Goal: Task Accomplishment & Management: Manage account settings

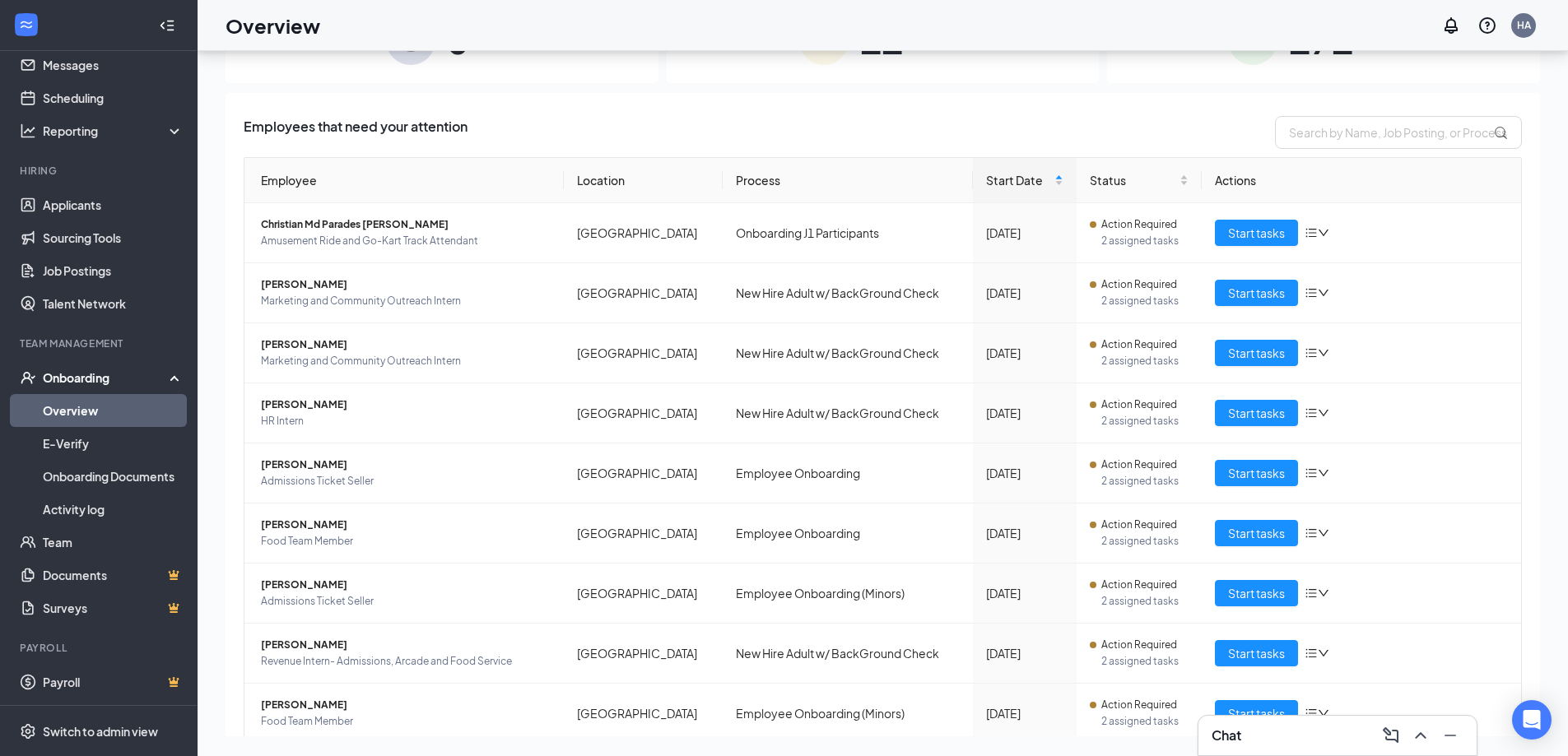
drag, startPoint x: 765, startPoint y: 525, endPoint x: 1168, endPoint y: 126, distance: 567.1
click at [1168, 126] on div "Employees that need your attention" at bounding box center [883, 133] width 1278 height 33
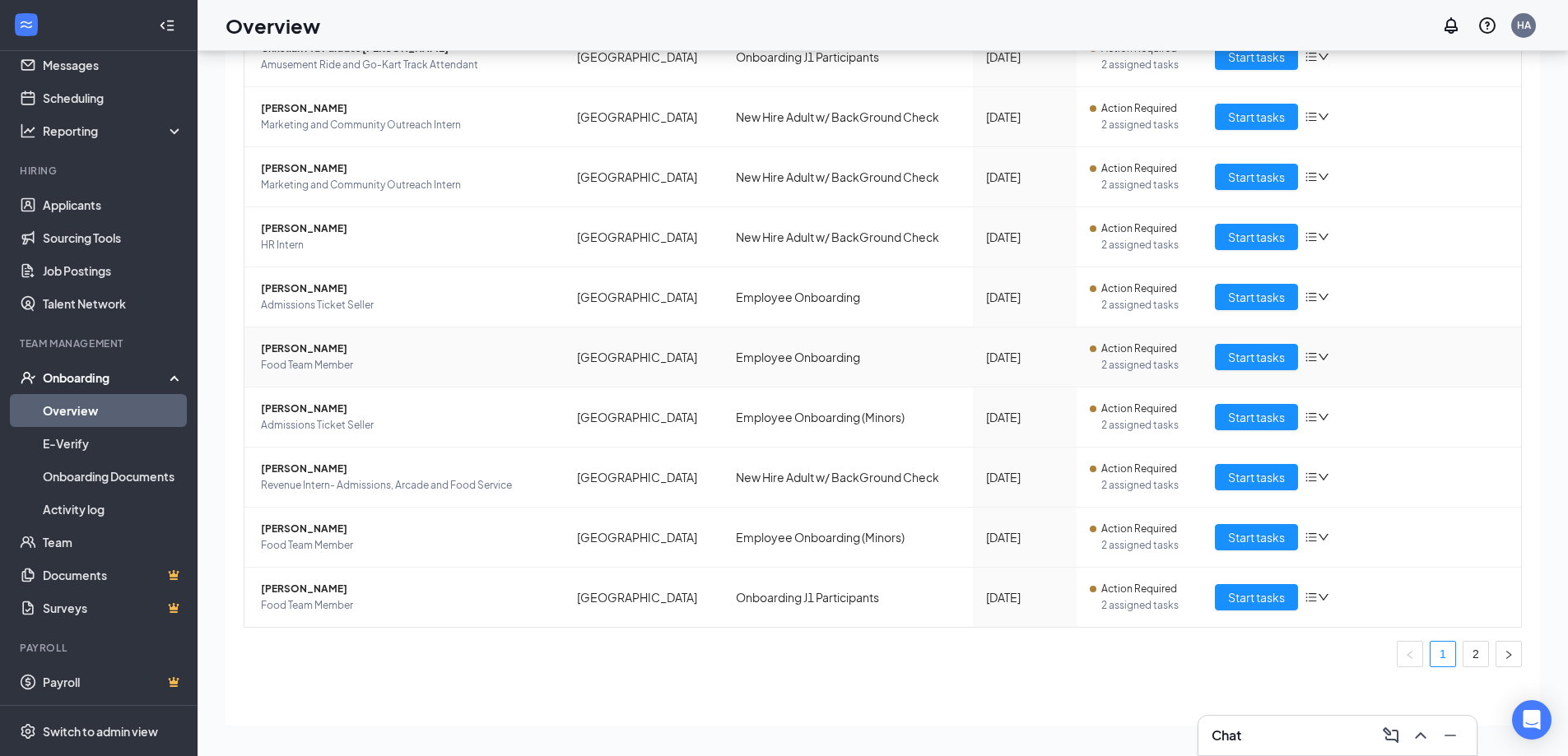
scroll to position [179, 0]
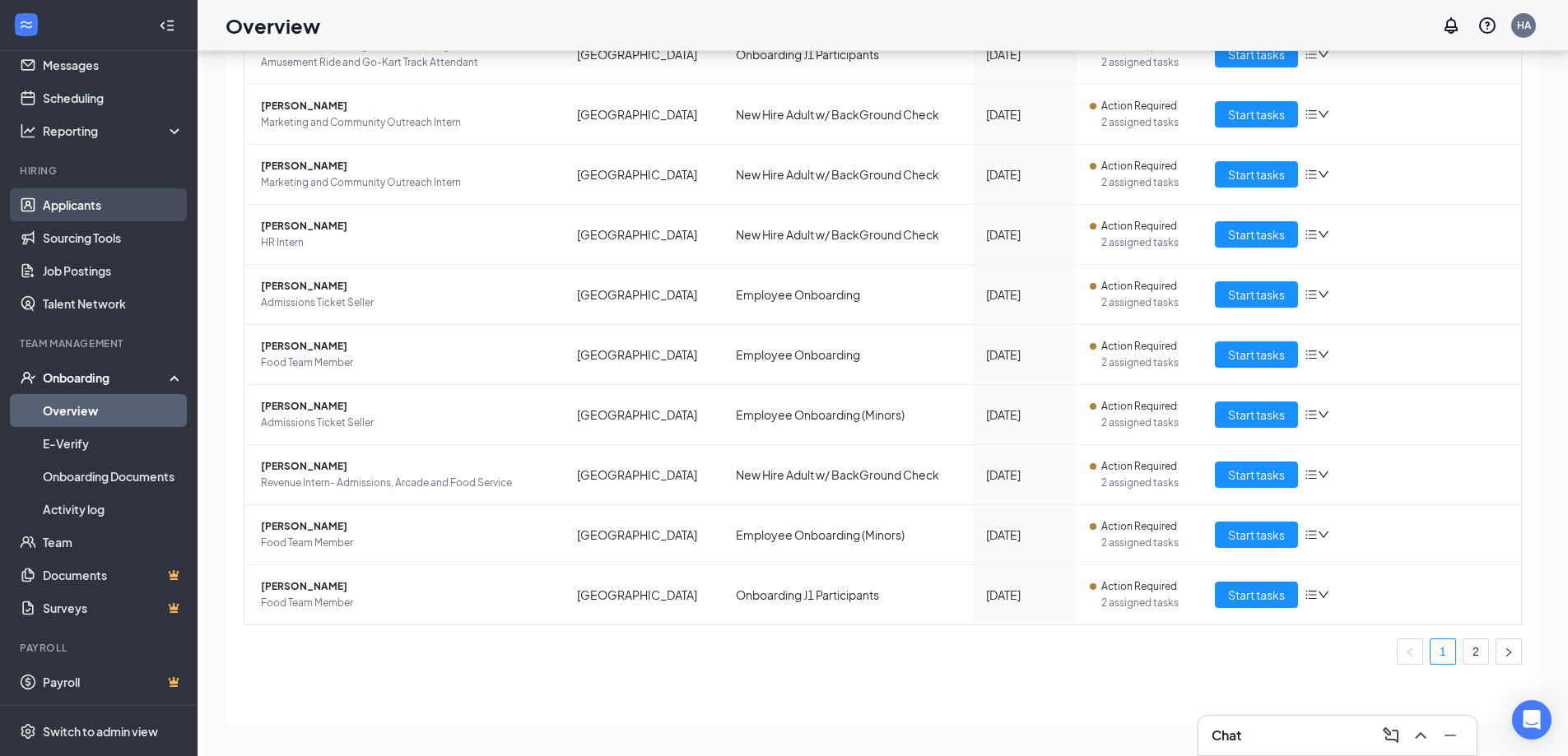
click at [101, 203] on link "Applicants" at bounding box center [113, 205] width 141 height 33
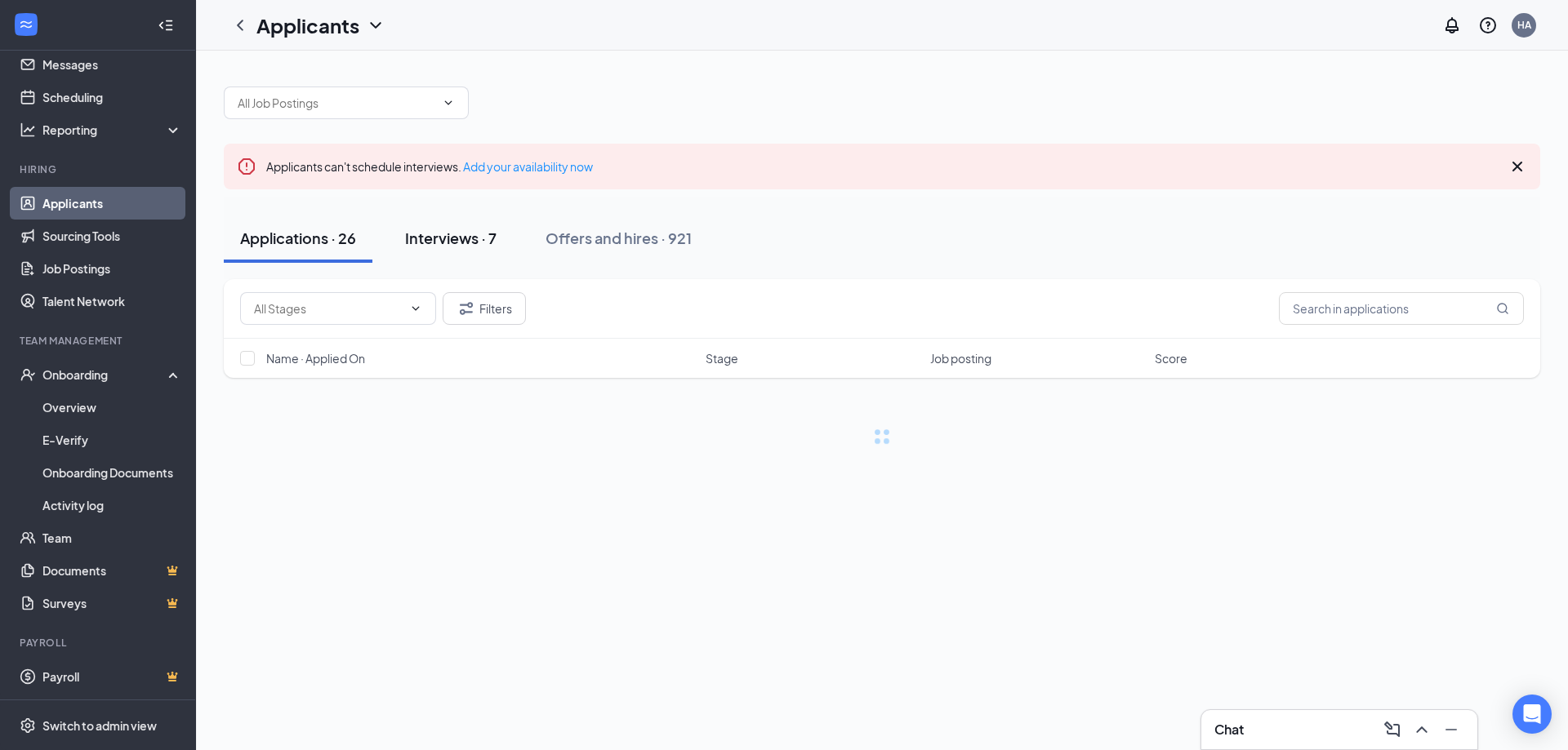
click at [435, 239] on div "Interviews · 7" at bounding box center [451, 237] width 92 height 20
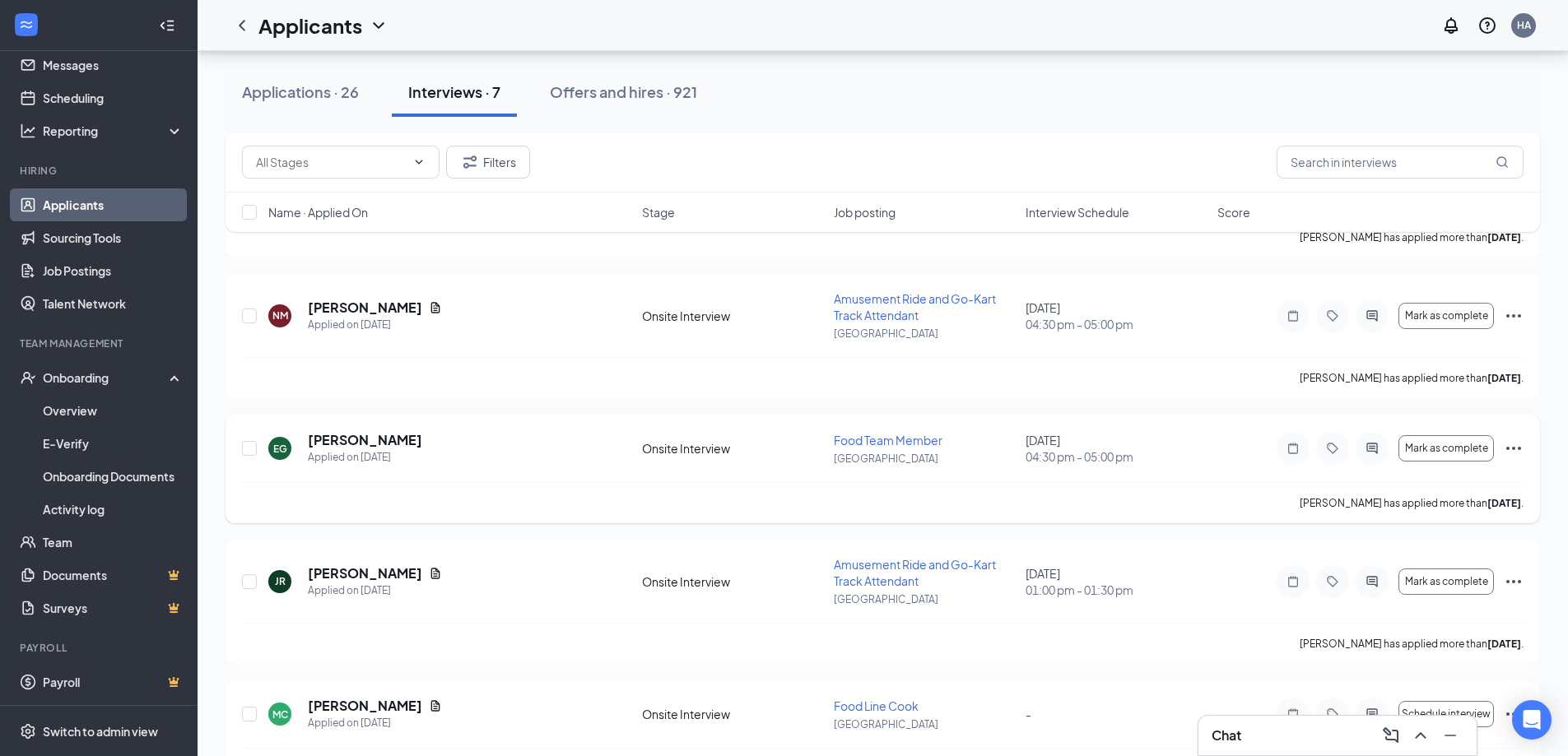
scroll to position [494, 0]
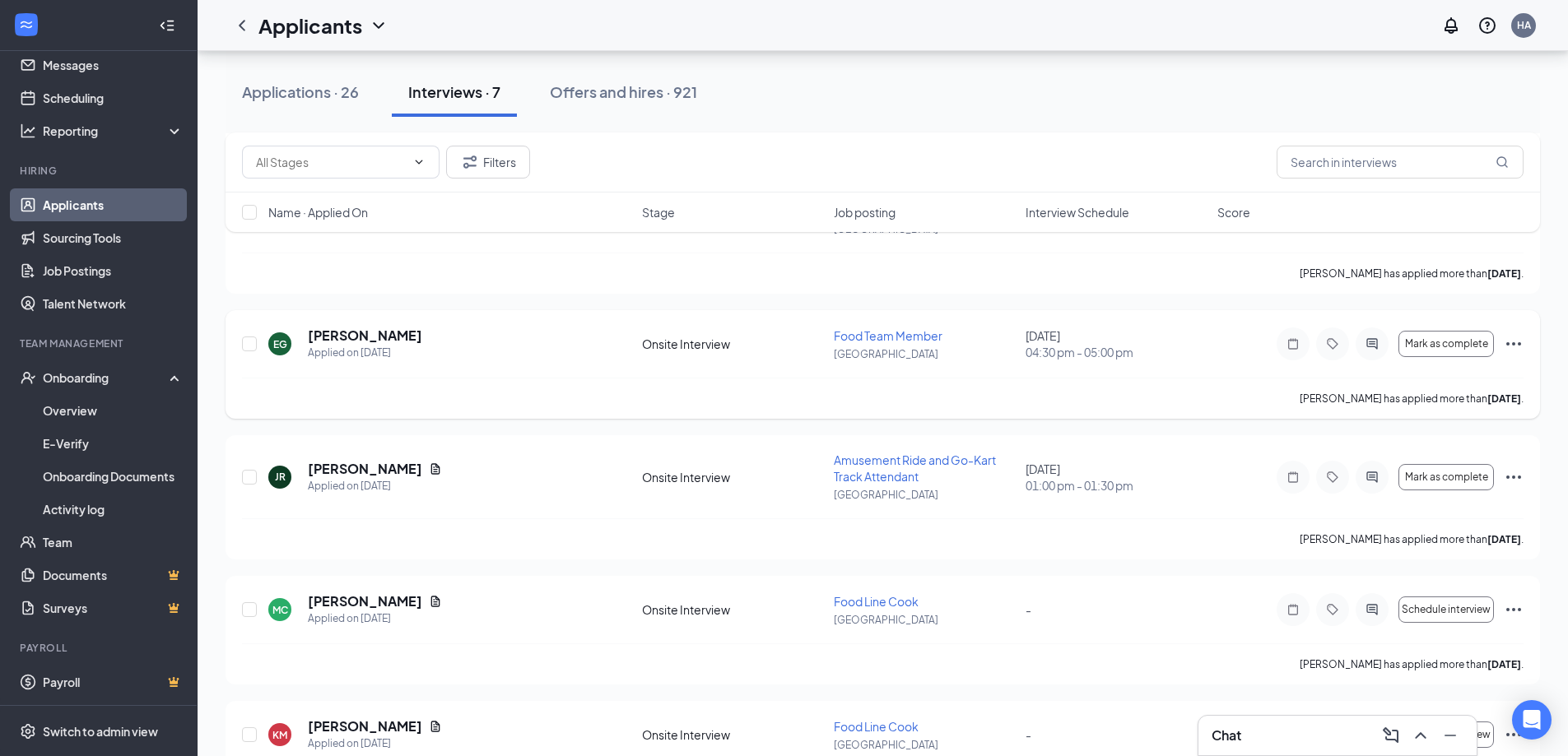
click at [1508, 345] on icon "Ellipses" at bounding box center [1514, 344] width 15 height 3
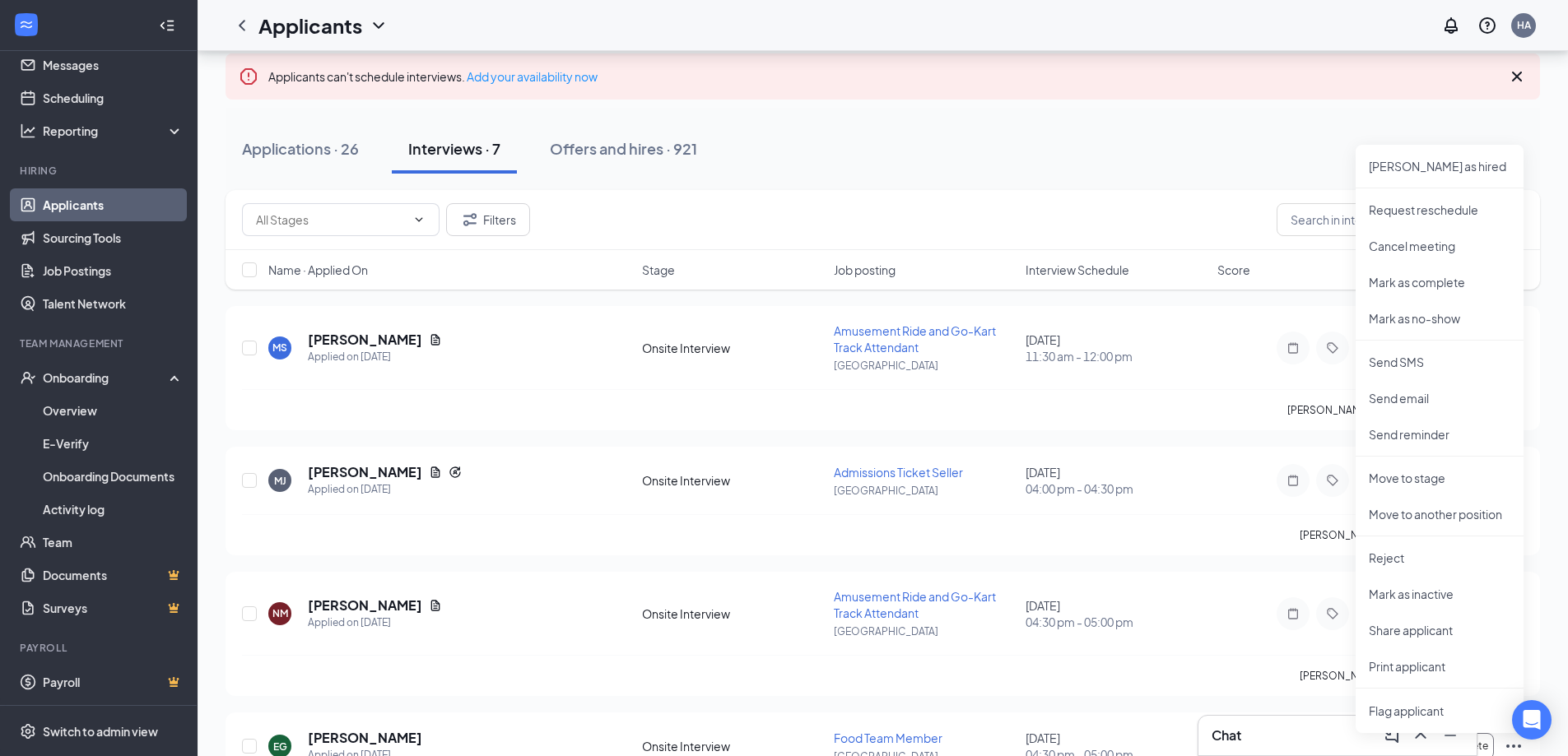
scroll to position [82, 0]
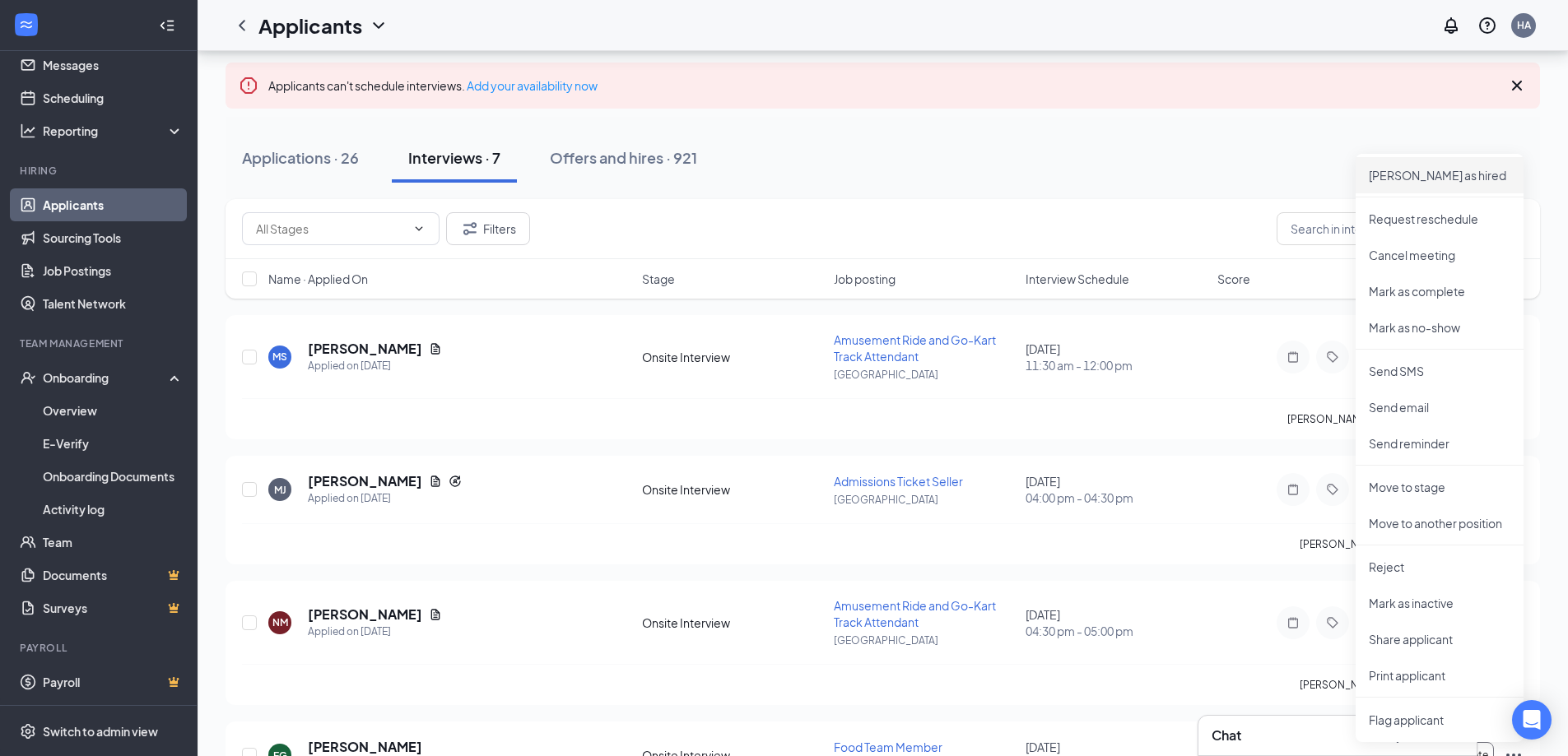
drag, startPoint x: 1433, startPoint y: 174, endPoint x: 1419, endPoint y: 165, distance: 16.6
click at [1433, 175] on p "[PERSON_NAME] as hired" at bounding box center [1440, 176] width 142 height 16
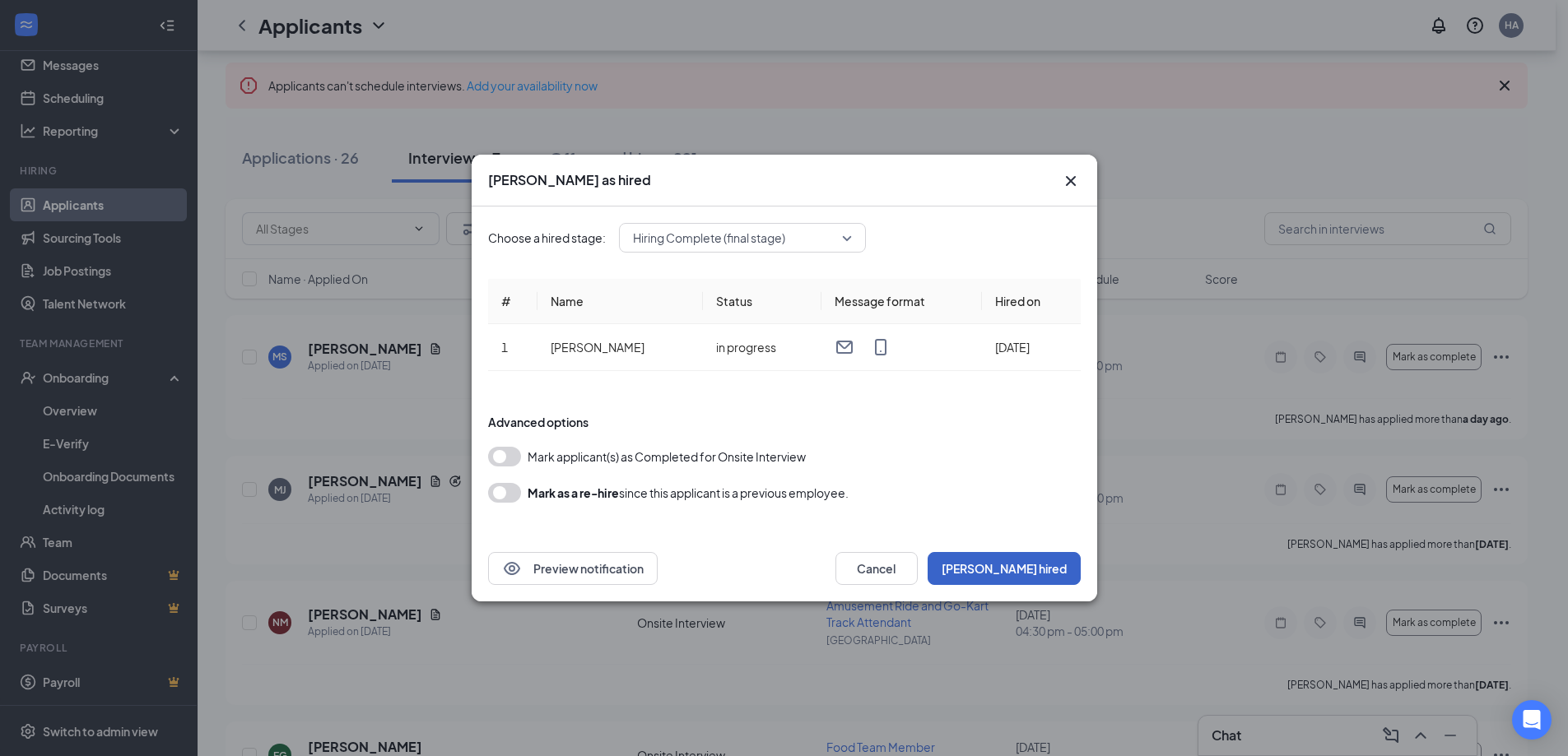
click at [1014, 561] on button "[PERSON_NAME] hired" at bounding box center [1005, 569] width 153 height 33
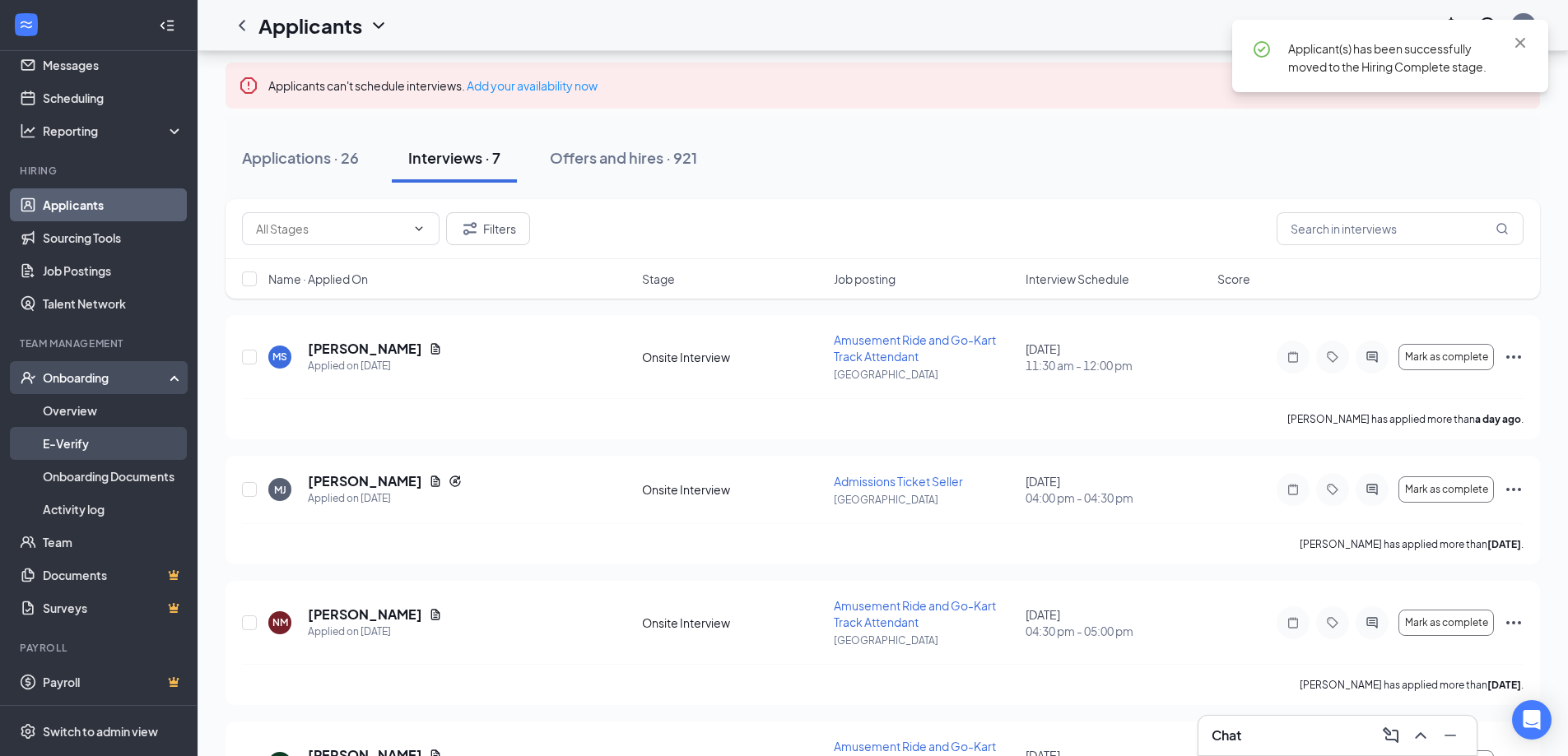
click at [78, 436] on link "E-Verify" at bounding box center [113, 444] width 141 height 33
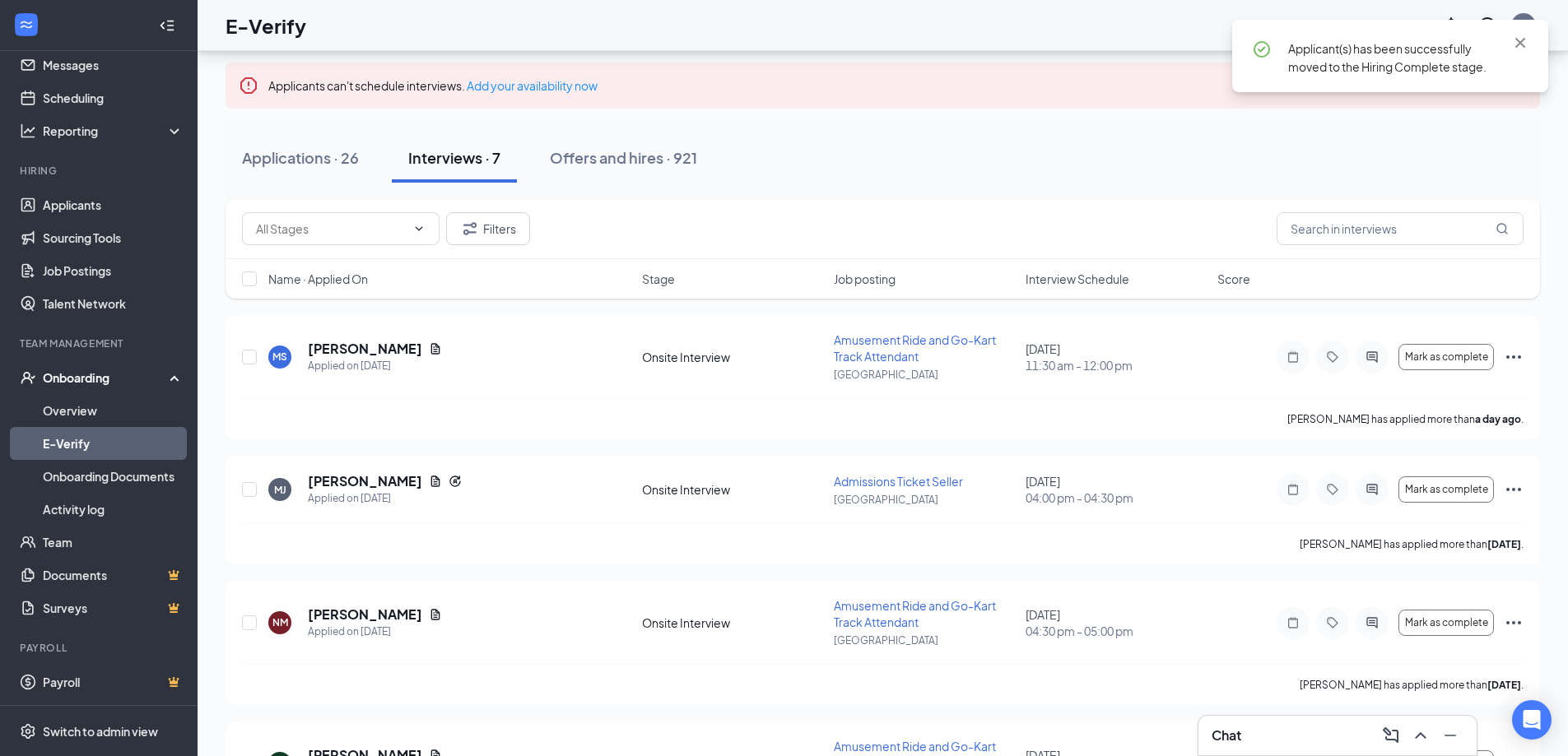
scroll to position [74, 0]
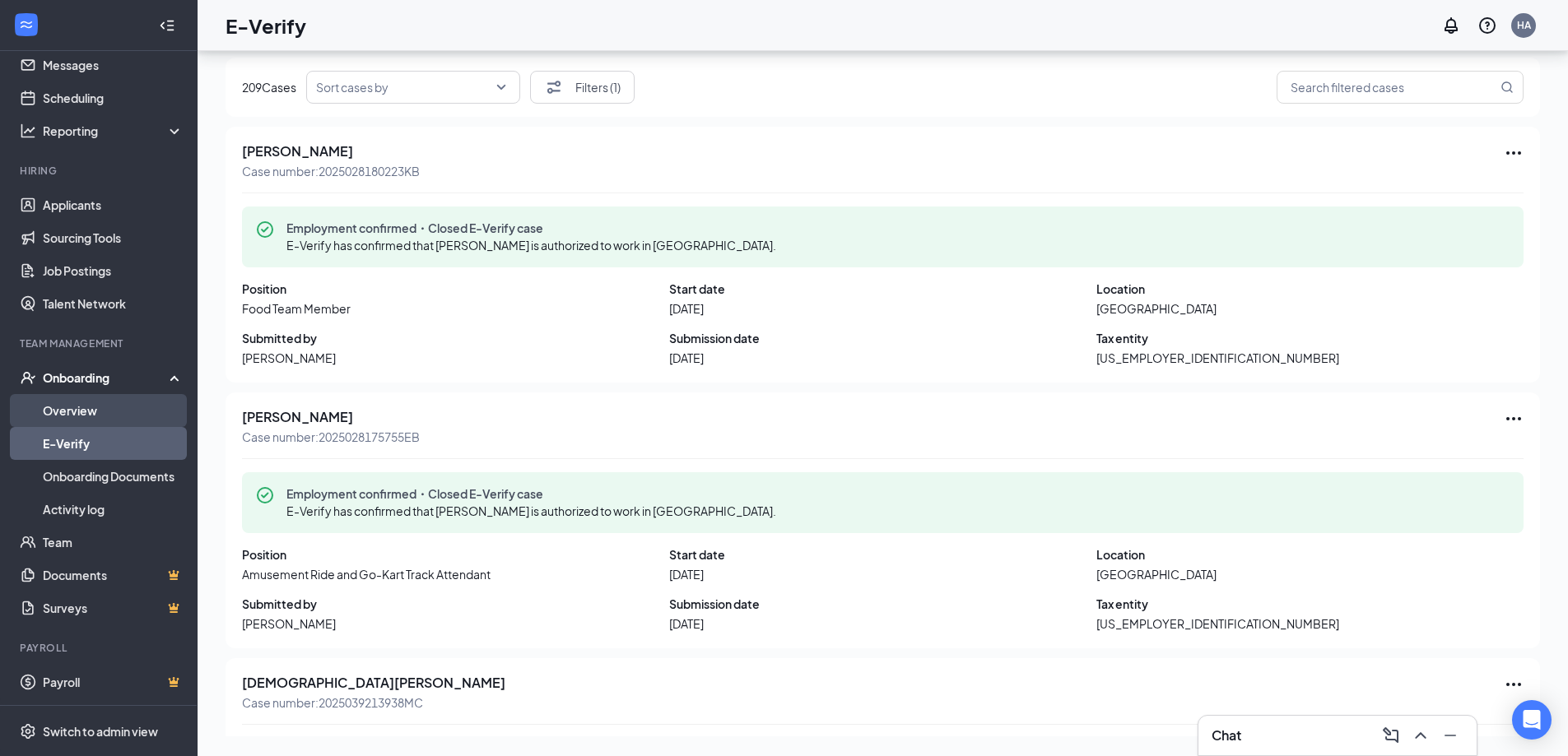
click at [96, 407] on link "Overview" at bounding box center [113, 411] width 141 height 33
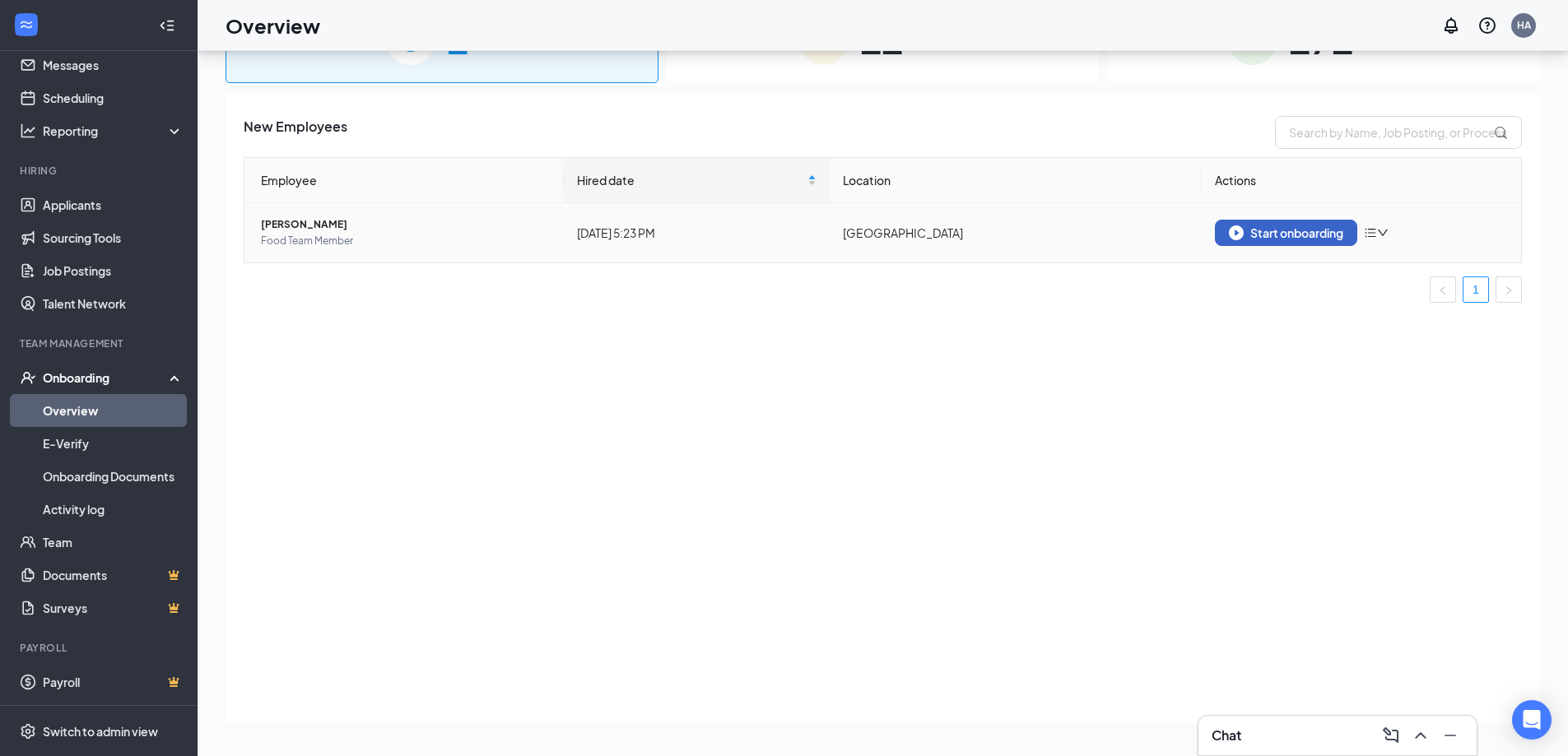
click at [1276, 240] on button "Start onboarding" at bounding box center [1286, 233] width 143 height 26
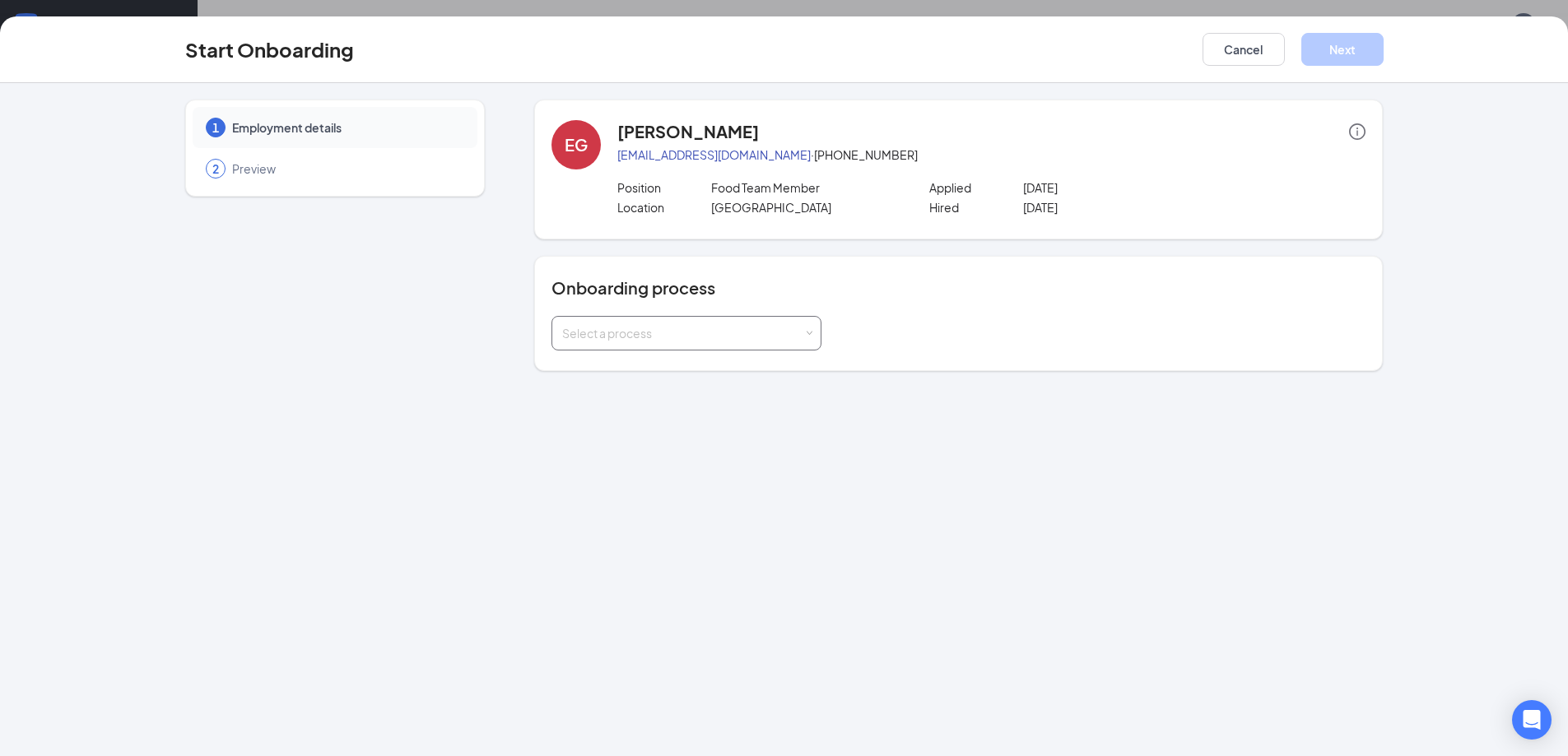
click at [657, 345] on div "Select a process" at bounding box center [686, 333] width 248 height 33
click at [734, 384] on li "Employee Onboarding (Minors)" at bounding box center [686, 398] width 270 height 30
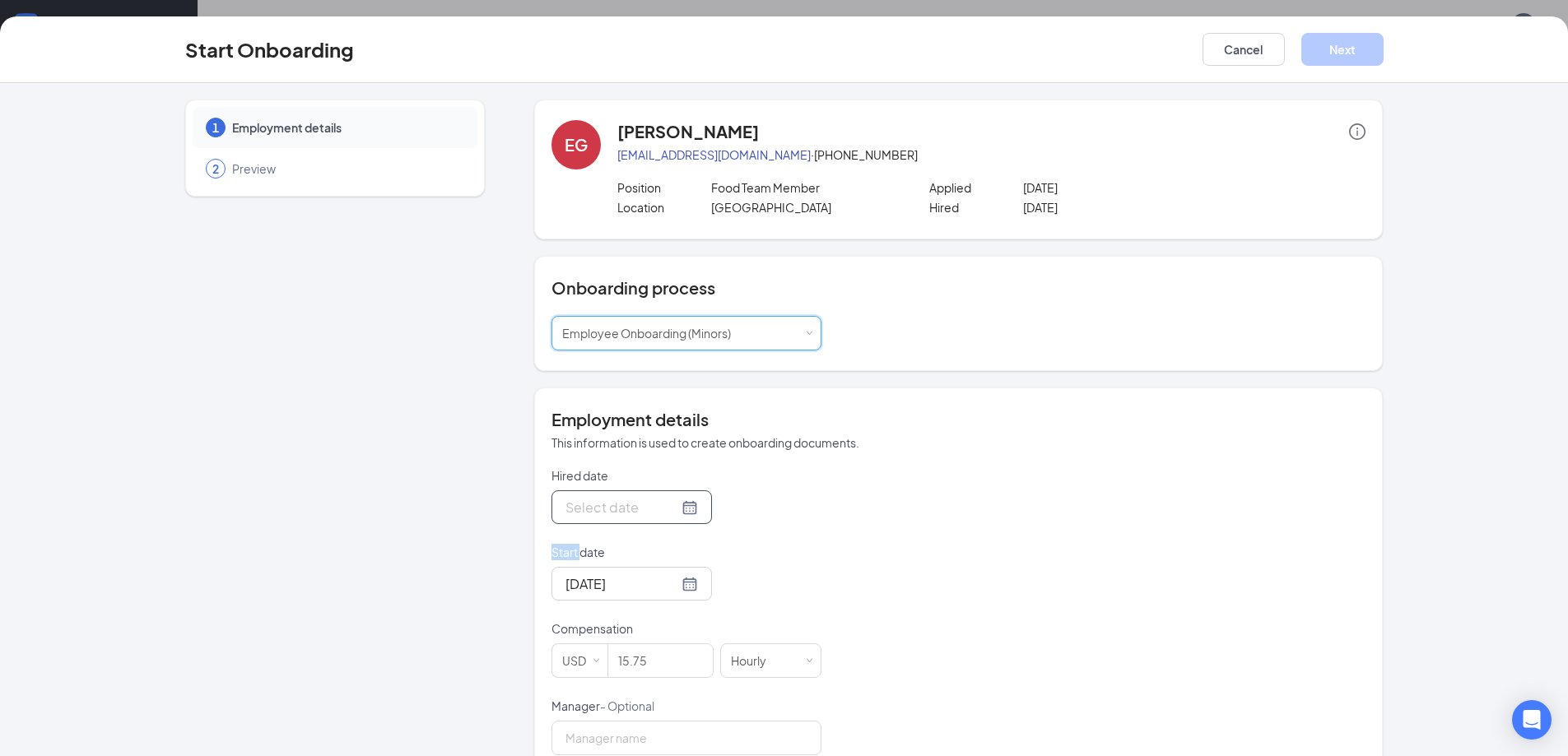
click at [675, 511] on div at bounding box center [632, 507] width 133 height 21
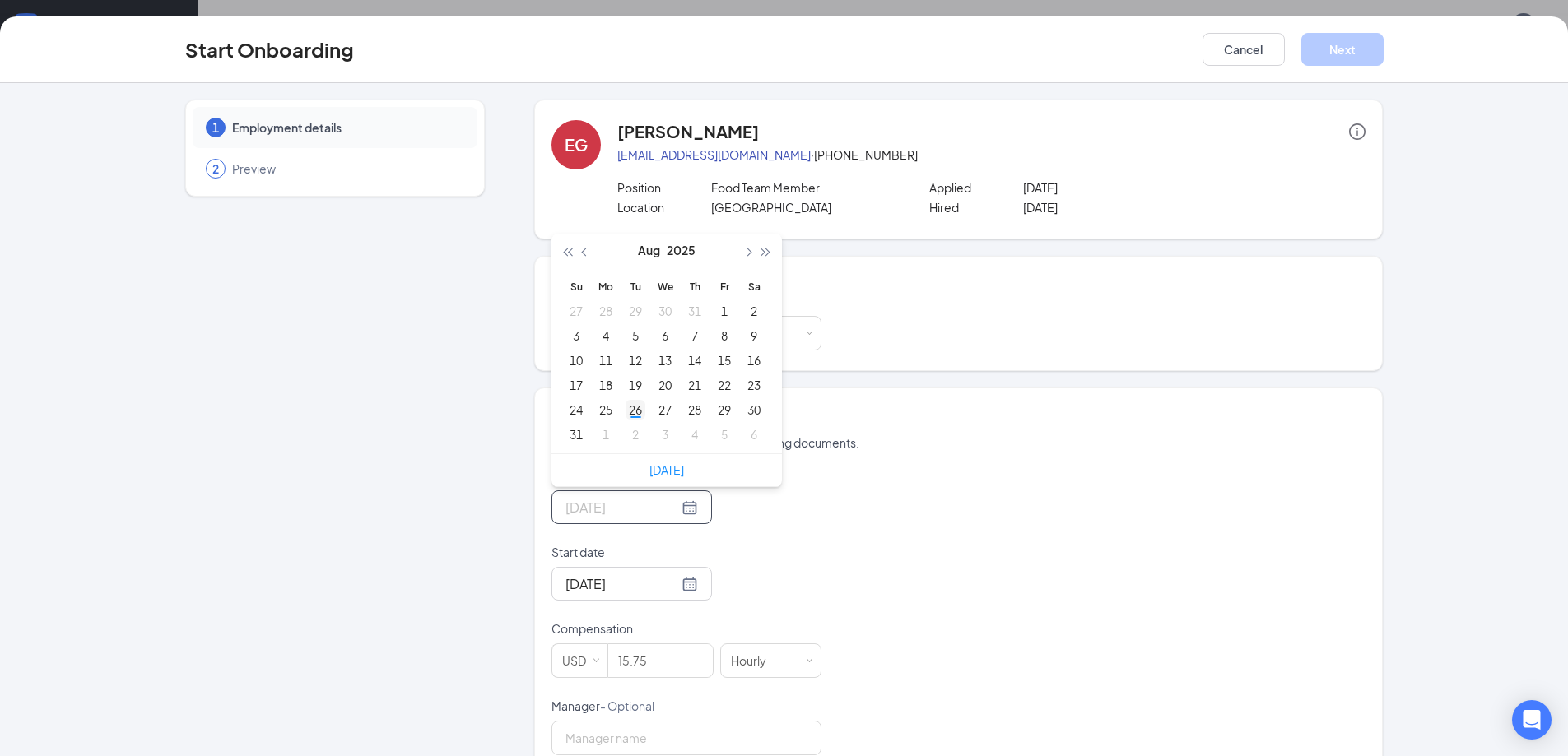
type input "[DATE]"
click at [629, 411] on div "26" at bounding box center [636, 410] width 20 height 20
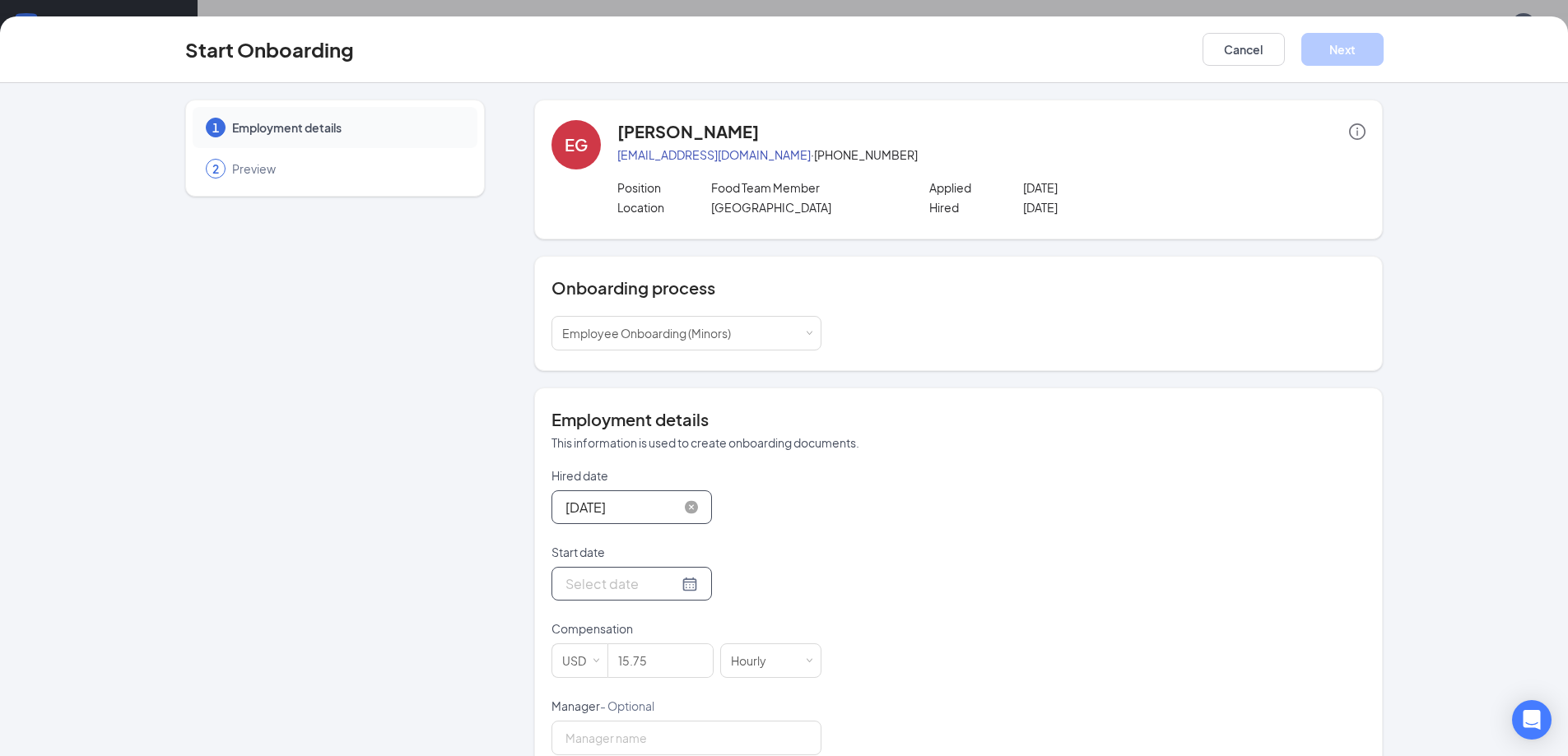
click at [665, 582] on div at bounding box center [632, 584] width 133 height 21
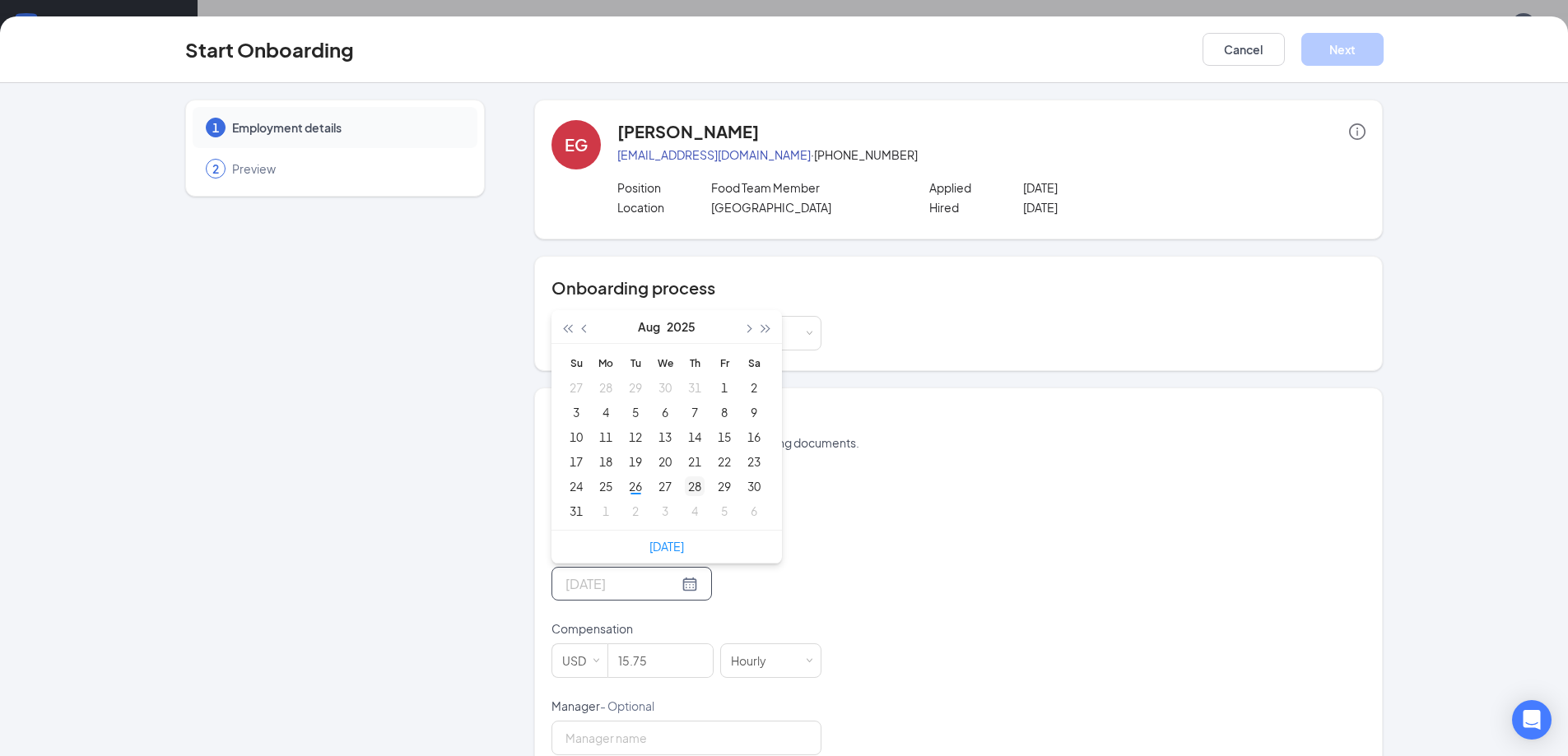
type input "[DATE]"
click at [685, 489] on div "28" at bounding box center [695, 486] width 20 height 20
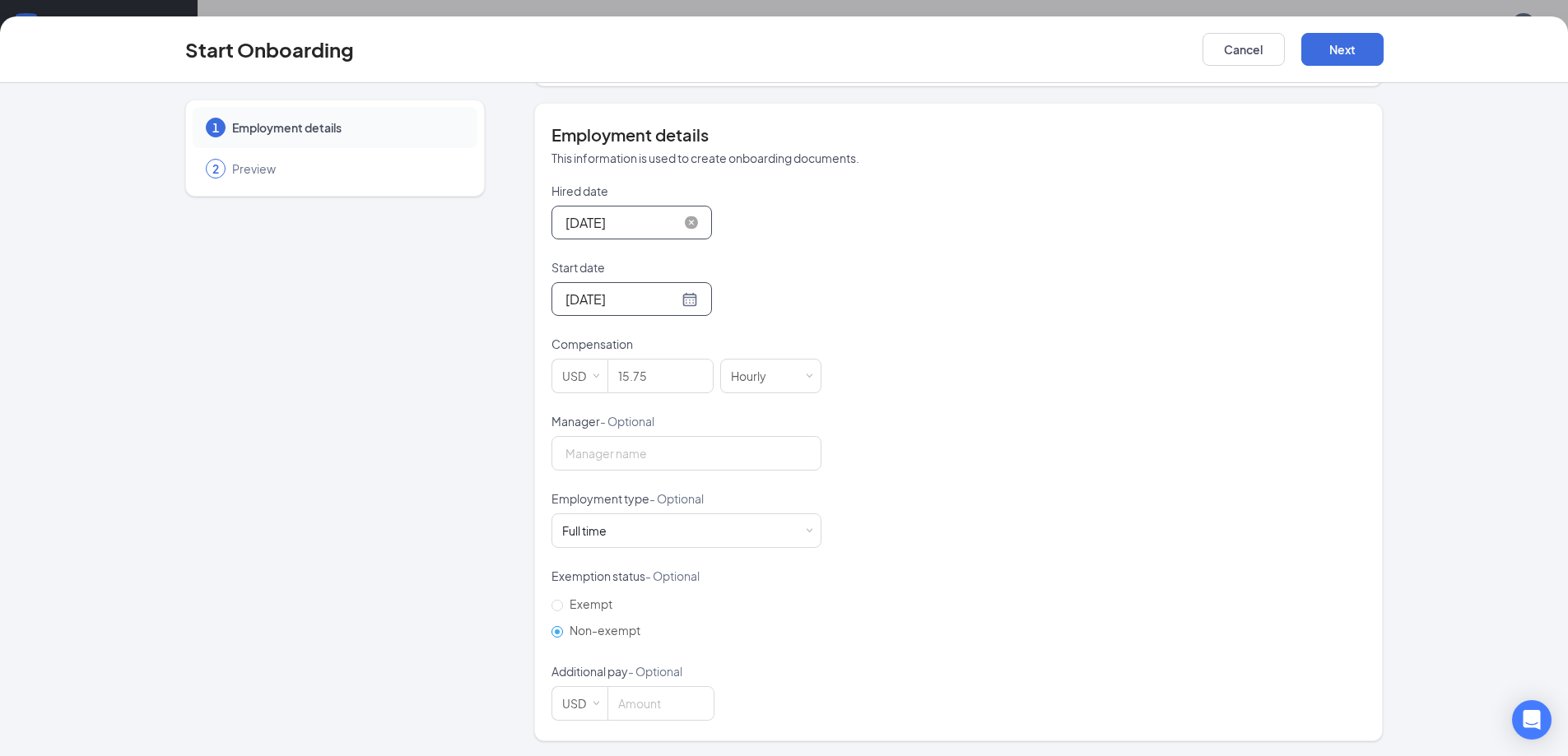
scroll to position [286, 0]
drag, startPoint x: 656, startPoint y: 367, endPoint x: 501, endPoint y: 348, distance: 156.2
click at [506, 351] on div "1 Employment details 2 Preview EG [PERSON_NAME] [EMAIL_ADDRESS][DOMAIN_NAME] · …" at bounding box center [784, 276] width 1198 height 927
type input "13.5"
click at [638, 530] on div "Full time Works 30+ hours per week and is reasonably expected to work" at bounding box center [686, 529] width 248 height 33
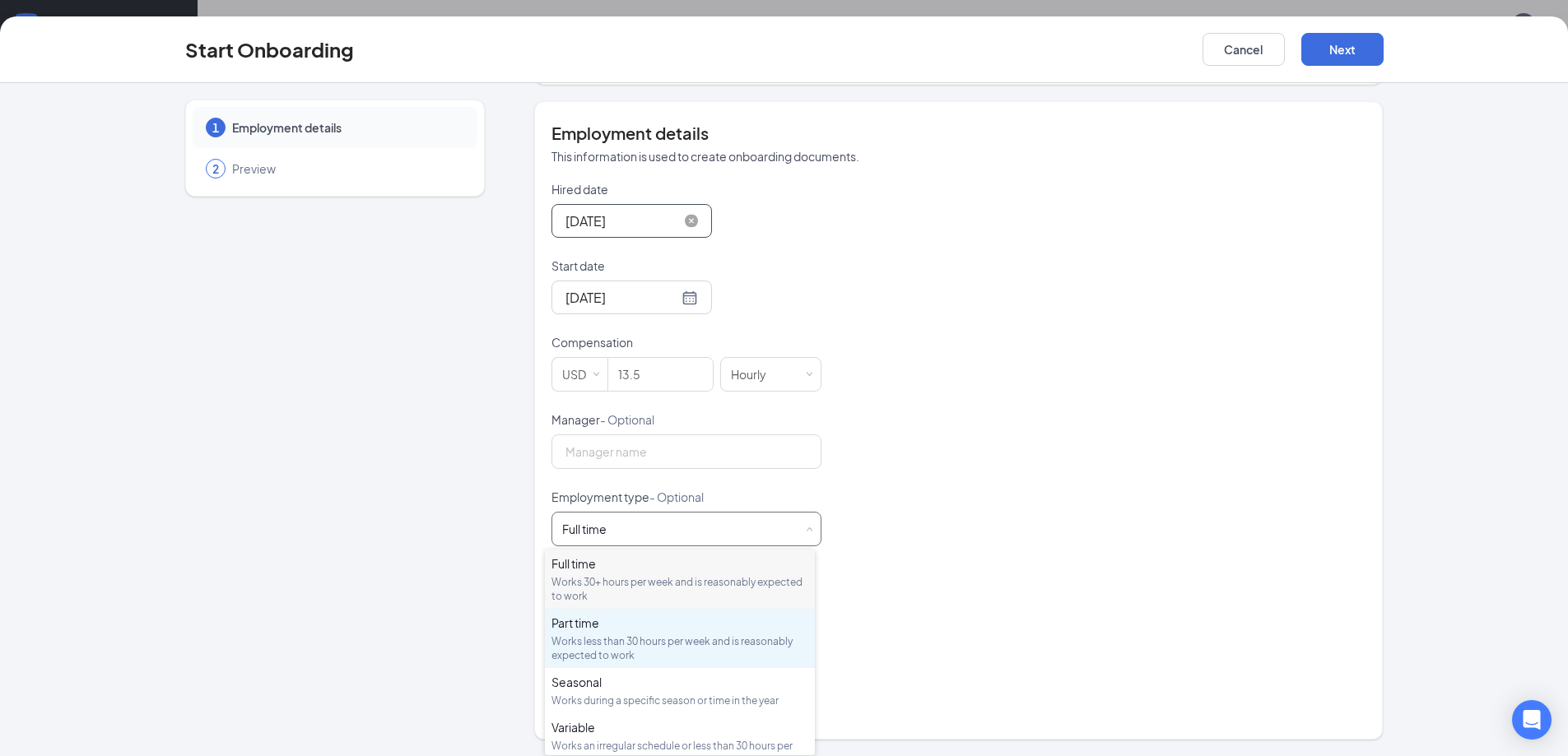
click at [637, 630] on div "Part time" at bounding box center [680, 623] width 257 height 16
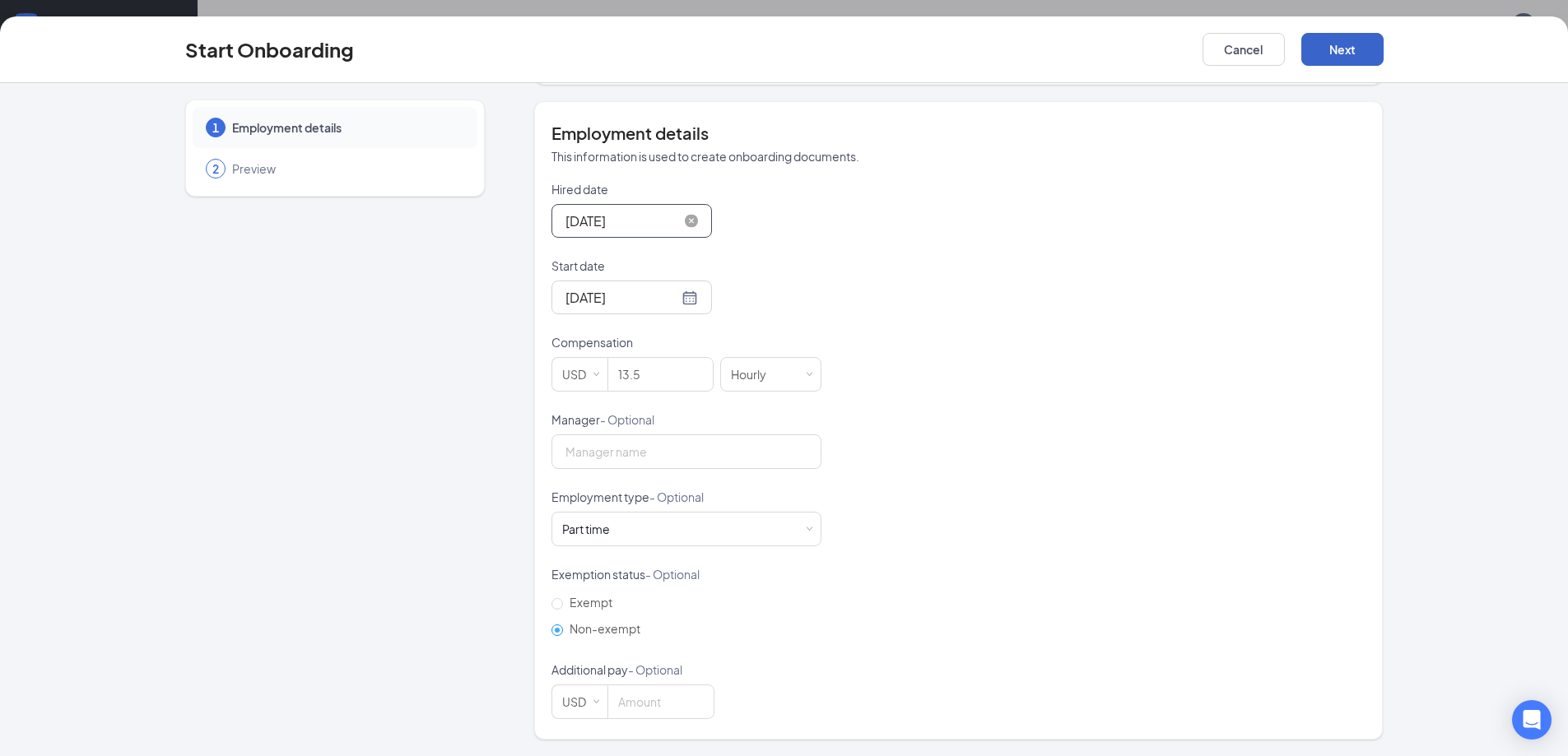
click at [1362, 43] on button "Next" at bounding box center [1343, 49] width 82 height 33
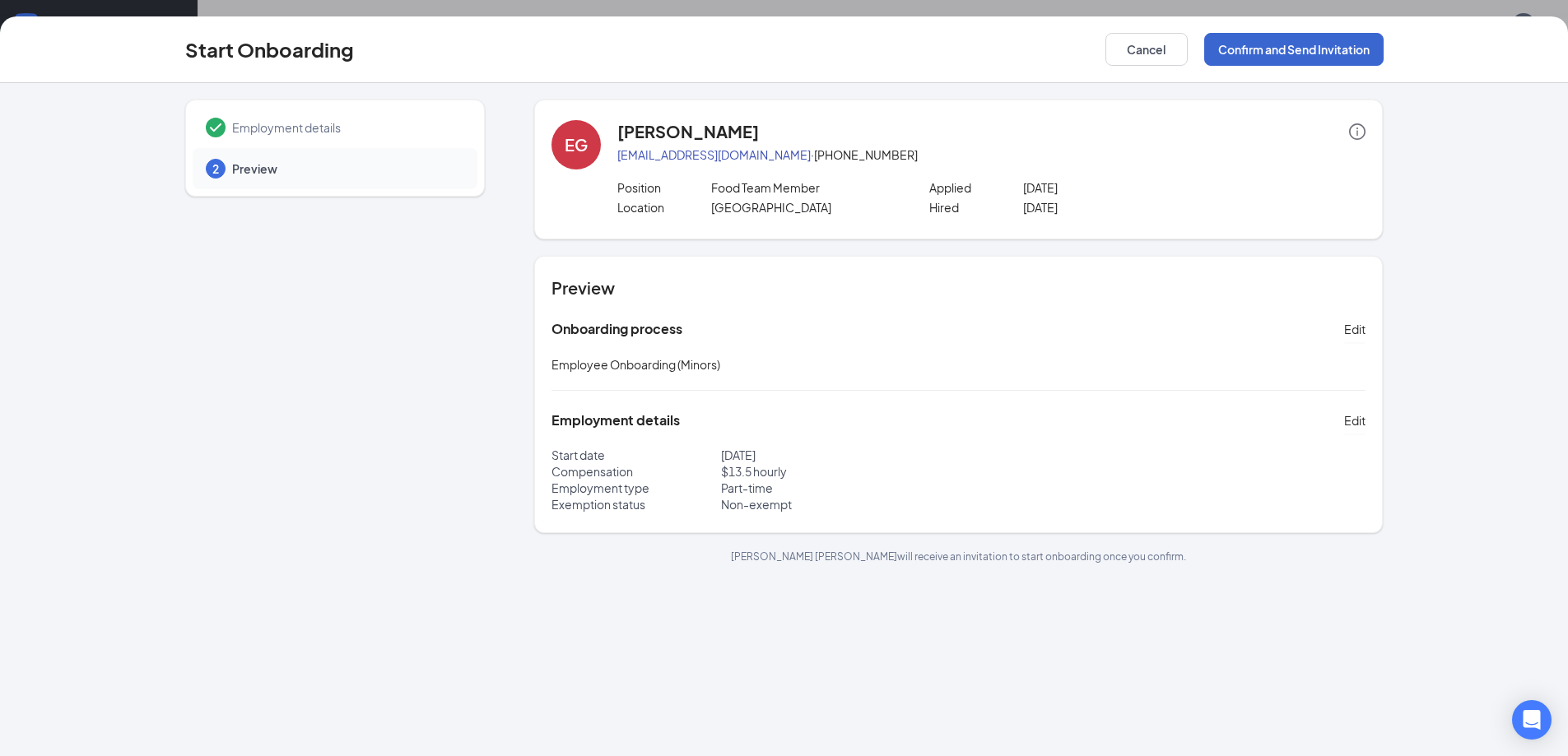
scroll to position [0, 0]
click at [1361, 43] on button "Confirm and Send Invitation" at bounding box center [1294, 49] width 180 height 33
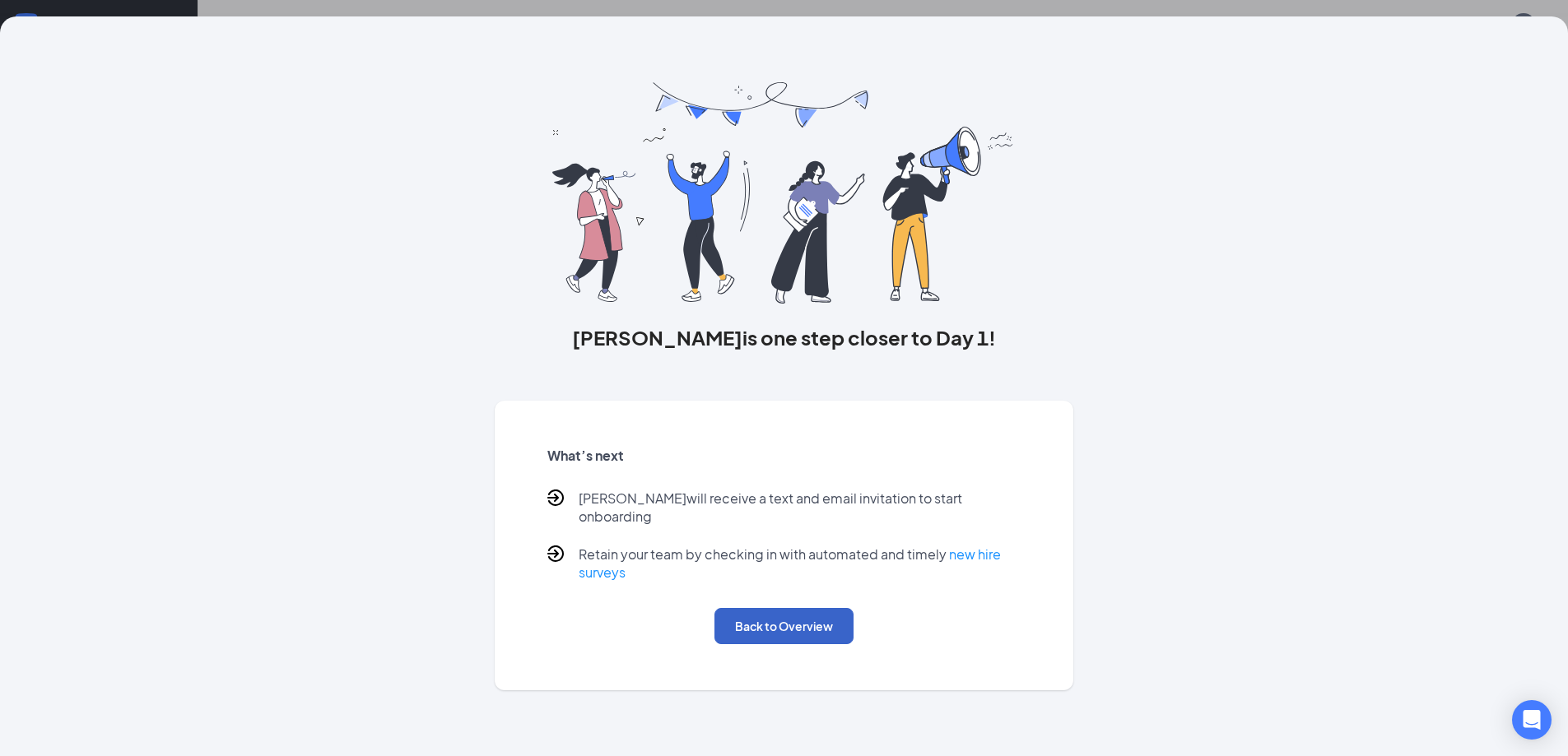
click at [765, 608] on button "Back to Overview" at bounding box center [784, 627] width 139 height 36
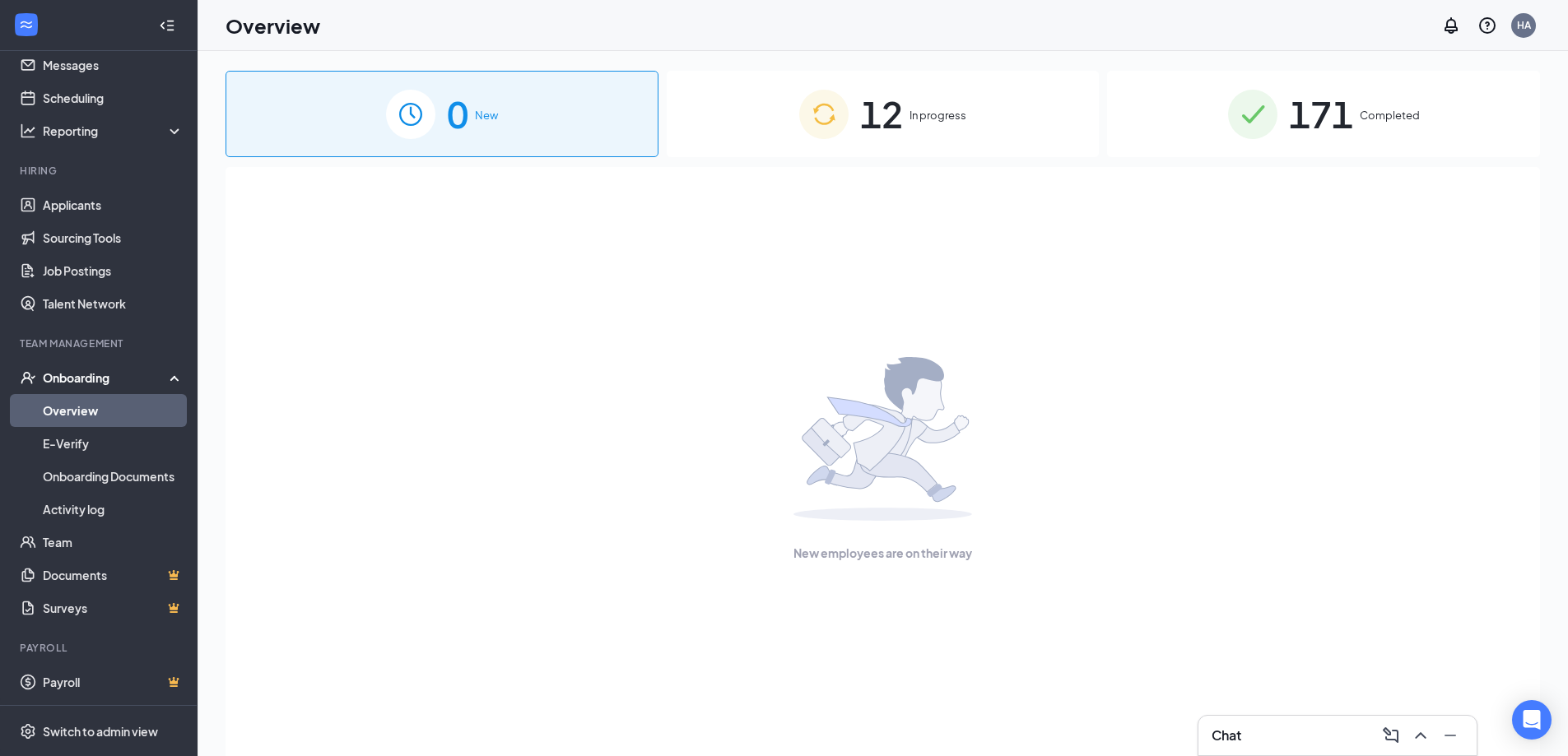
drag, startPoint x: 999, startPoint y: 326, endPoint x: 995, endPoint y: 109, distance: 217.0
click at [991, 114] on div "12 In progress" at bounding box center [883, 114] width 433 height 87
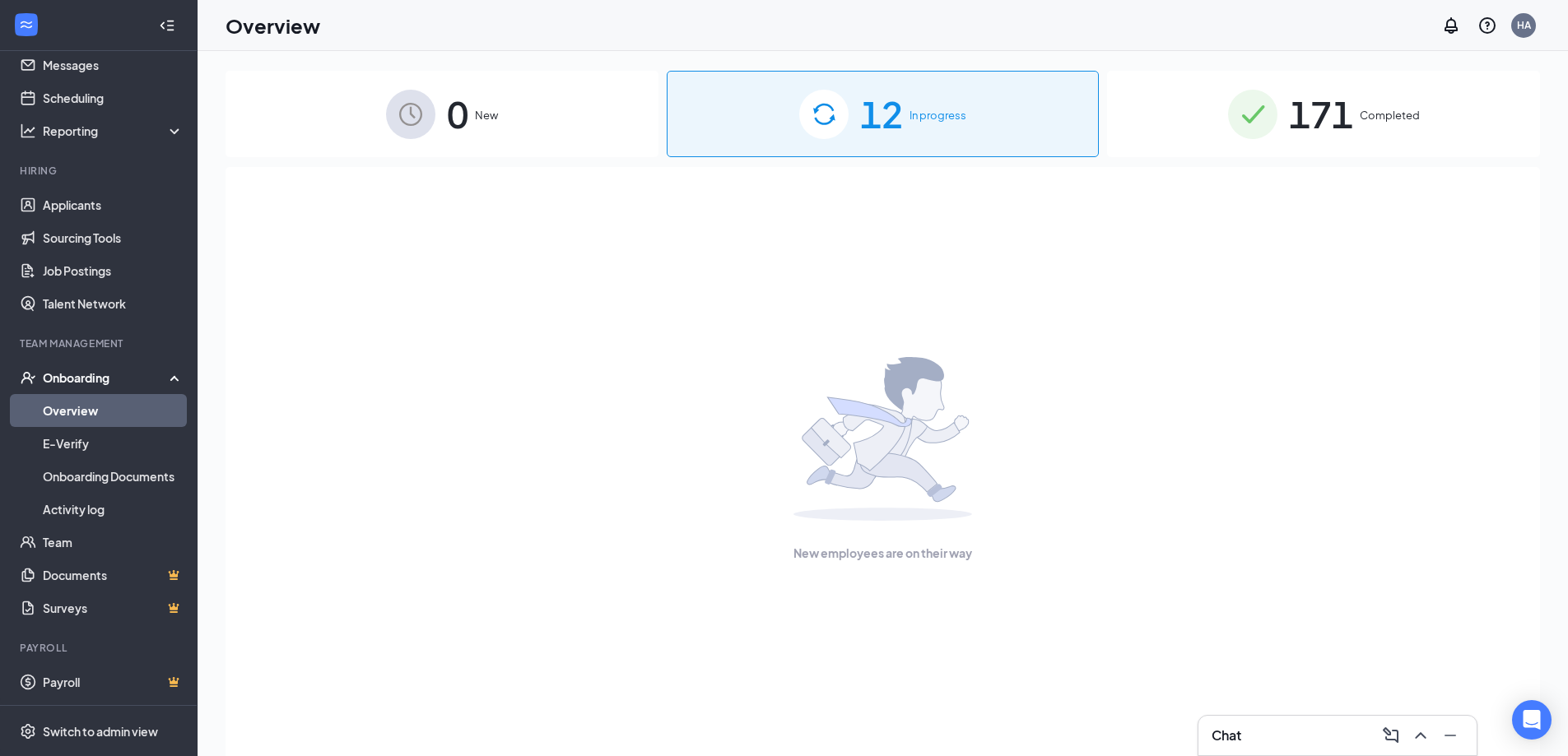
click at [995, 108] on div "12 In progress" at bounding box center [883, 114] width 433 height 87
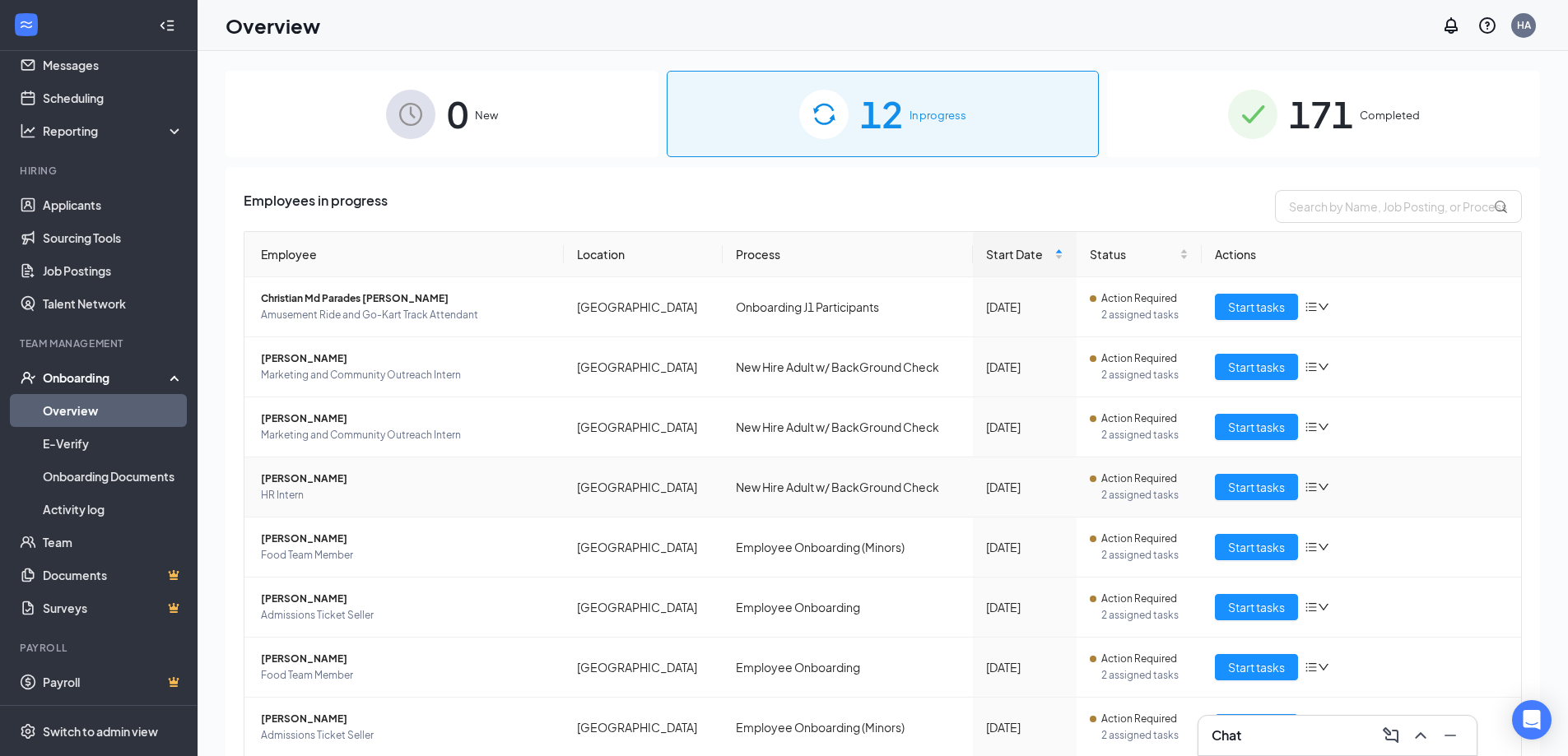
click at [307, 474] on span "[PERSON_NAME]" at bounding box center [405, 479] width 290 height 16
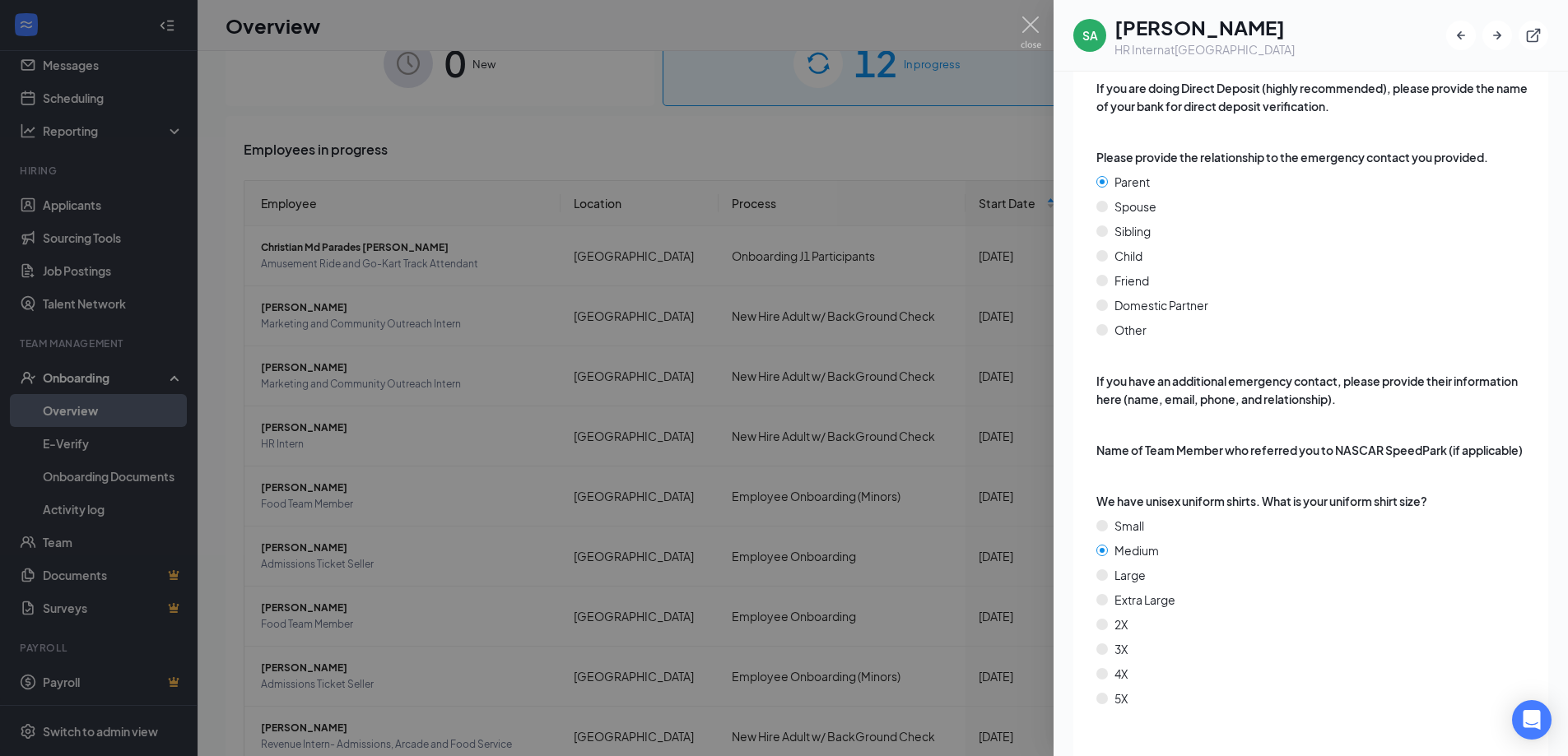
scroll to position [74, 0]
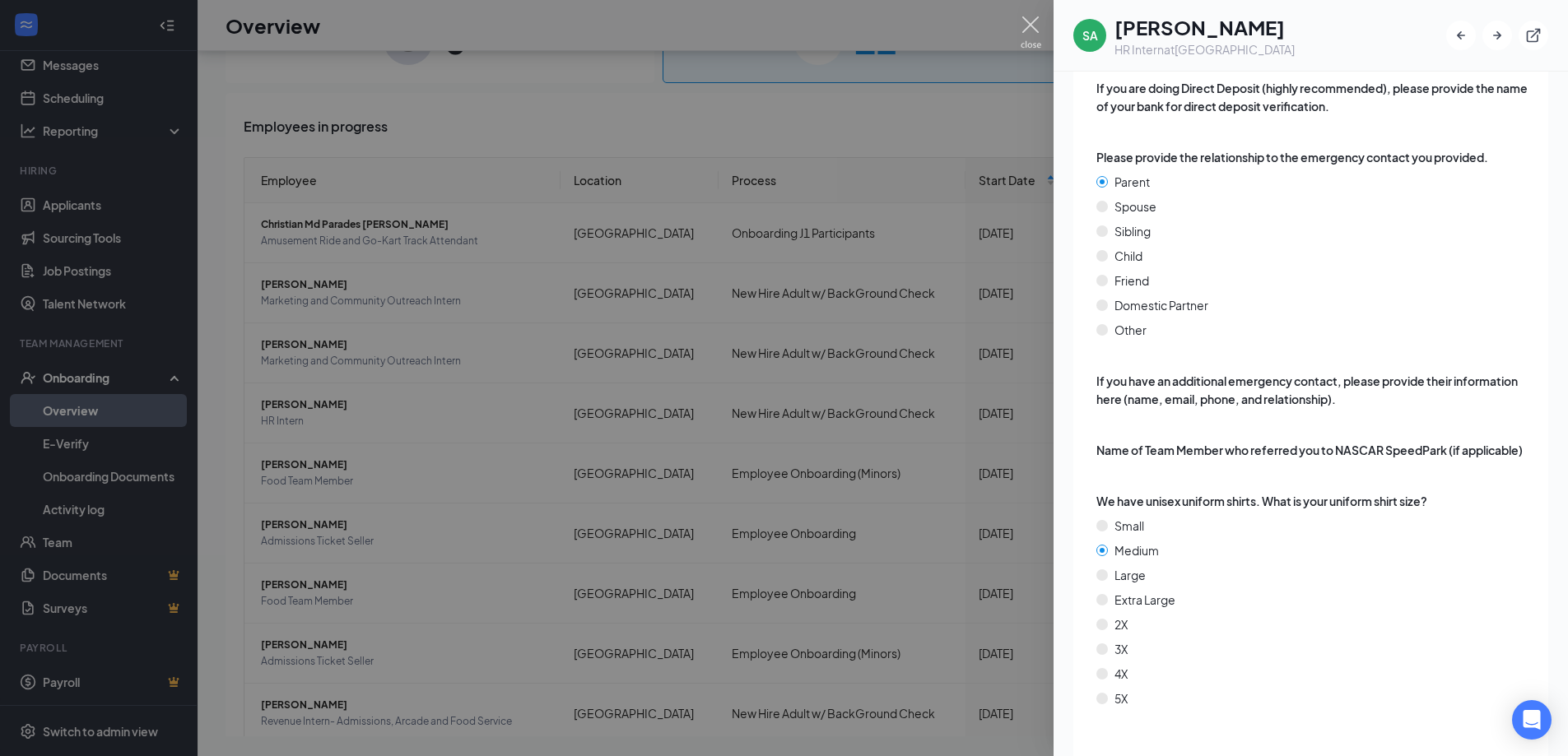
drag, startPoint x: 1034, startPoint y: 27, endPoint x: 142, endPoint y: 410, distance: 970.7
click at [1034, 26] on img at bounding box center [1031, 32] width 21 height 32
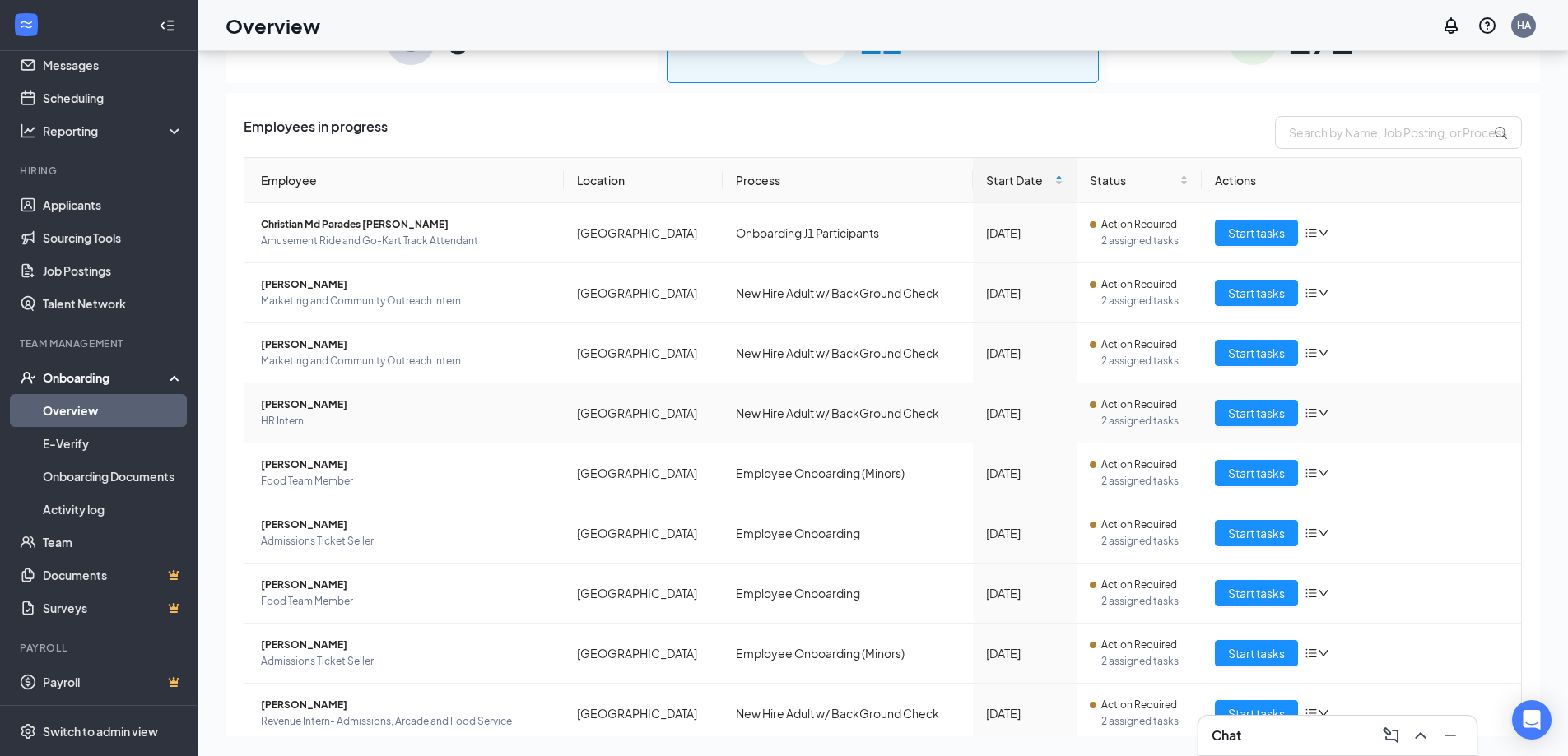
click at [317, 400] on span "[PERSON_NAME]" at bounding box center [405, 405] width 290 height 16
click at [327, 405] on span "[PERSON_NAME]" at bounding box center [405, 405] width 290 height 16
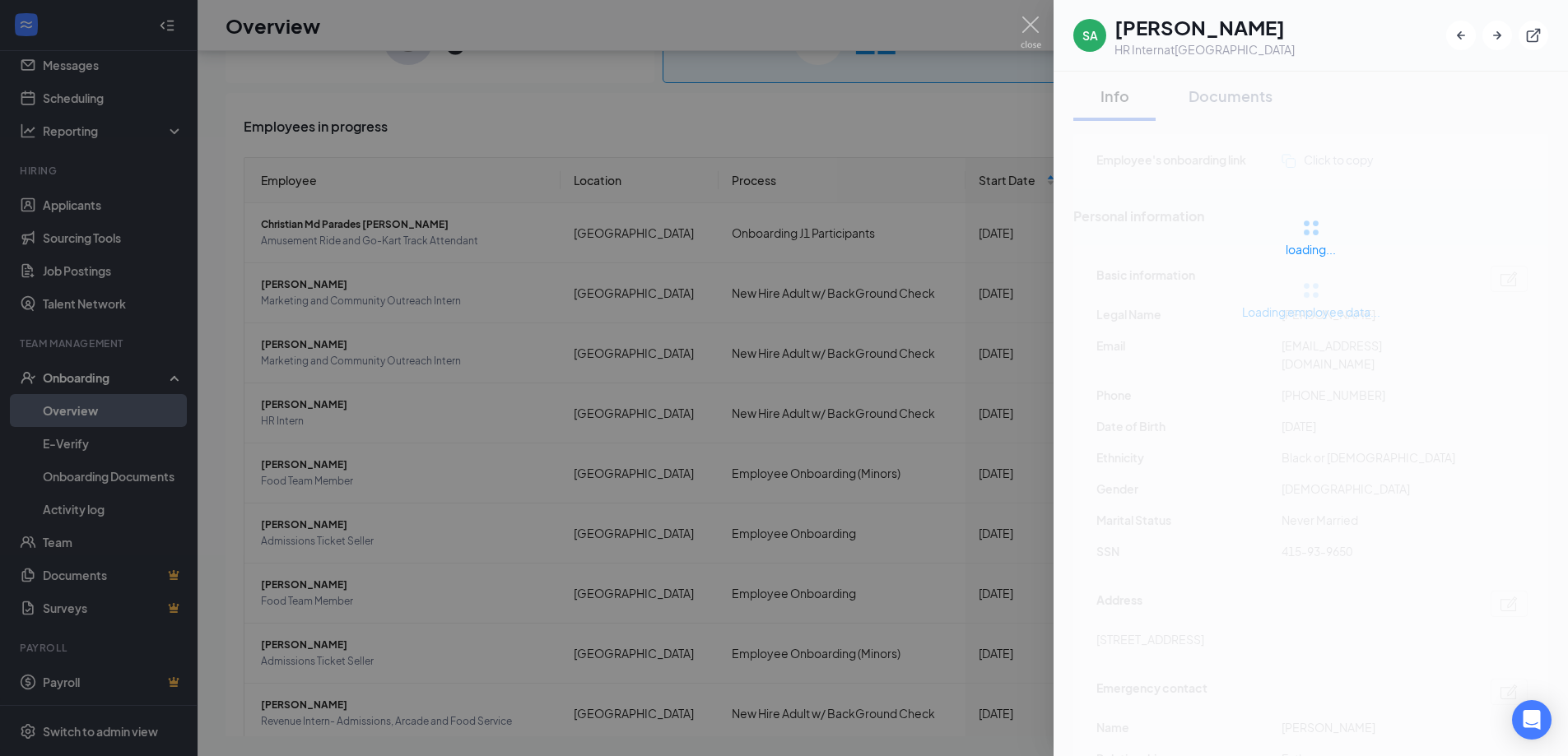
click at [1029, 22] on img at bounding box center [1031, 32] width 21 height 32
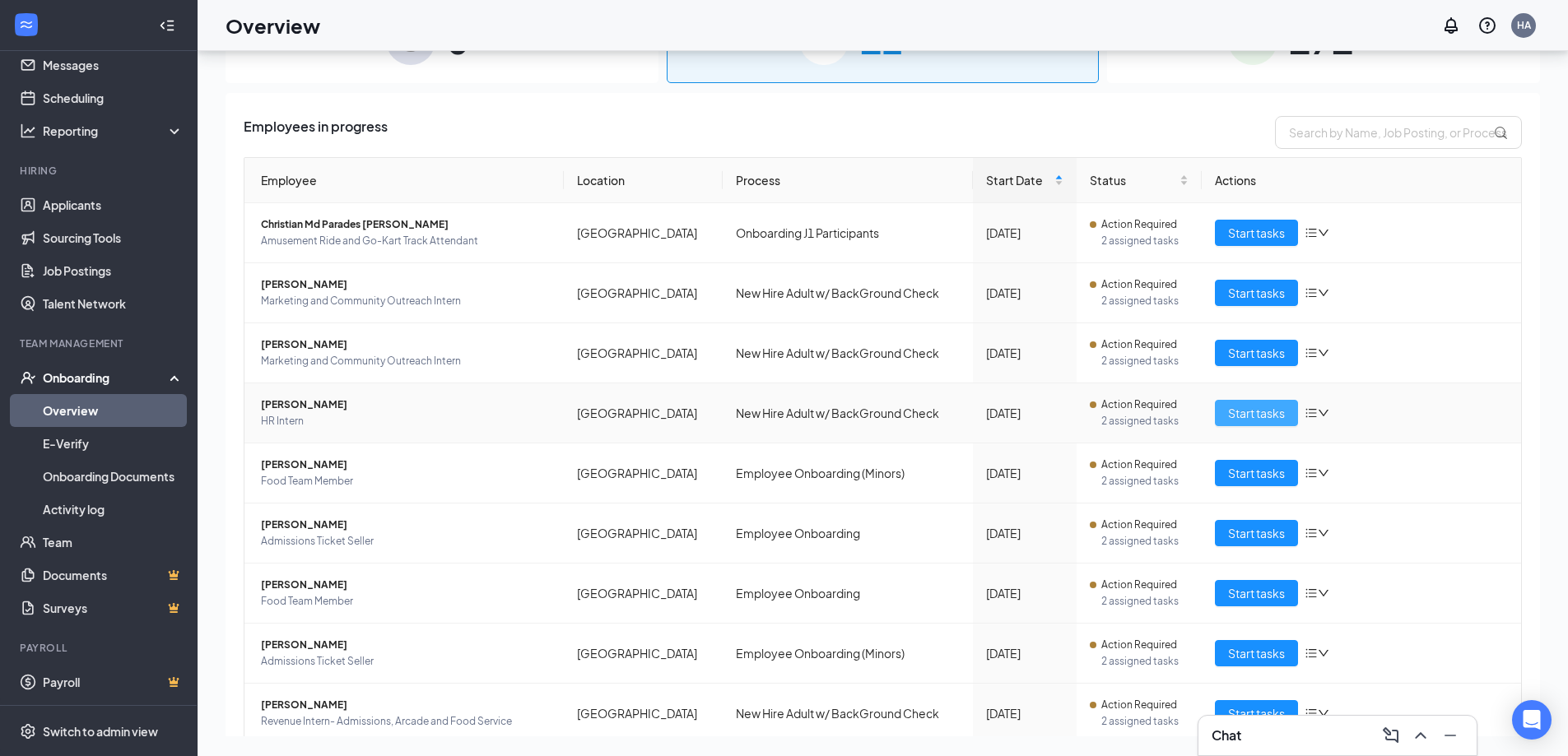
click at [1268, 407] on span "Start tasks" at bounding box center [1256, 413] width 57 height 18
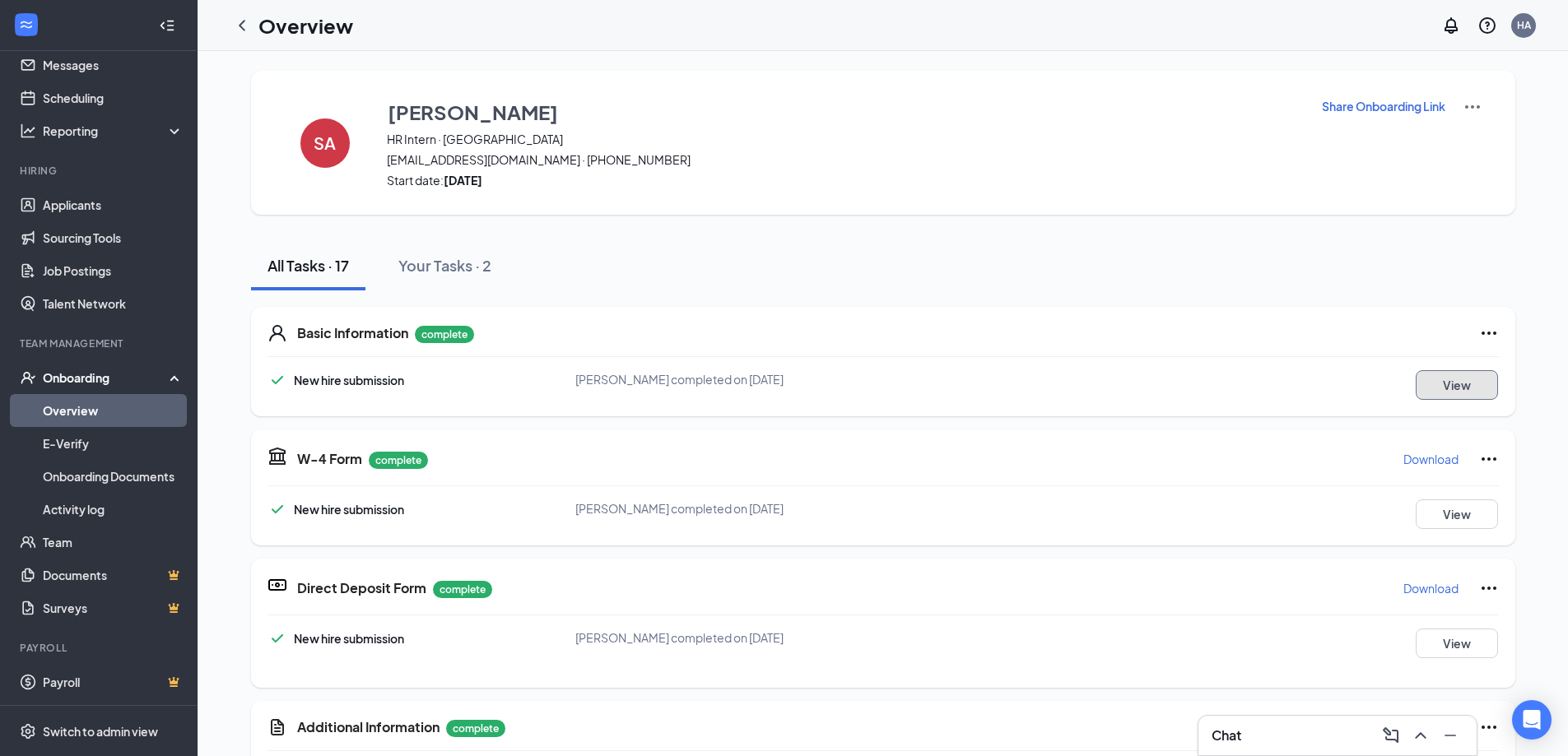
click at [1441, 392] on button "View" at bounding box center [1457, 385] width 82 height 30
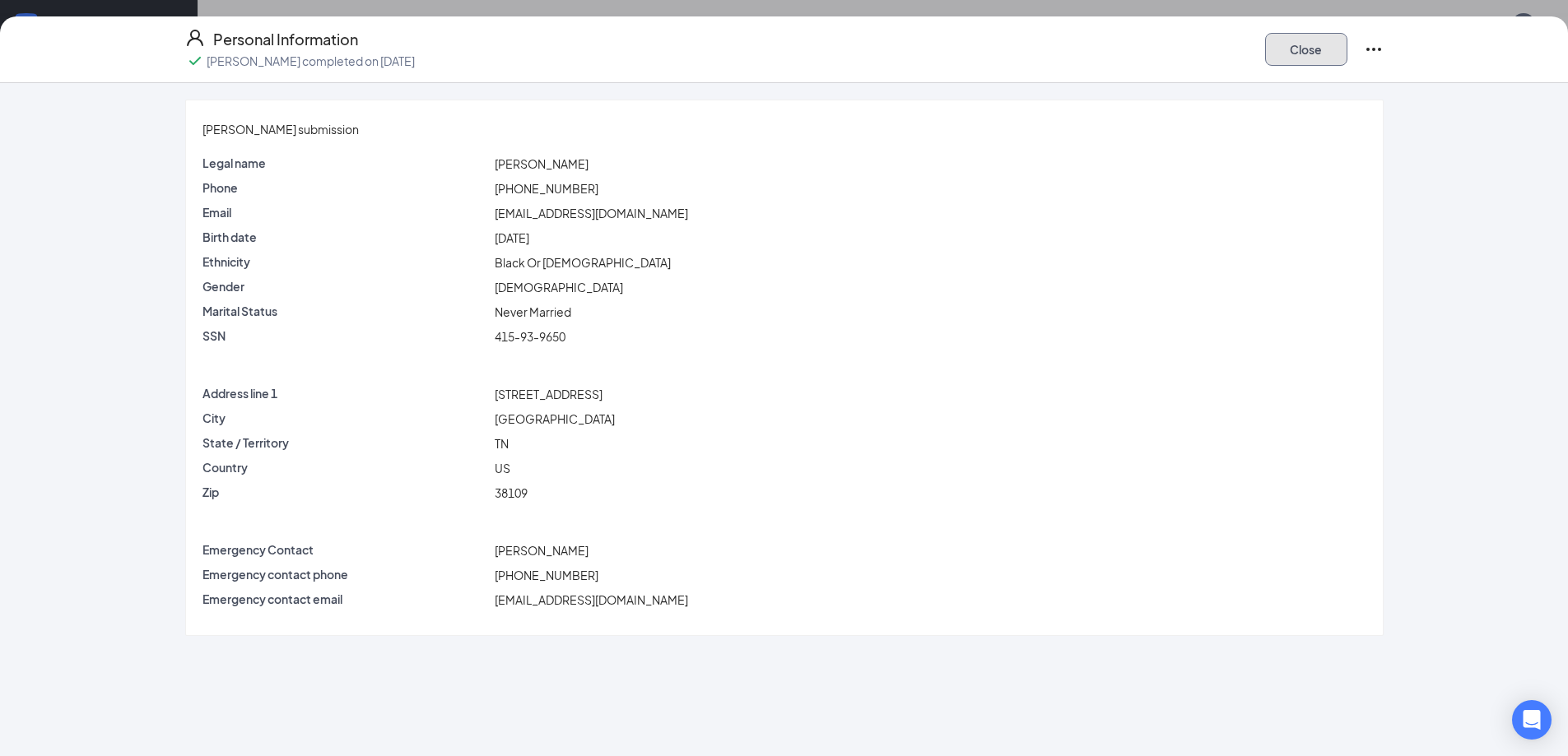
click at [1311, 58] on button "Close" at bounding box center [1307, 49] width 82 height 33
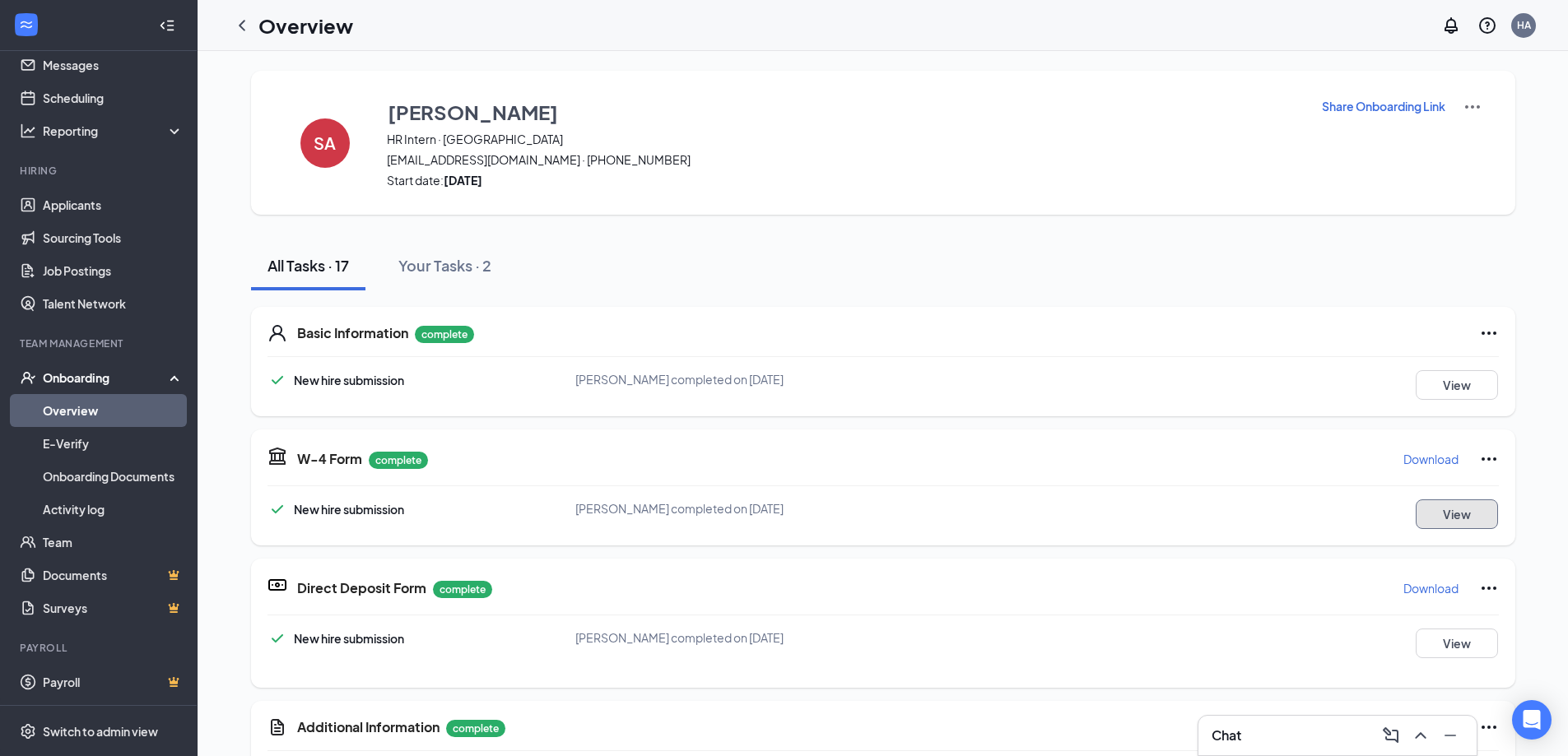
click at [1465, 510] on button "View" at bounding box center [1457, 514] width 82 height 30
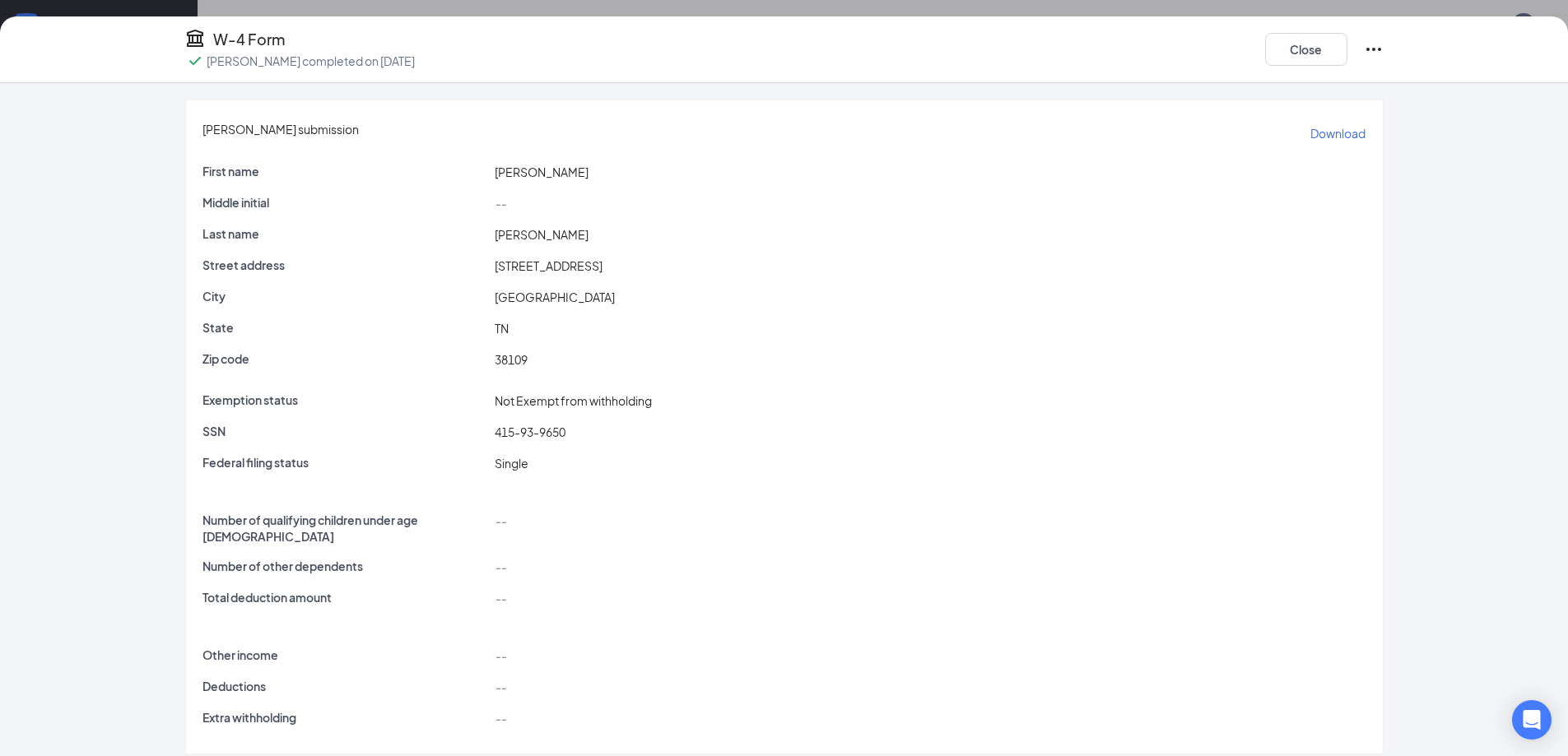
scroll to position [3, 0]
drag, startPoint x: 1306, startPoint y: 61, endPoint x: 1298, endPoint y: 65, distance: 8.9
click at [1298, 65] on button "Close" at bounding box center [1307, 49] width 82 height 33
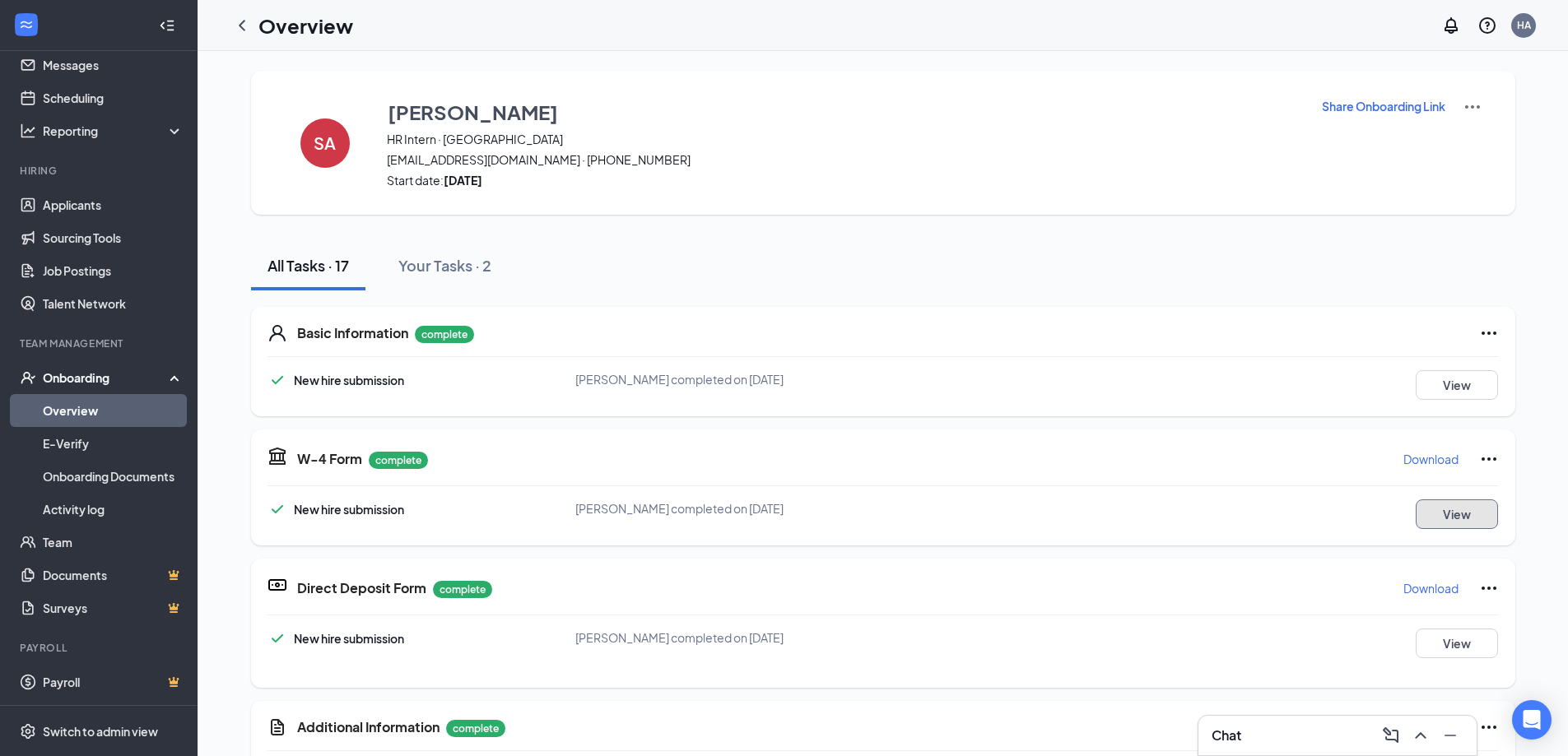
scroll to position [247, 0]
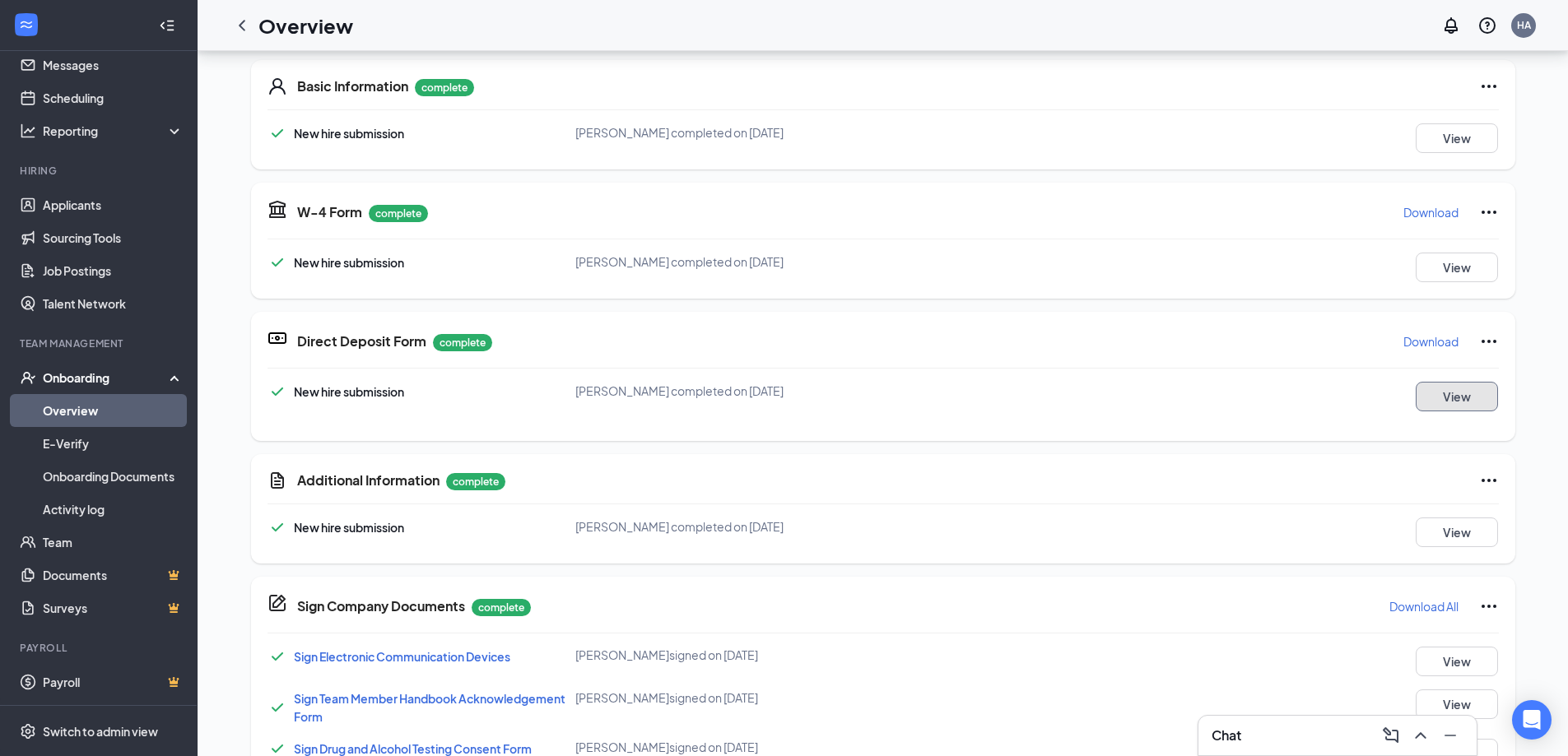
click at [1444, 398] on button "View" at bounding box center [1457, 397] width 82 height 30
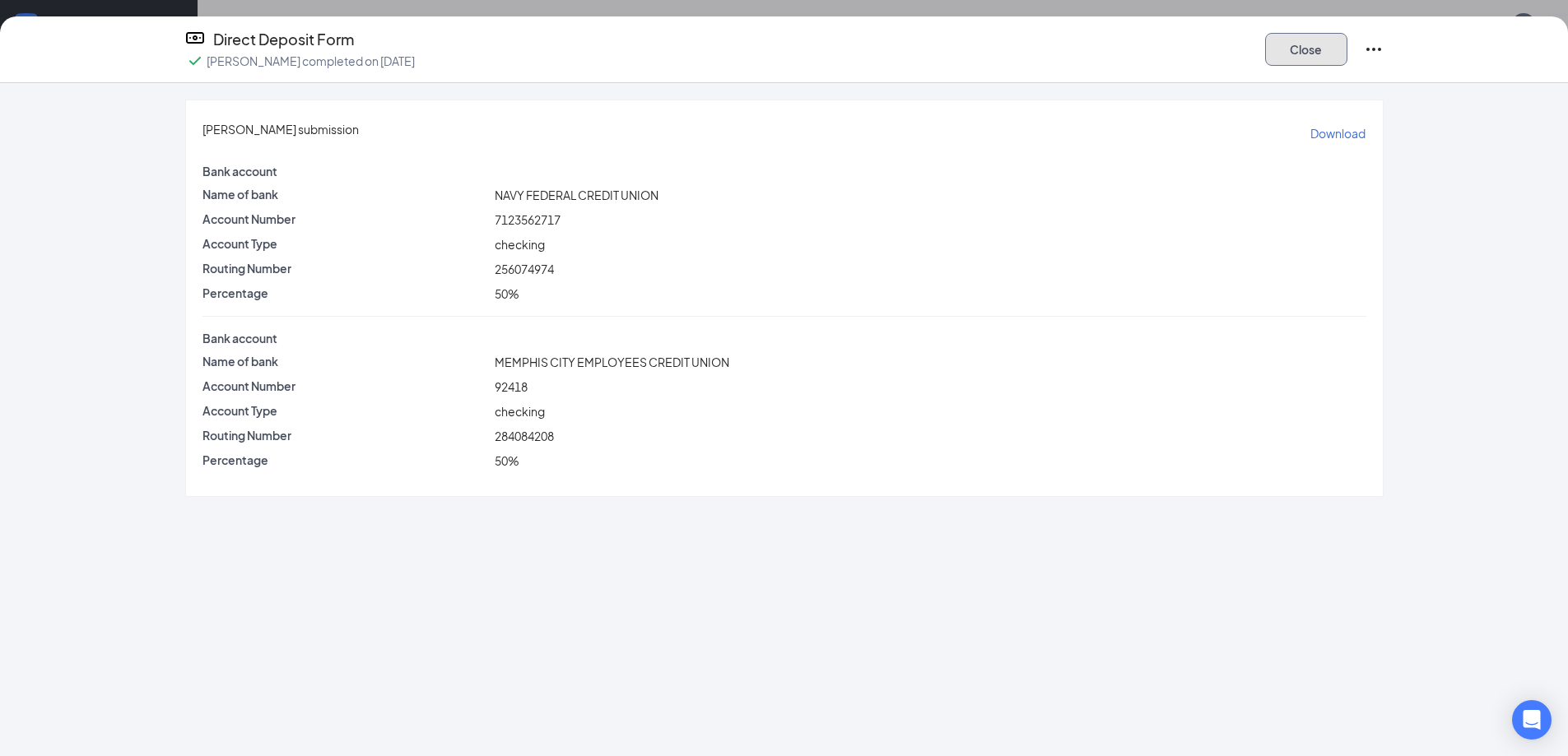
click at [1315, 48] on button "Close" at bounding box center [1307, 49] width 82 height 33
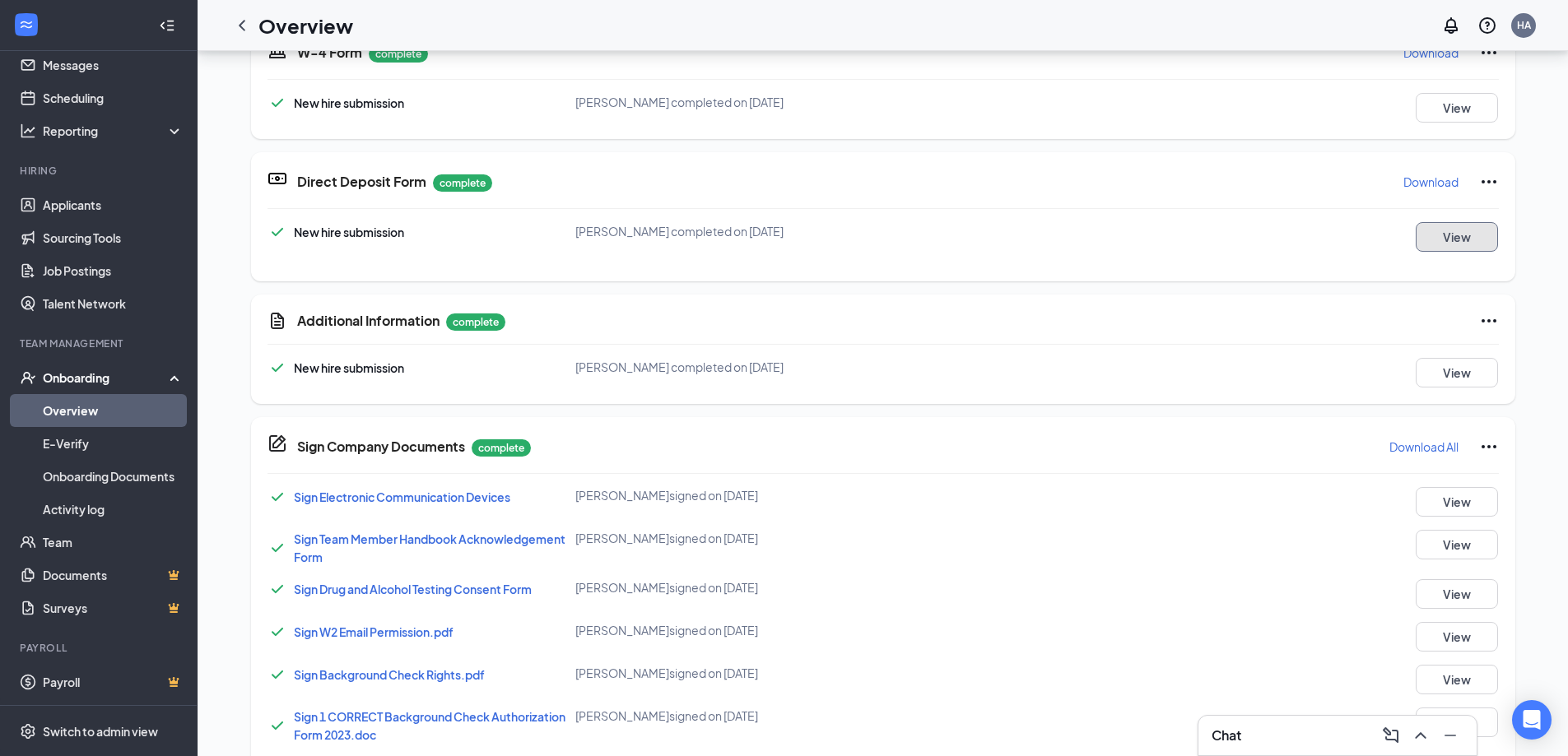
scroll to position [411, 0]
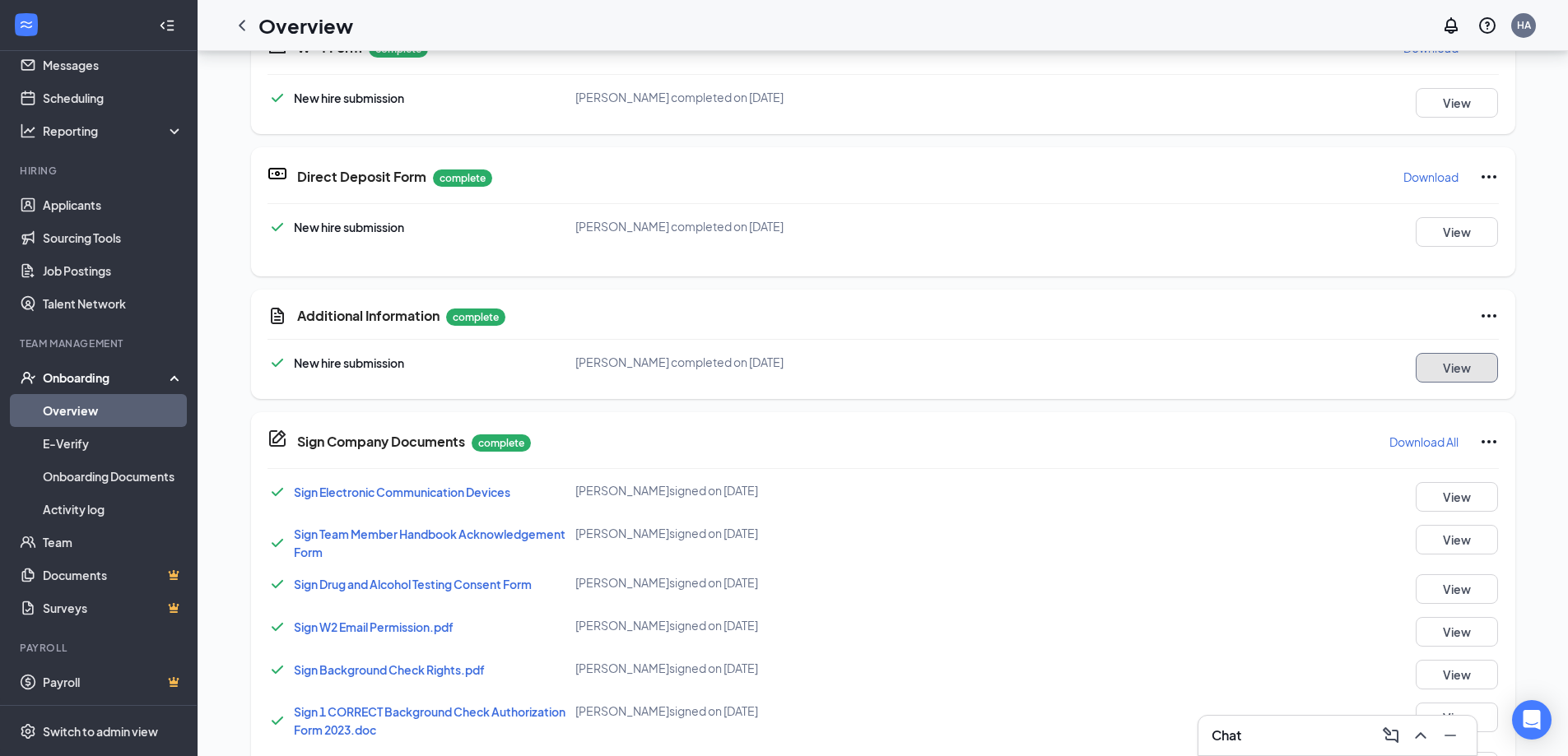
click at [1478, 364] on button "View" at bounding box center [1457, 368] width 82 height 30
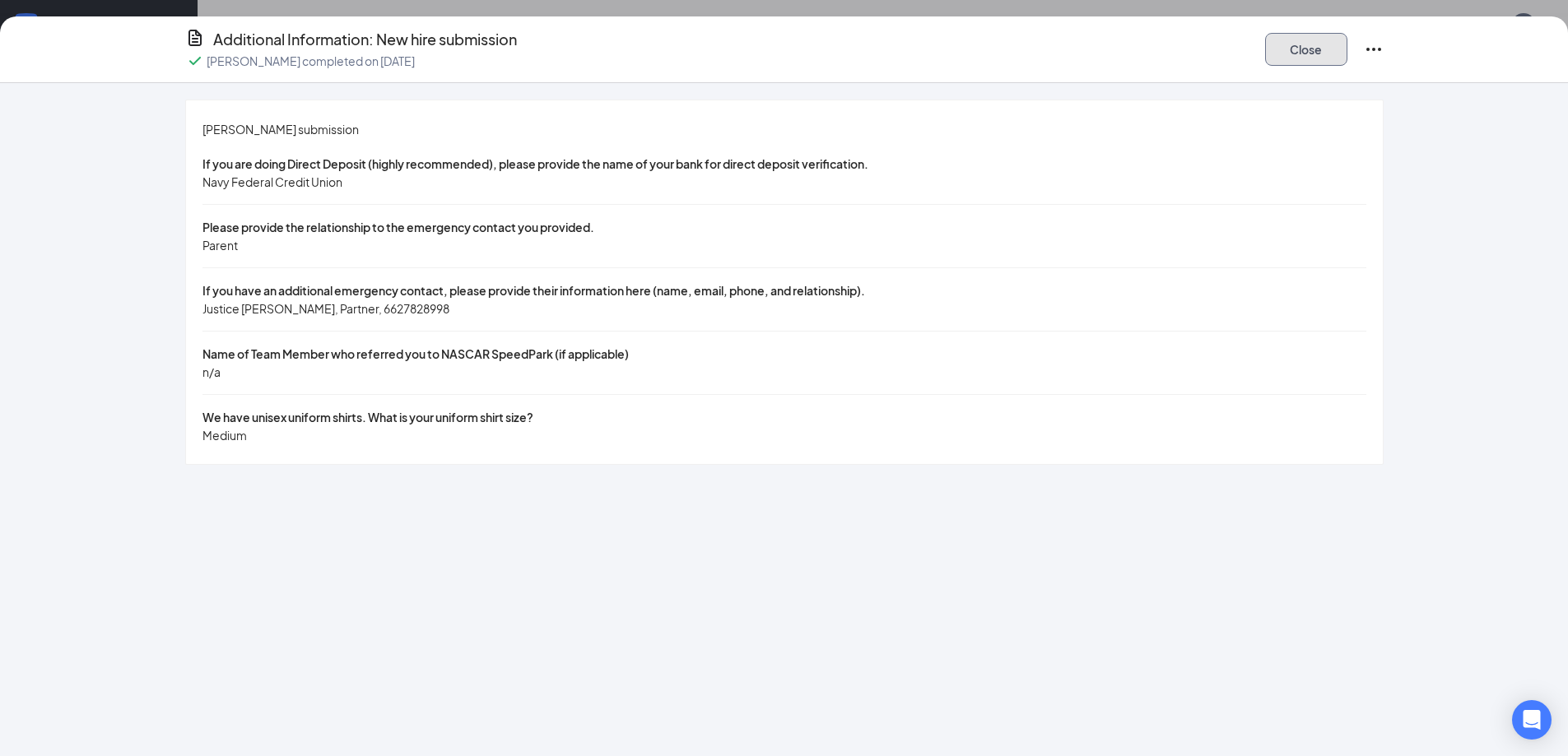
click at [1284, 63] on button "Close" at bounding box center [1307, 49] width 82 height 33
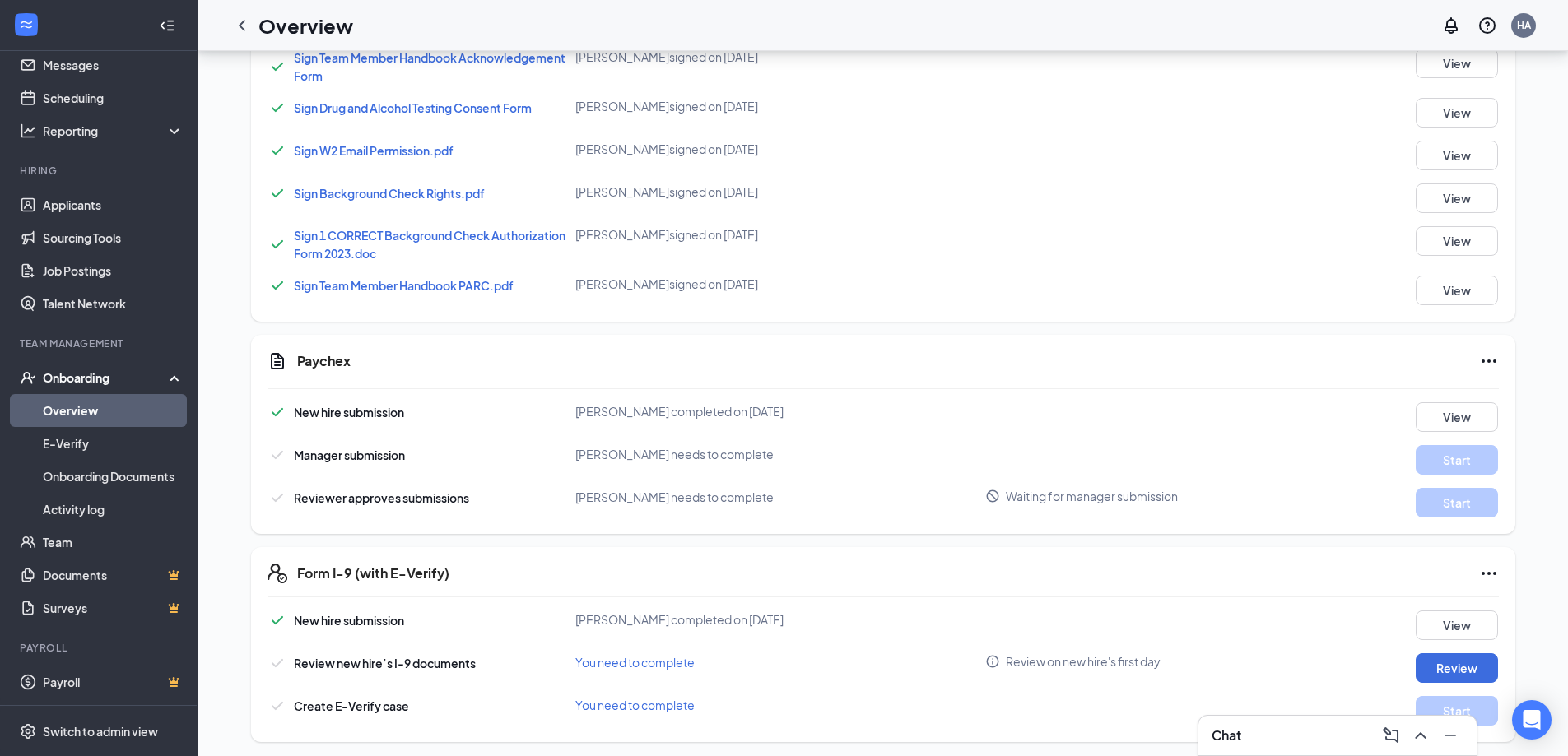
scroll to position [894, 0]
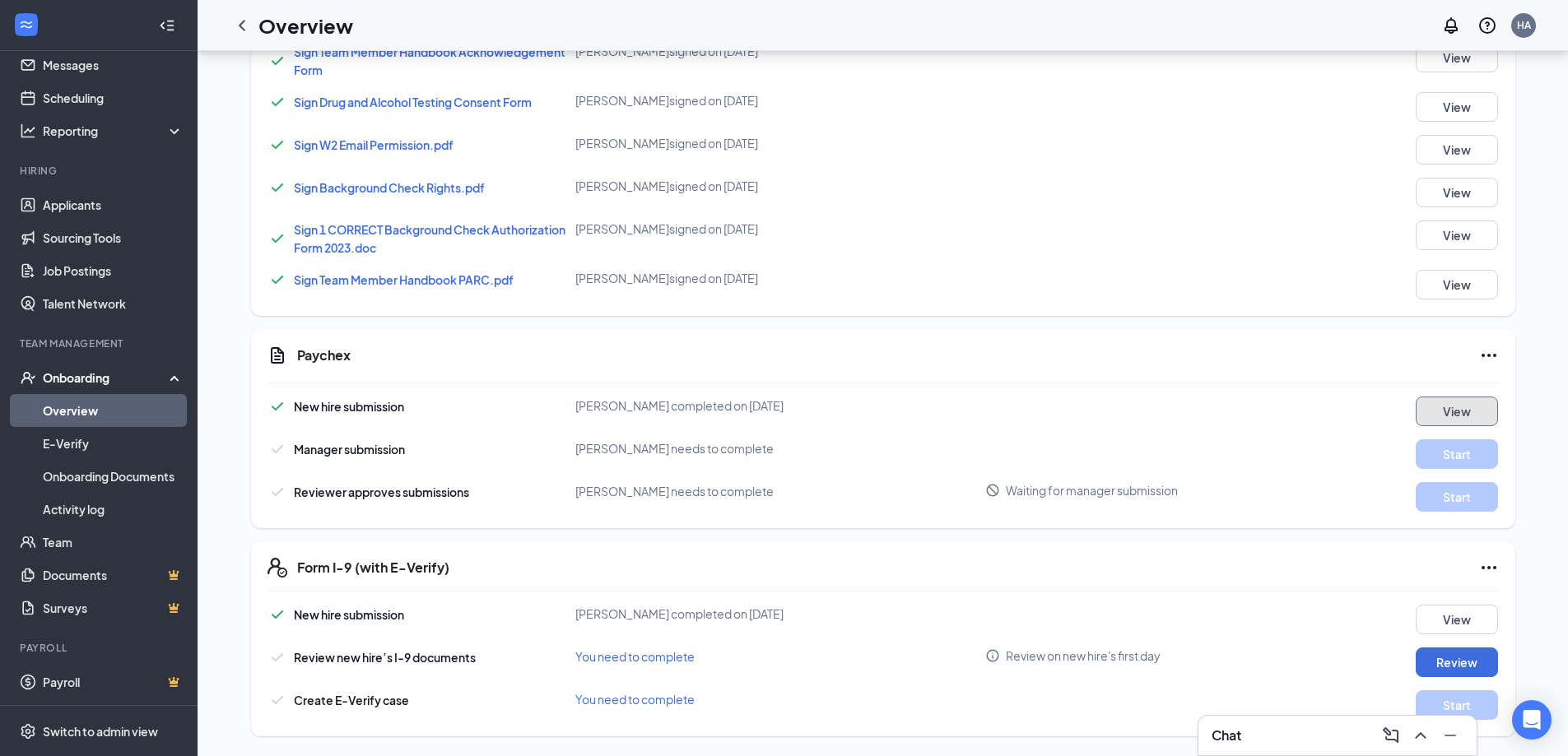
click at [1468, 416] on button "View" at bounding box center [1457, 411] width 82 height 30
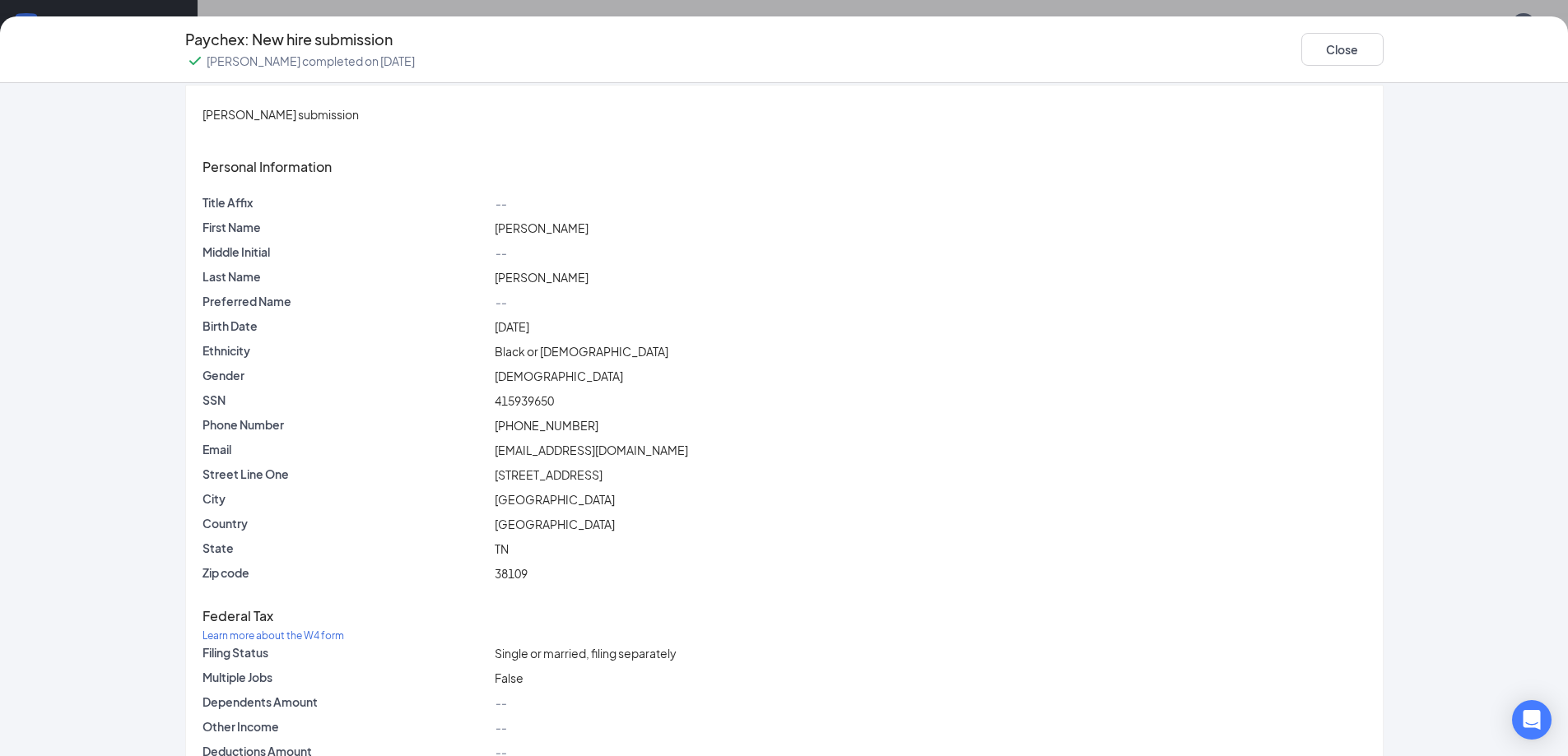
scroll to position [0, 0]
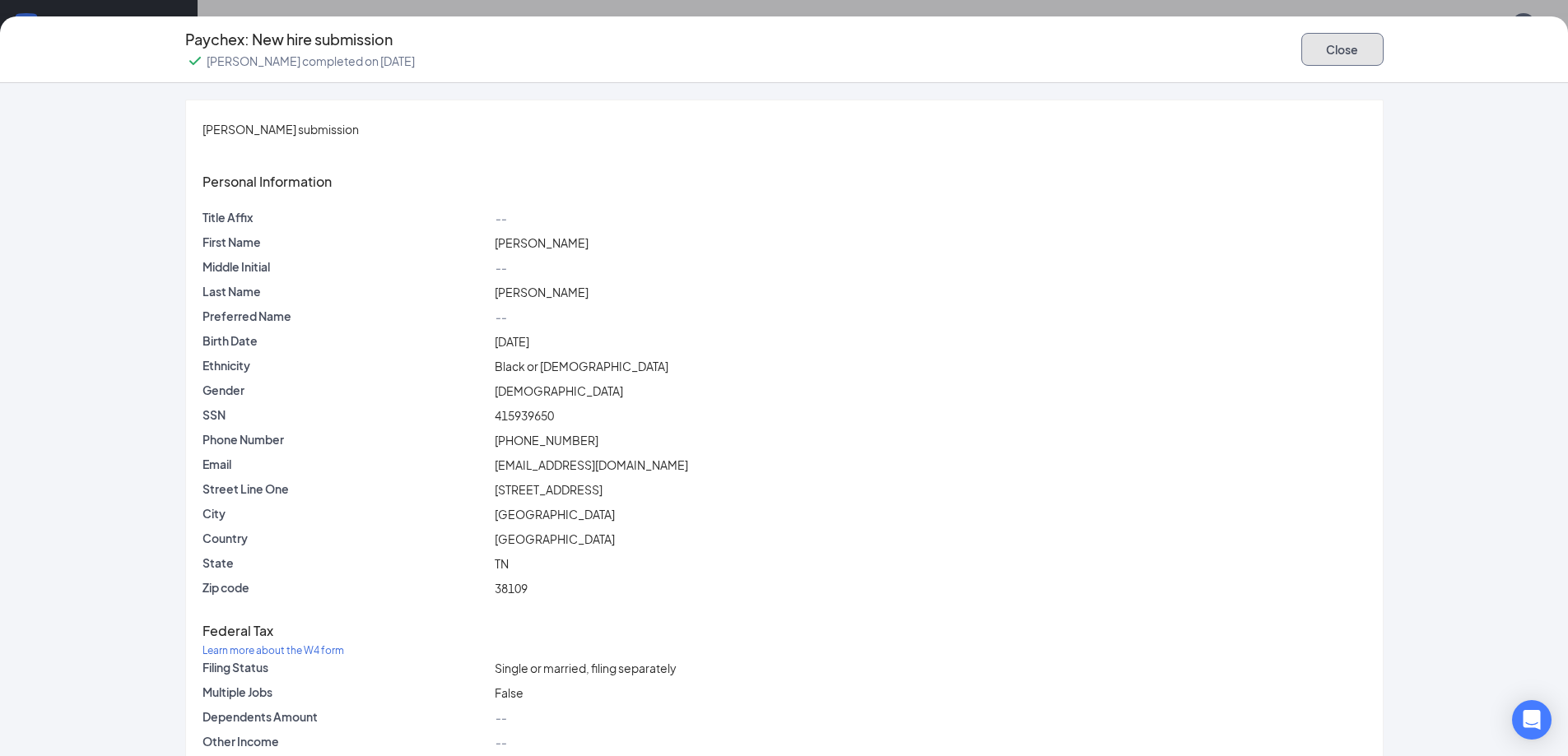
click at [1321, 52] on button "Close" at bounding box center [1343, 49] width 82 height 33
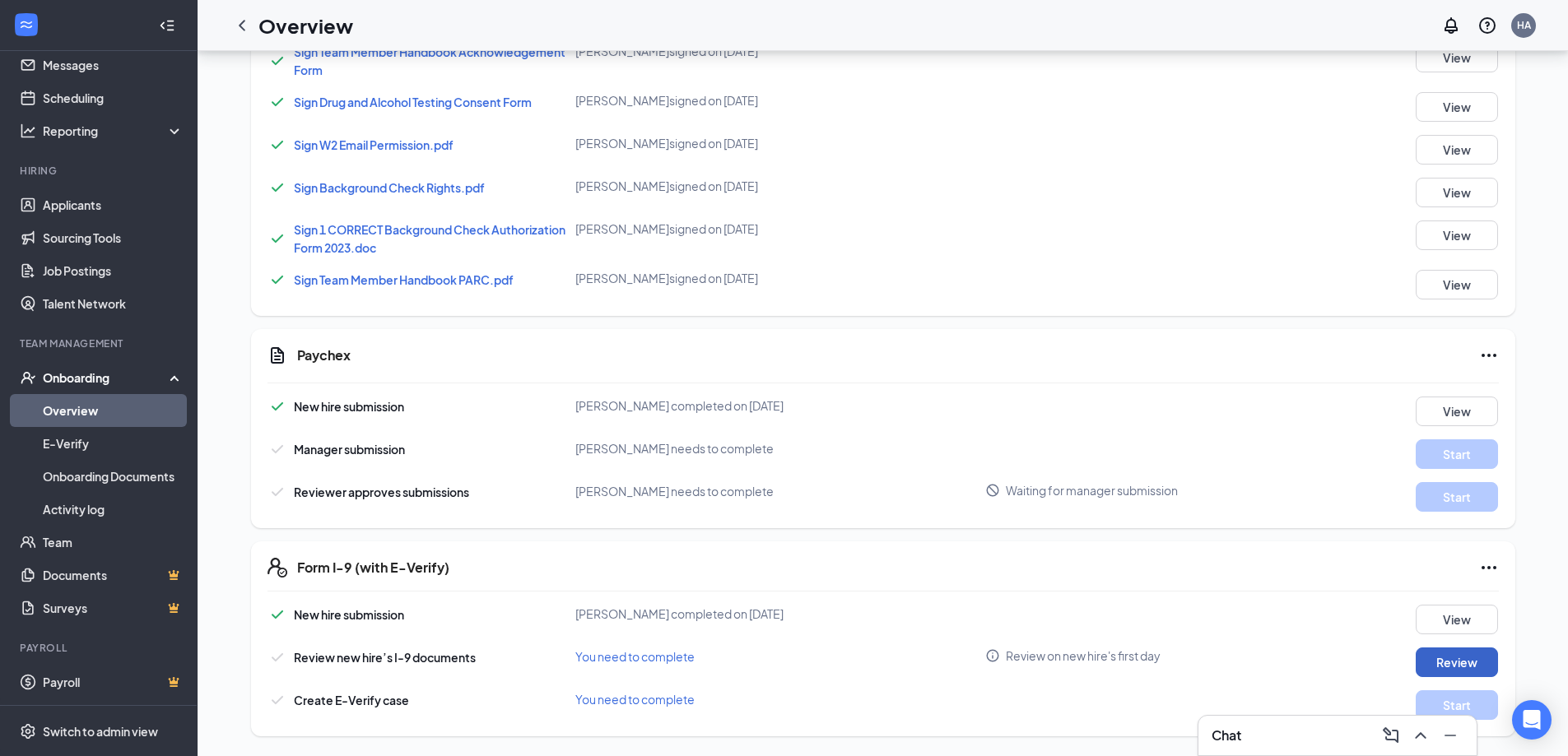
click at [1465, 650] on button "Review" at bounding box center [1457, 663] width 82 height 30
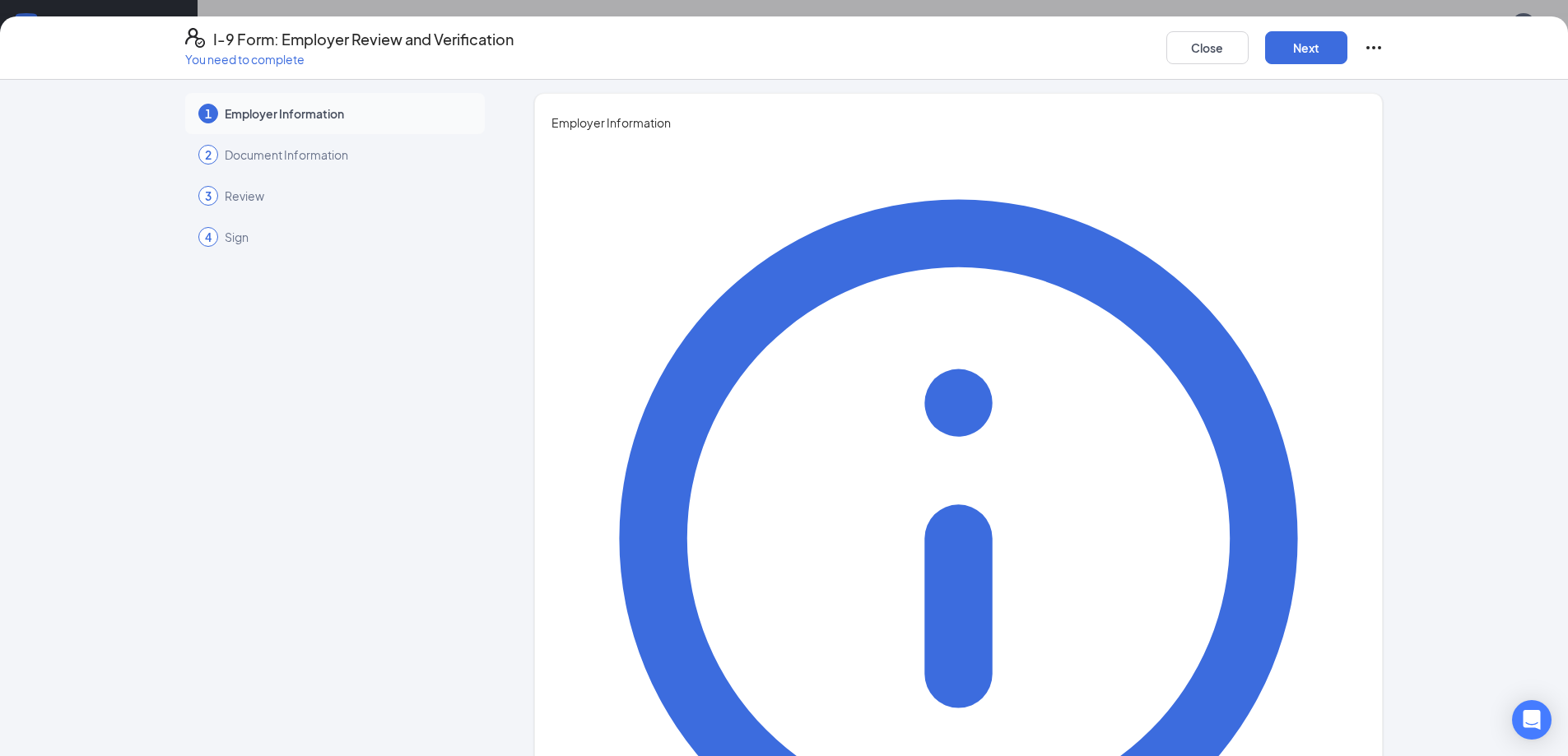
scroll to position [4, 0]
click at [1161, 47] on div "I-9 Form: Employer Review and Verification You need to complete Close Next" at bounding box center [784, 48] width 1264 height 40
drag, startPoint x: 1193, startPoint y: 53, endPoint x: 1172, endPoint y: 46, distance: 22.1
click at [1193, 52] on button "Close" at bounding box center [1208, 48] width 82 height 33
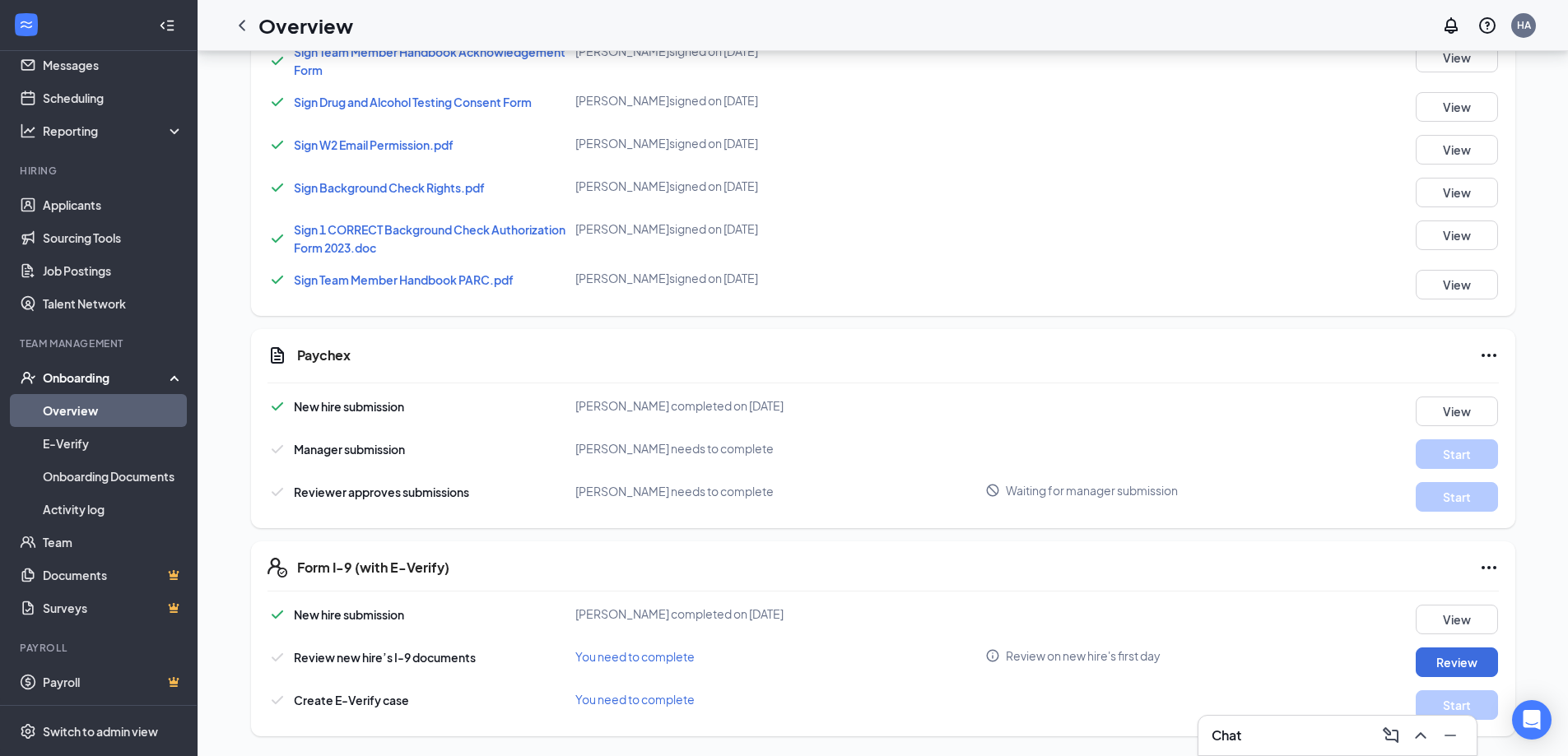
click at [244, 17] on icon "ChevronLeft" at bounding box center [242, 26] width 20 height 20
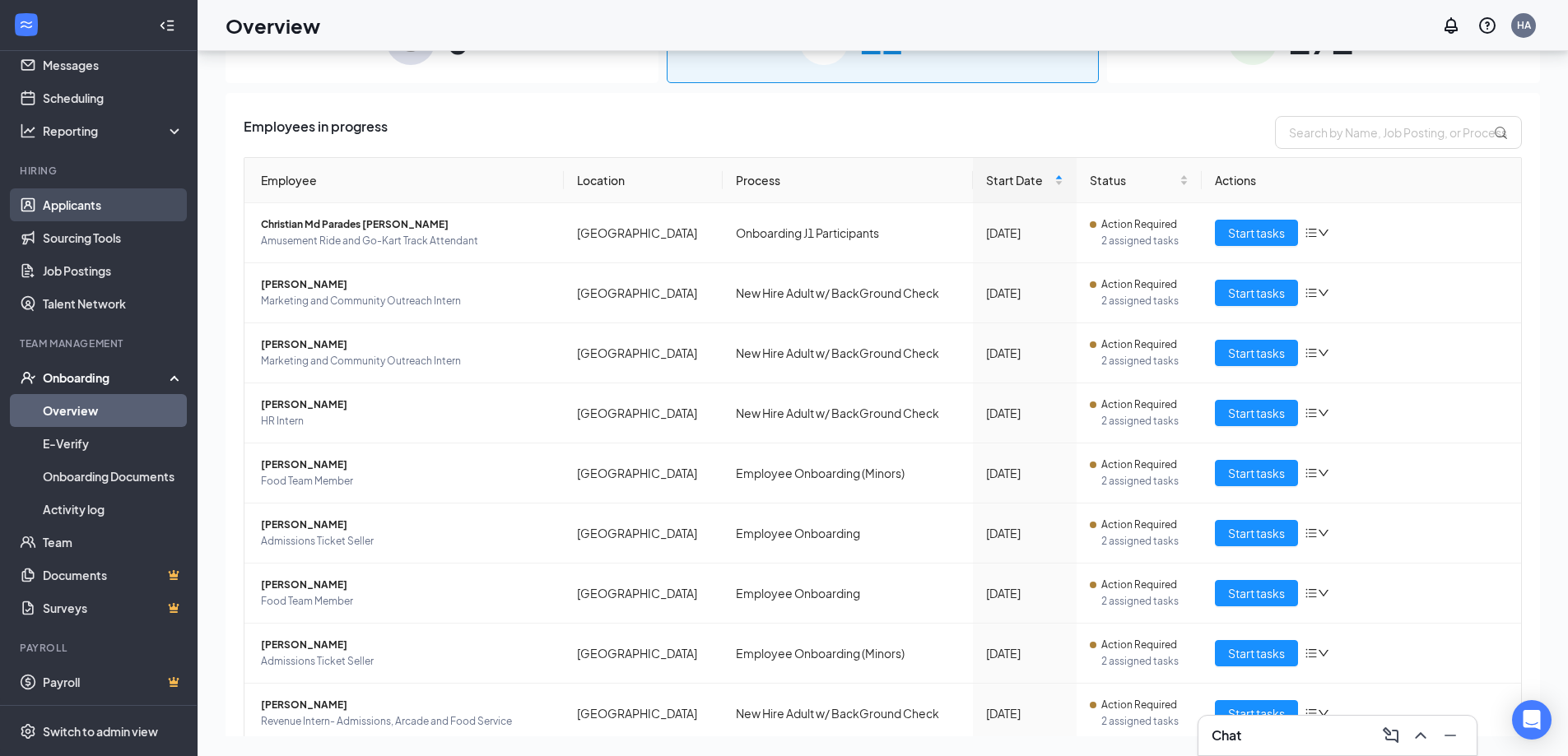
click at [83, 202] on link "Applicants" at bounding box center [113, 205] width 141 height 33
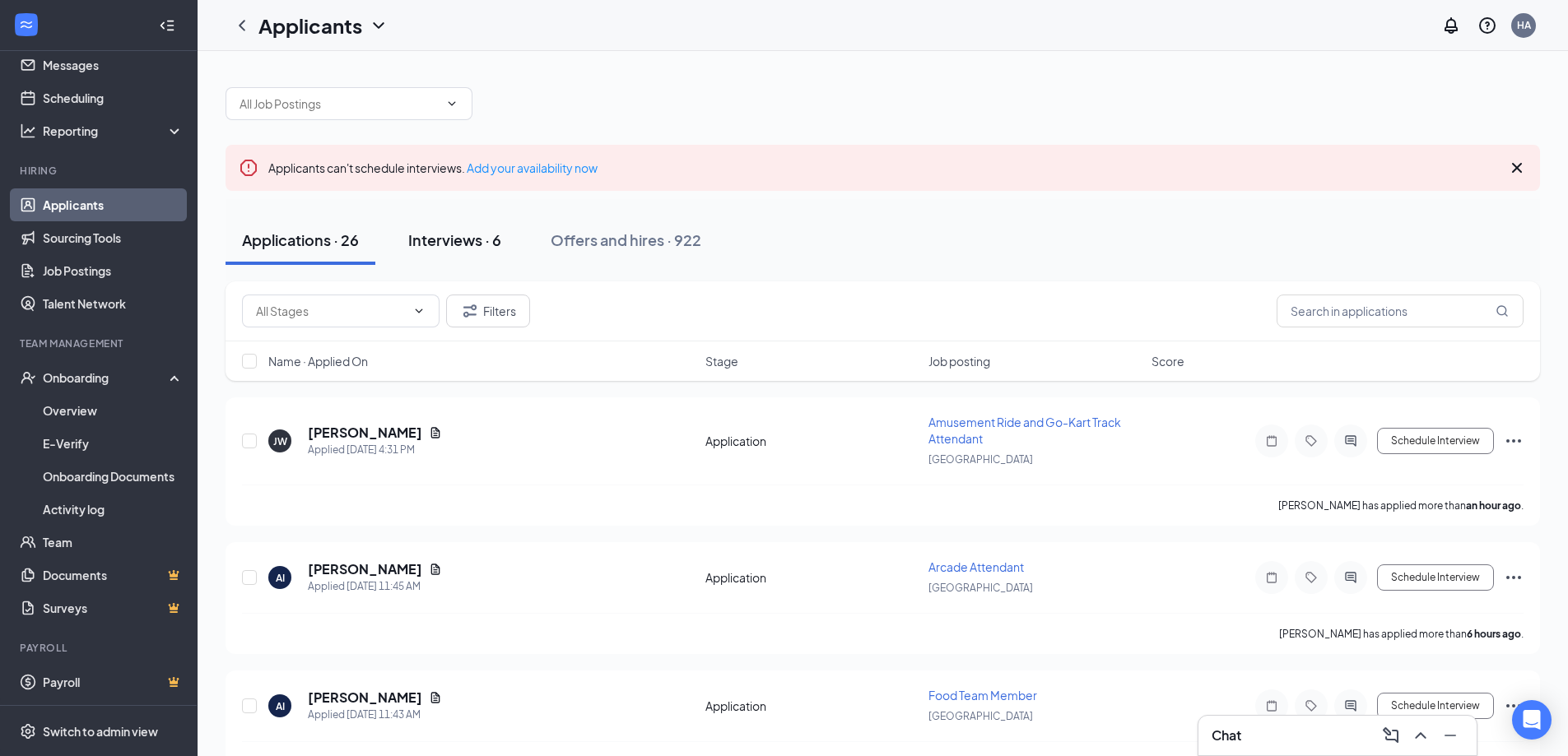
click at [459, 244] on div "Interviews · 6" at bounding box center [454, 239] width 93 height 21
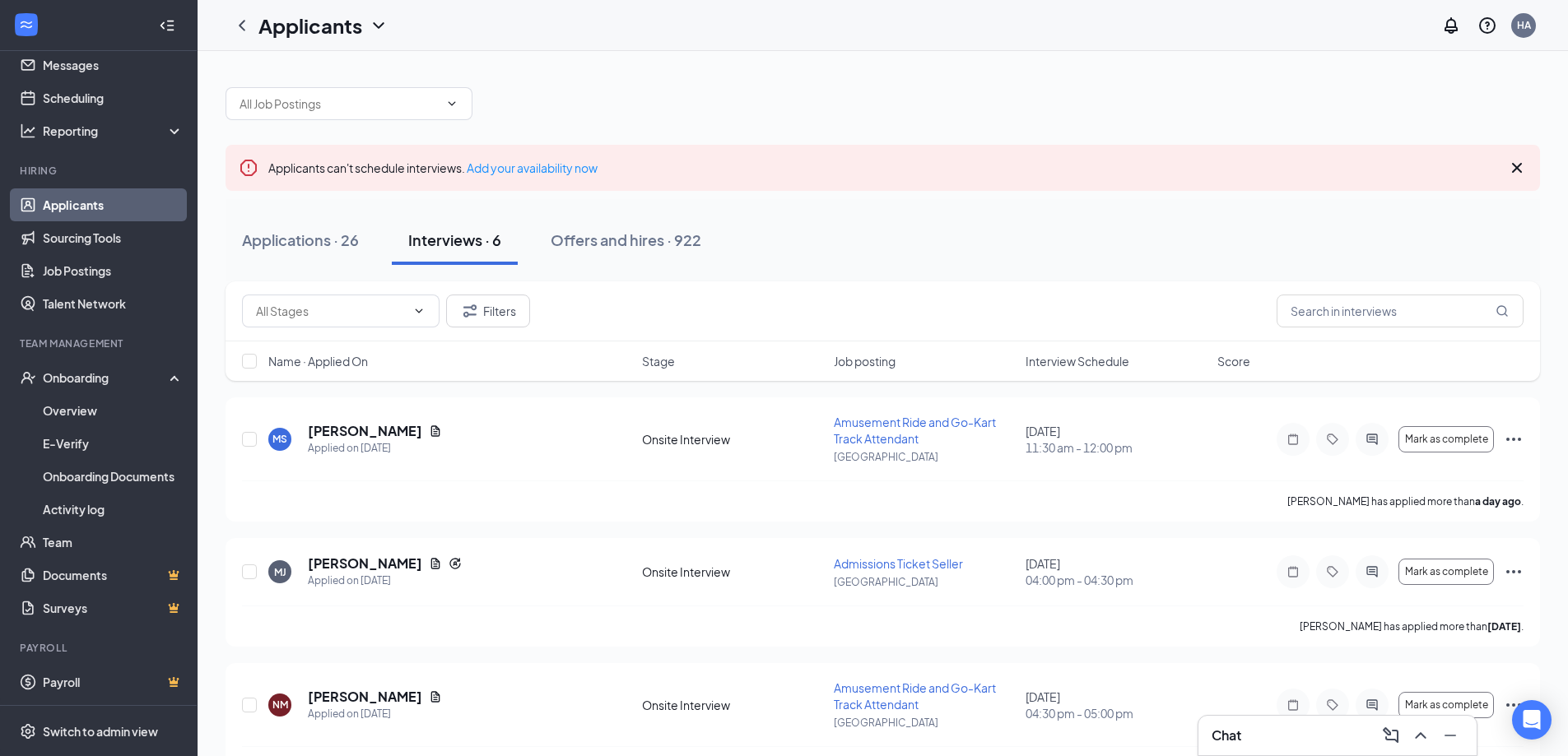
click at [1075, 360] on span "Interview Schedule" at bounding box center [1078, 361] width 104 height 16
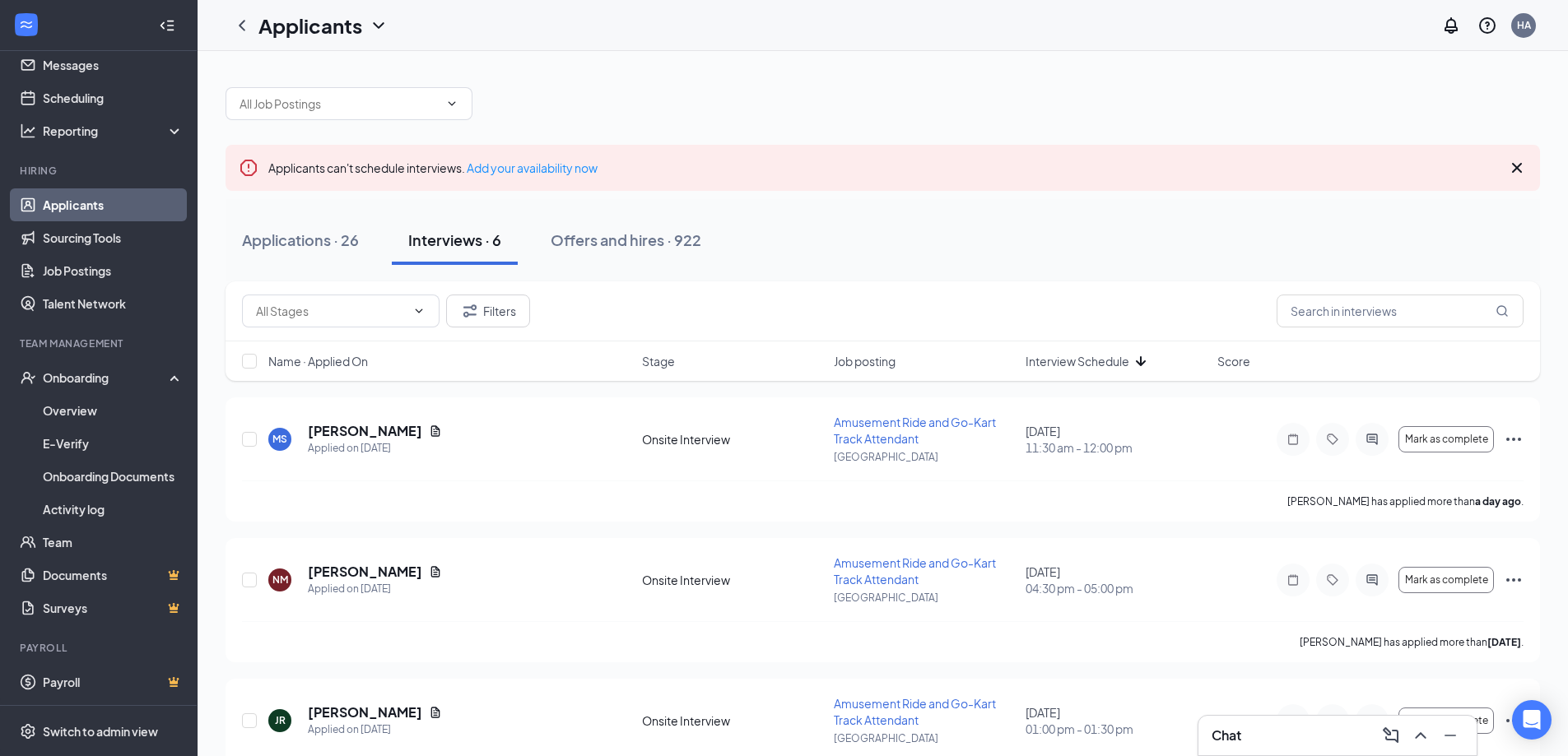
click at [1518, 170] on icon "Cross" at bounding box center [1518, 168] width 20 height 20
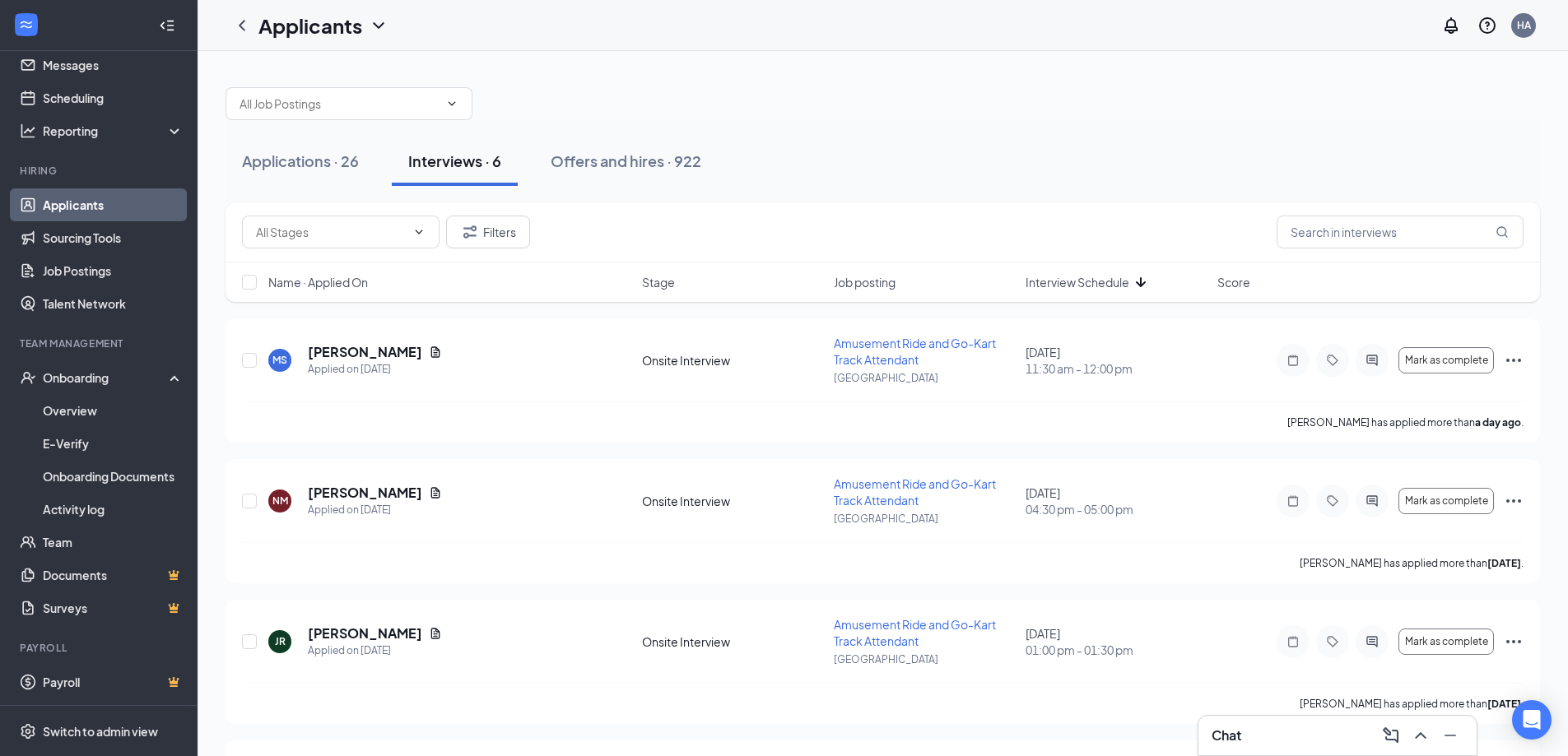
click at [1222, 116] on div at bounding box center [883, 96] width 1315 height 49
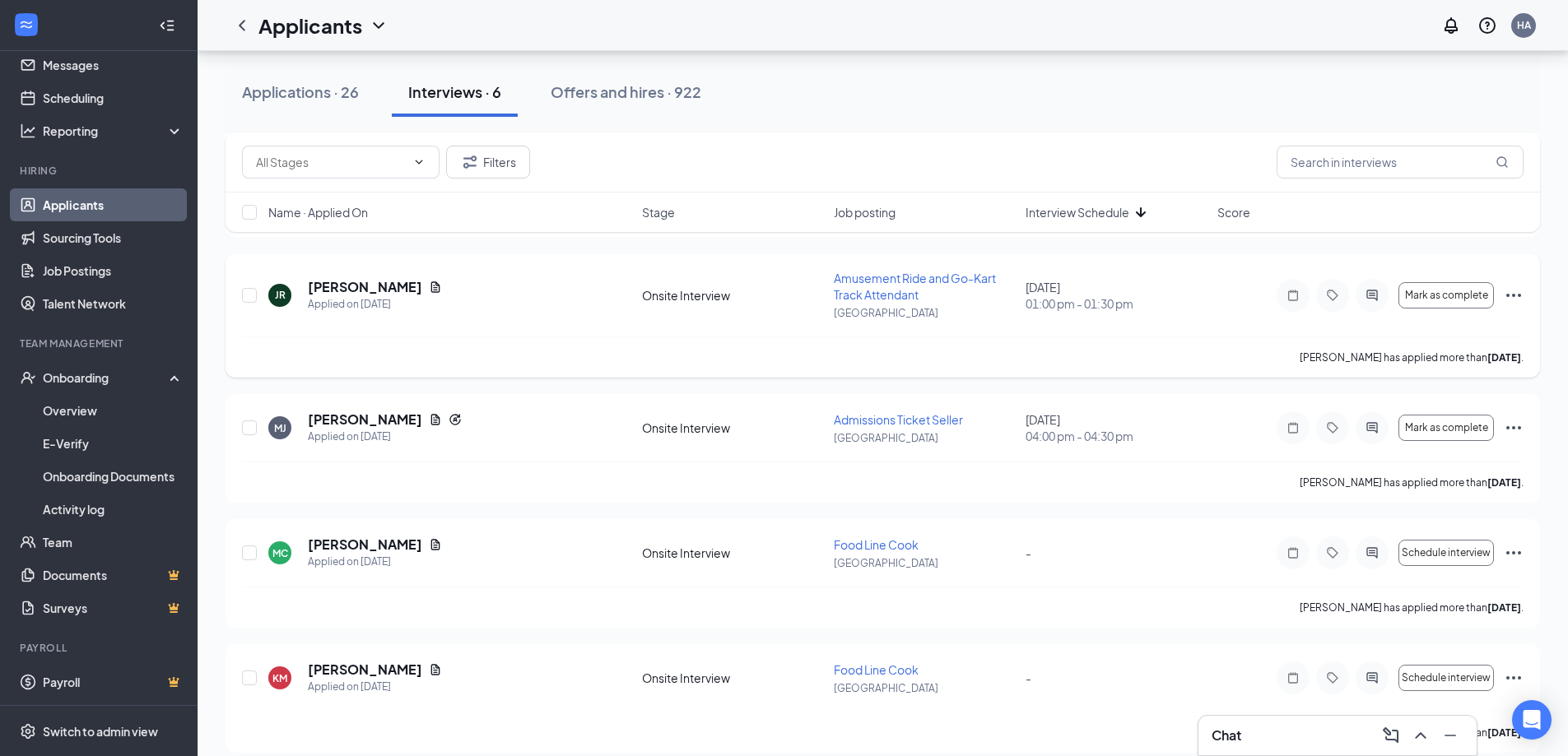
scroll to position [363, 0]
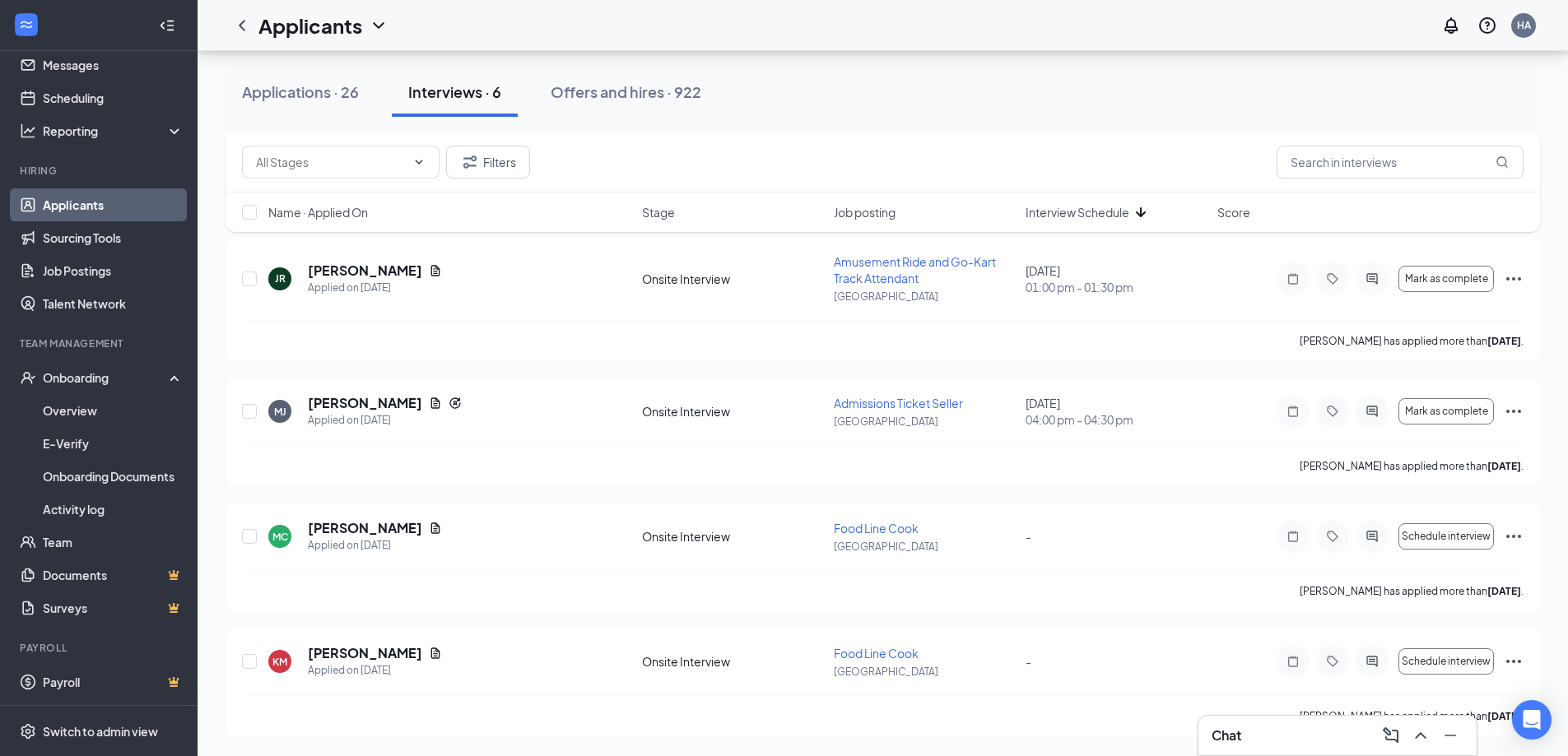
click at [1307, 744] on div "Chat" at bounding box center [1337, 735] width 252 height 26
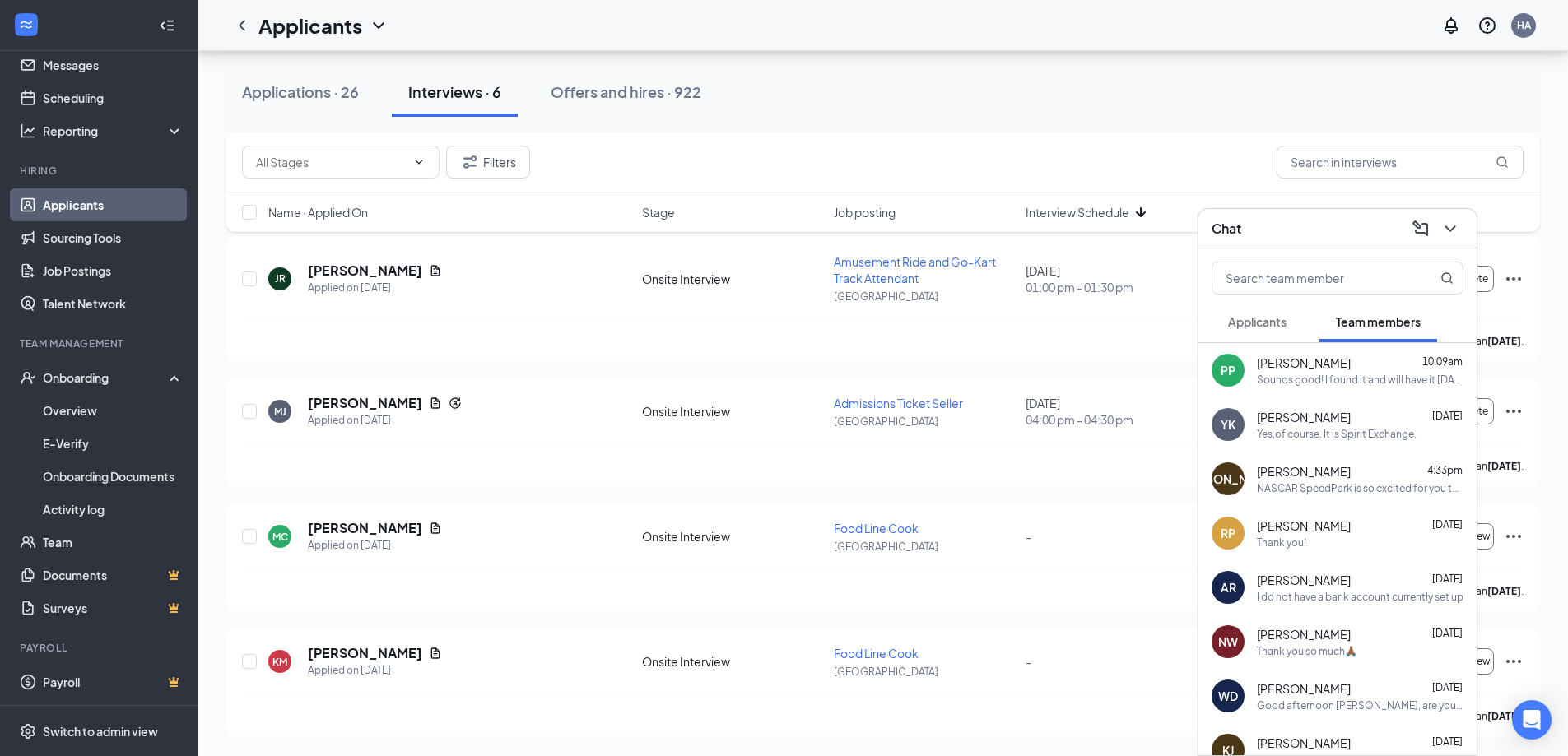
click at [1238, 304] on button "Applicants" at bounding box center [1257, 322] width 92 height 41
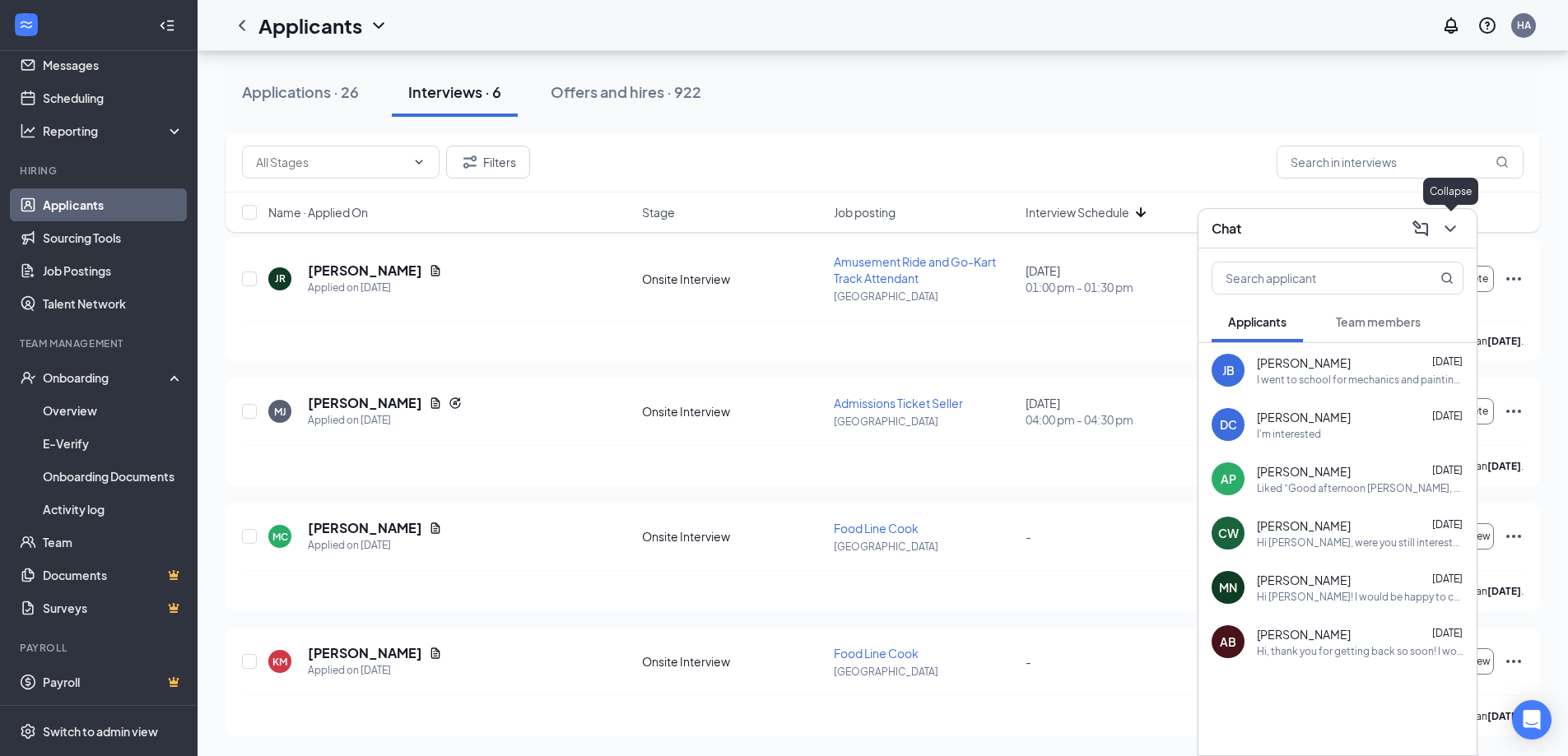
click at [1448, 226] on icon "ChevronDown" at bounding box center [1451, 229] width 20 height 20
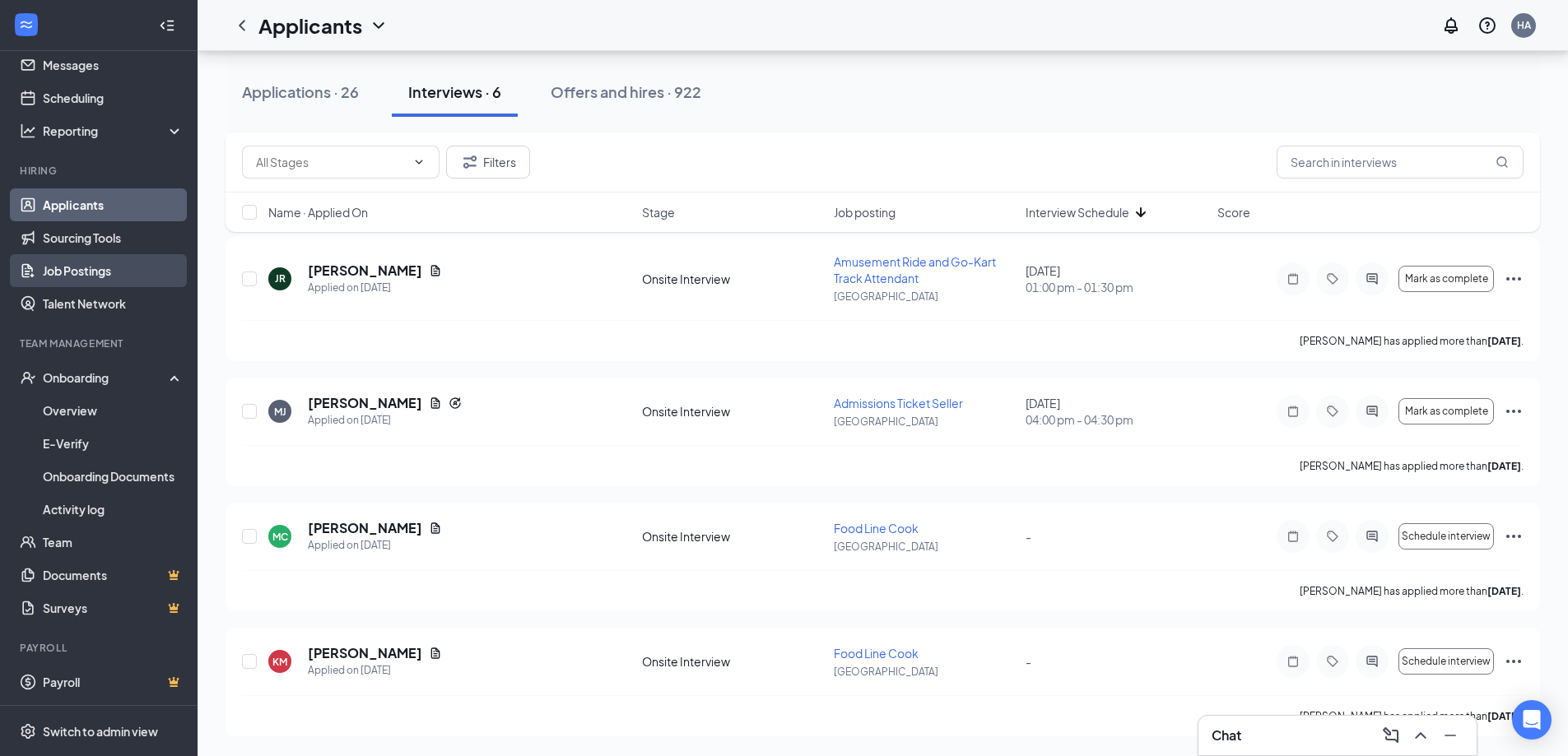
scroll to position [0, 0]
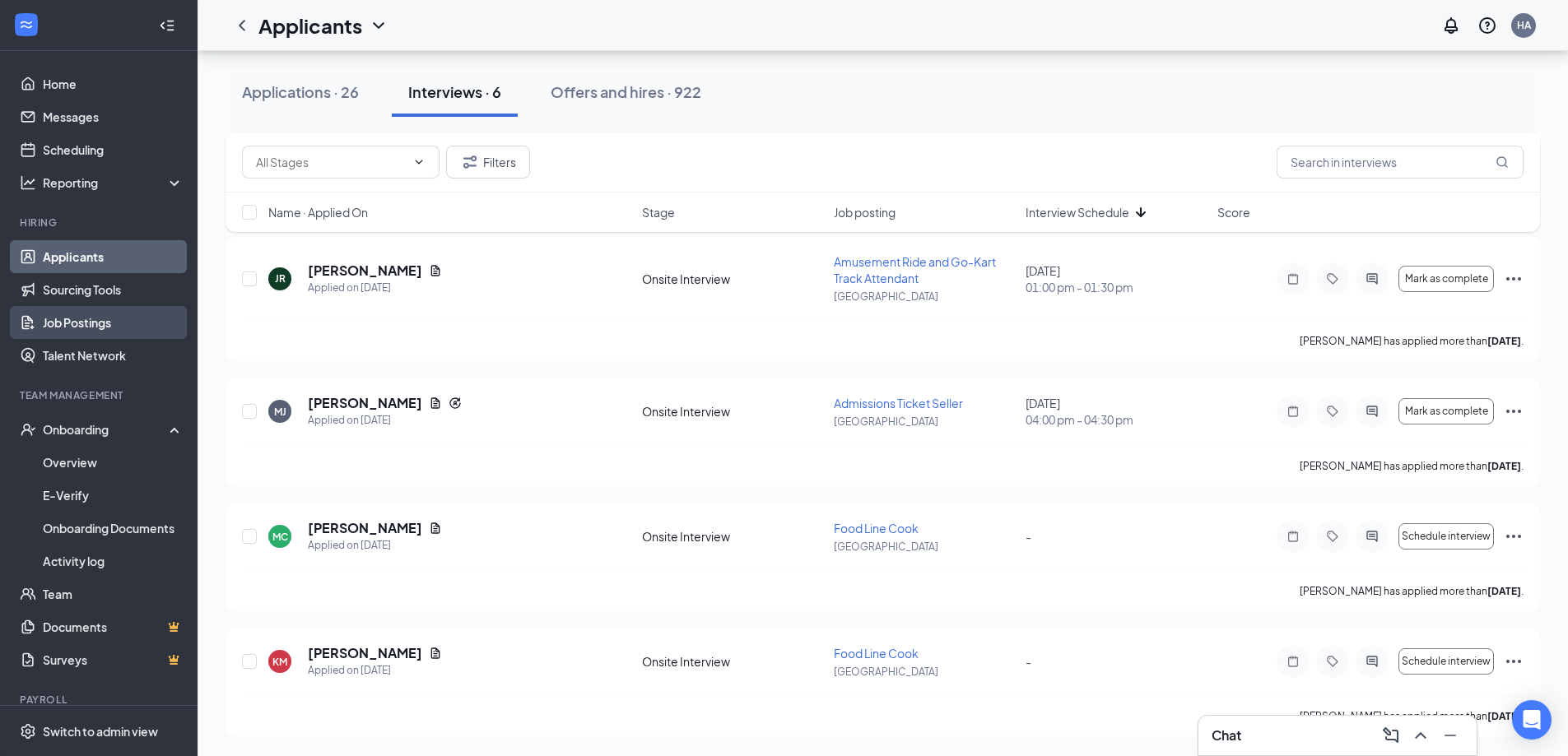
click at [68, 308] on link "Job Postings" at bounding box center [113, 322] width 141 height 33
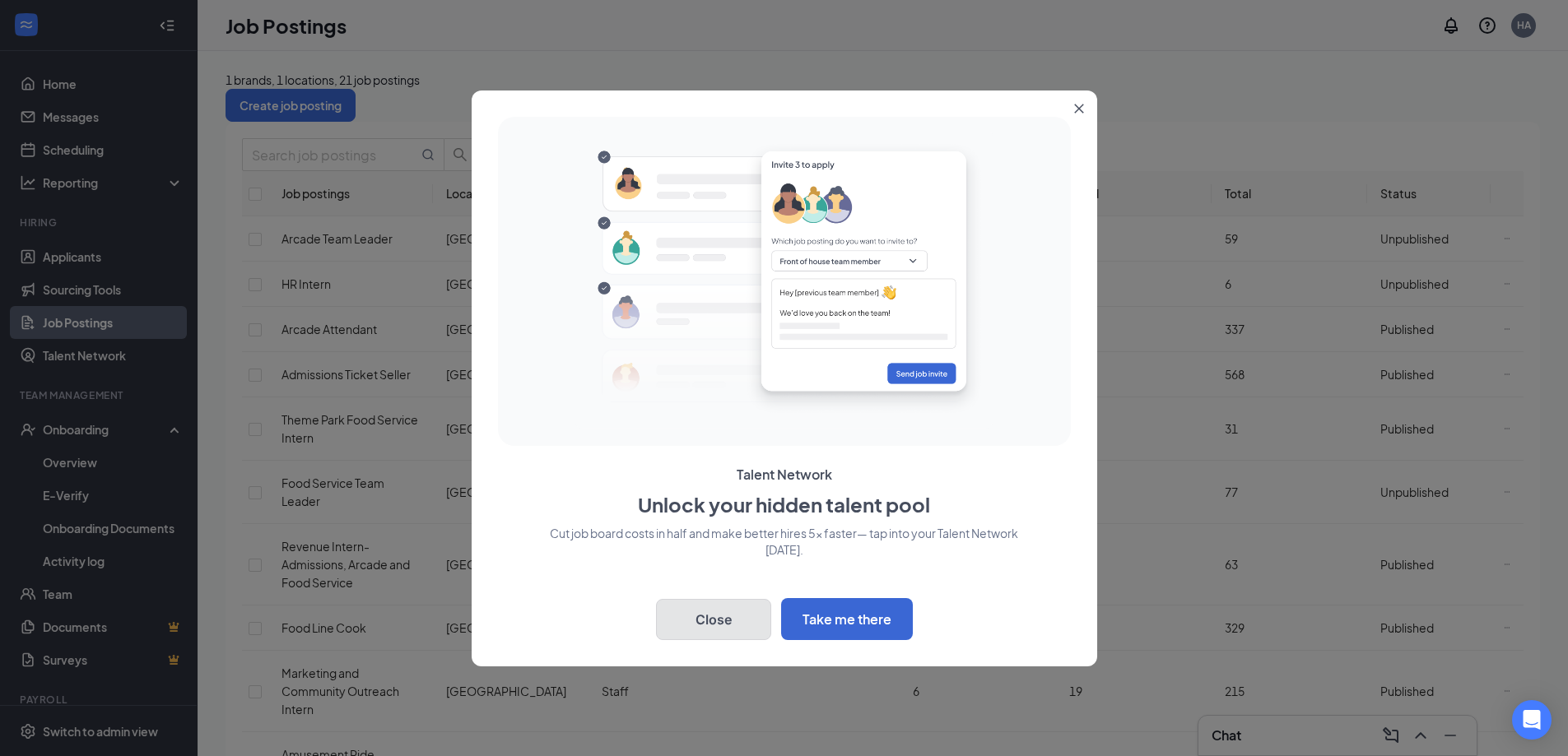
click at [736, 619] on button "Close" at bounding box center [714, 620] width 115 height 41
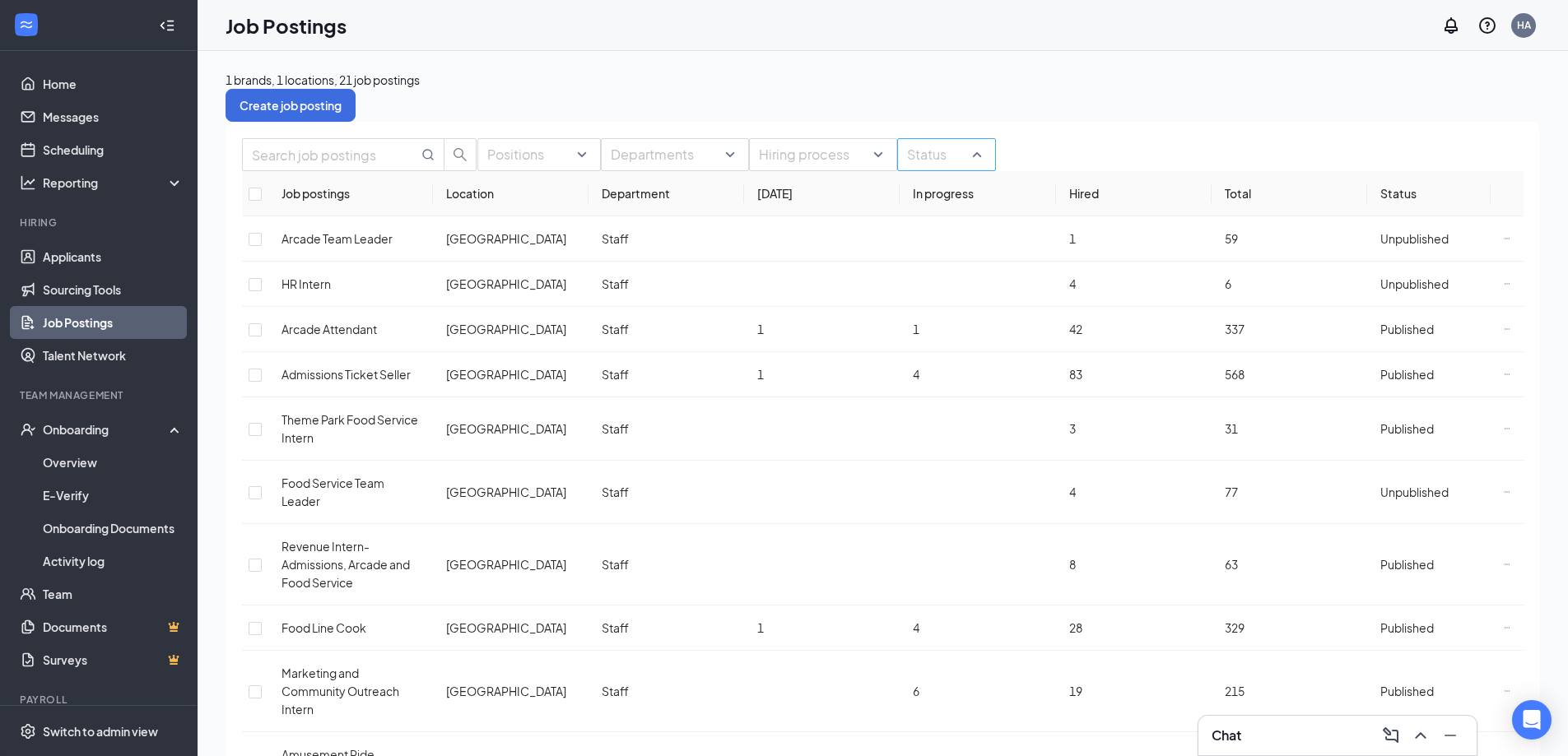
click at [980, 165] on div "Status" at bounding box center [947, 155] width 99 height 33
click at [955, 240] on span "Published" at bounding box center [930, 232] width 54 height 15
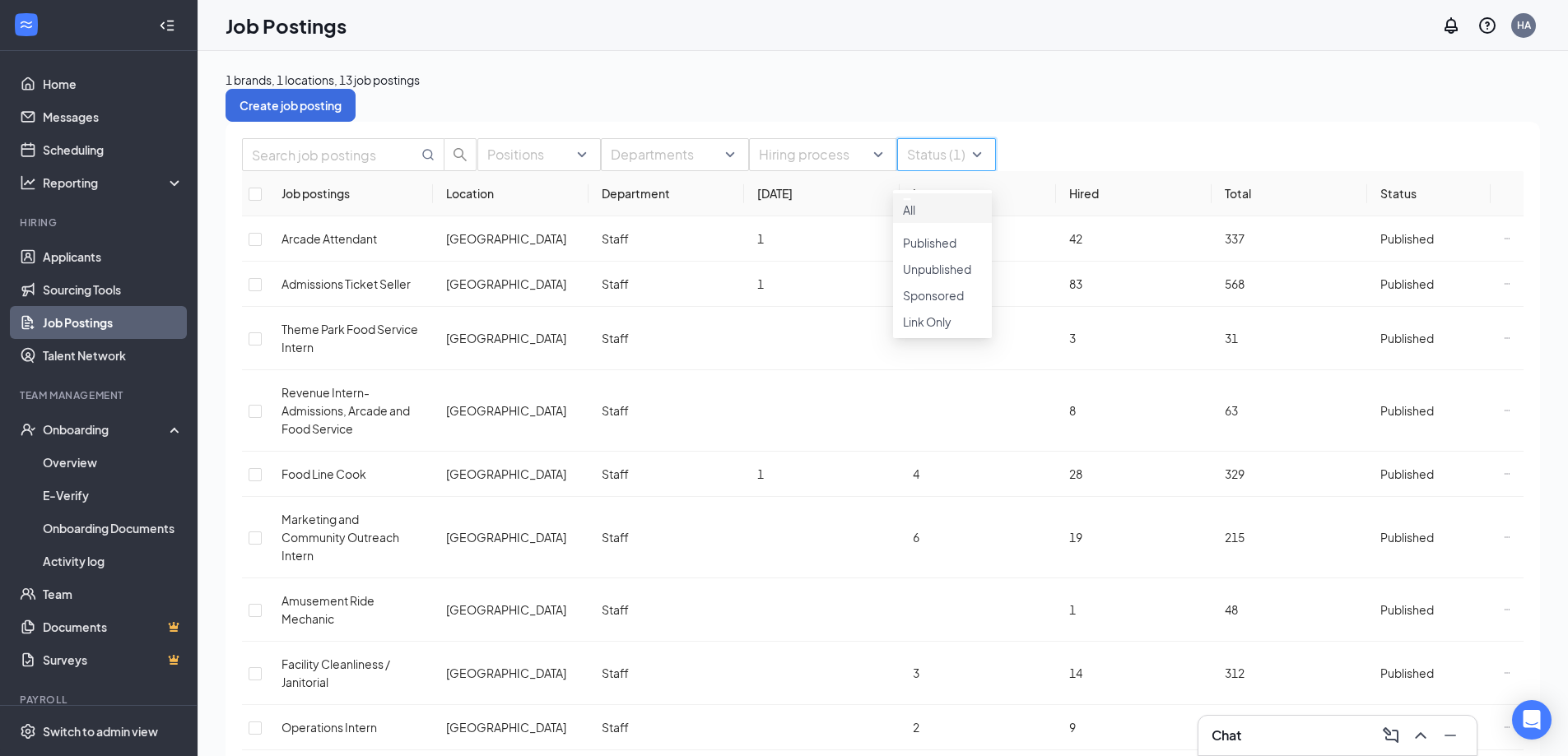
click at [1240, 78] on div "1 brands, 1 locations, 13 job postings Create job posting" at bounding box center [883, 96] width 1315 height 51
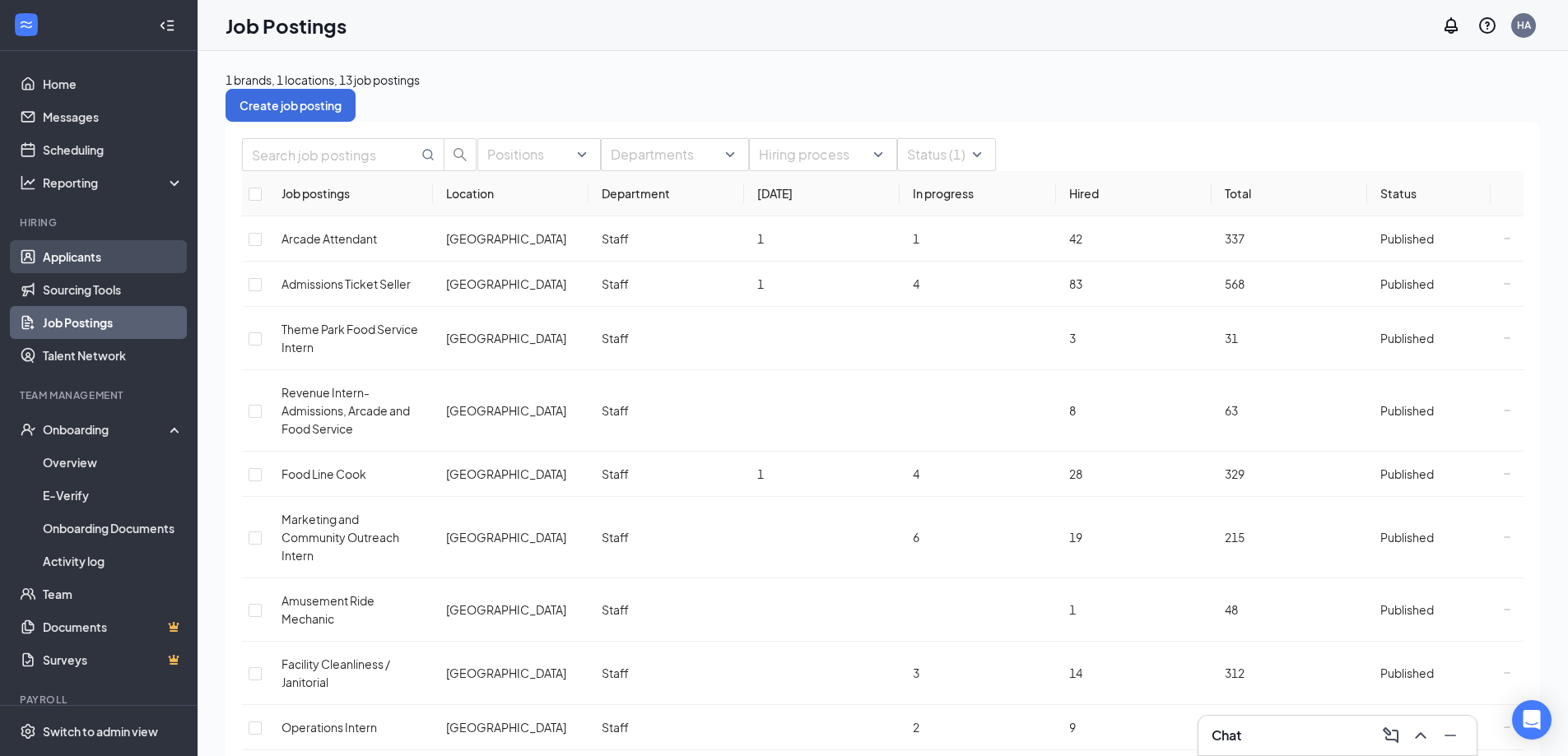
click at [43, 259] on link "Applicants" at bounding box center [113, 256] width 141 height 33
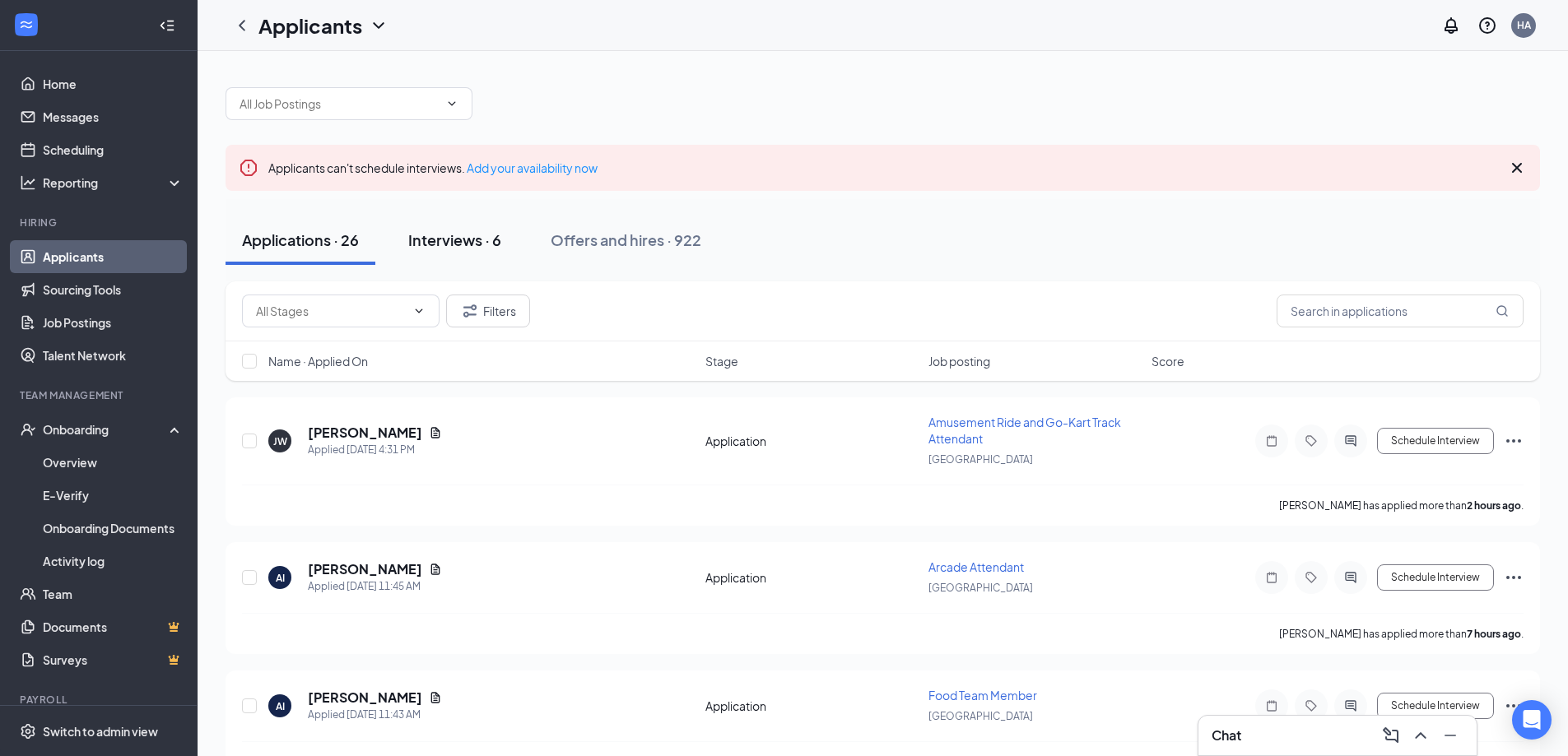
click at [474, 239] on div "Interviews · 6" at bounding box center [454, 239] width 93 height 21
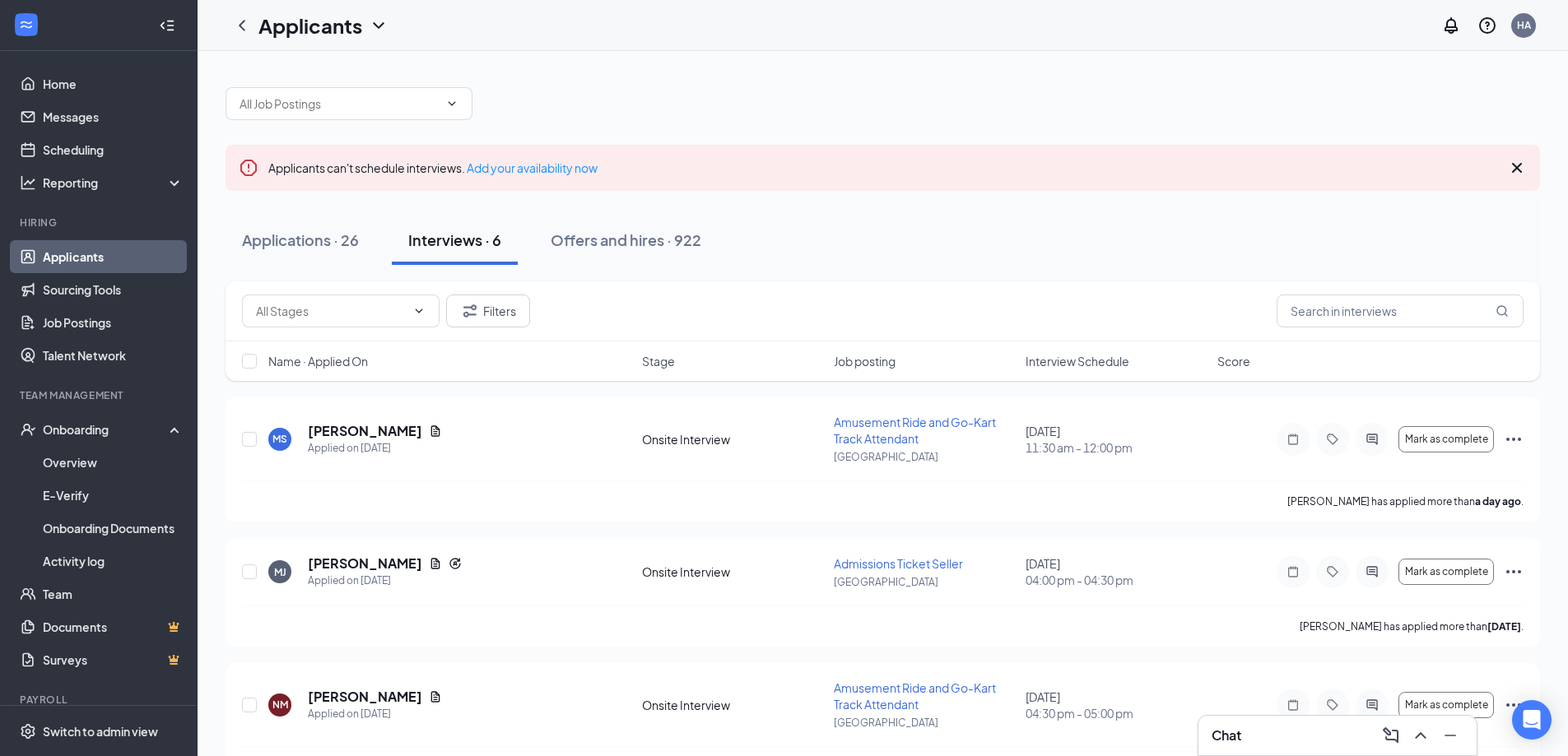
click at [1060, 373] on div "Name · Applied On Stage Job posting Interview Schedule Score" at bounding box center [883, 361] width 1315 height 40
click at [1059, 362] on span "Interview Schedule" at bounding box center [1078, 361] width 104 height 16
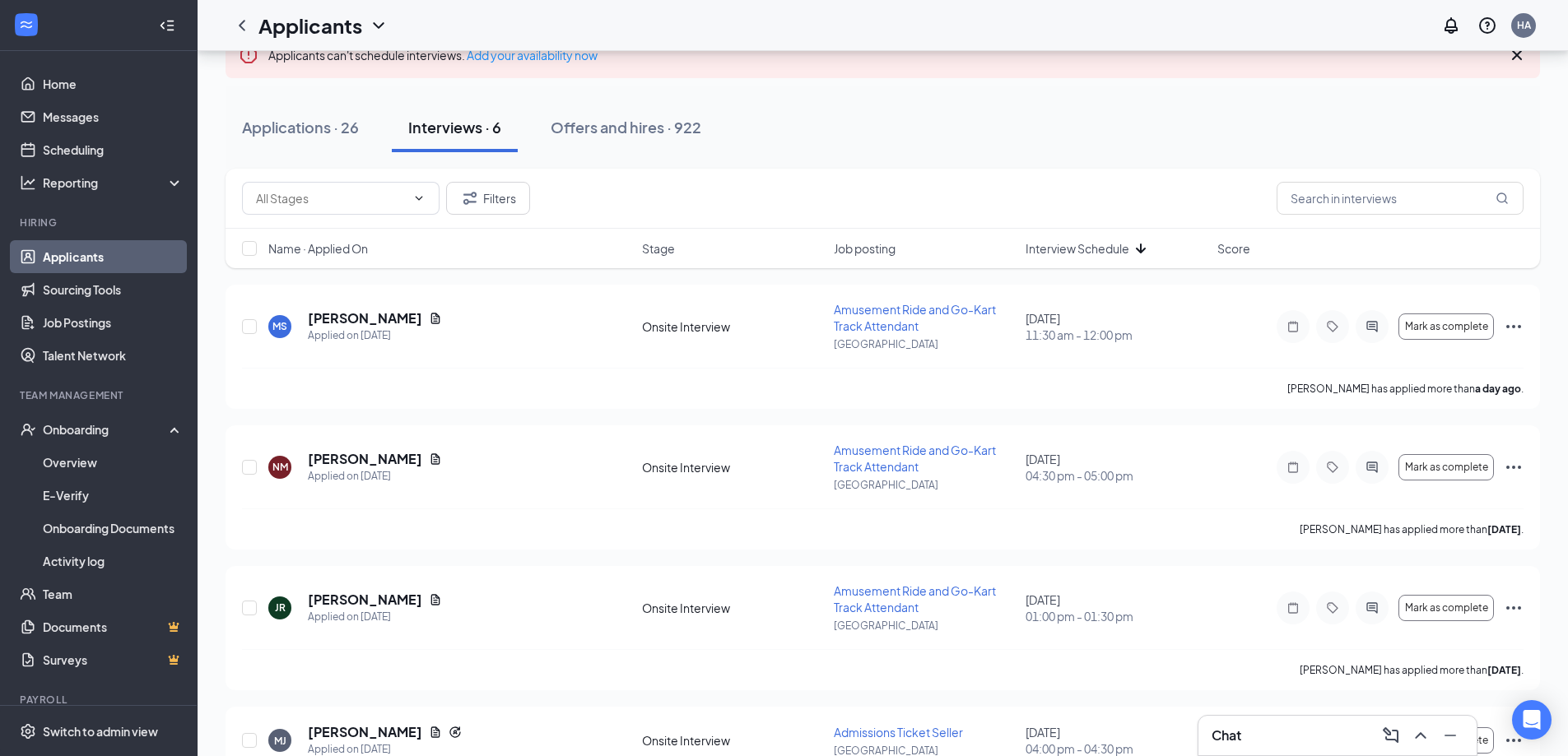
scroll to position [195, 0]
